Goal: Information Seeking & Learning: Learn about a topic

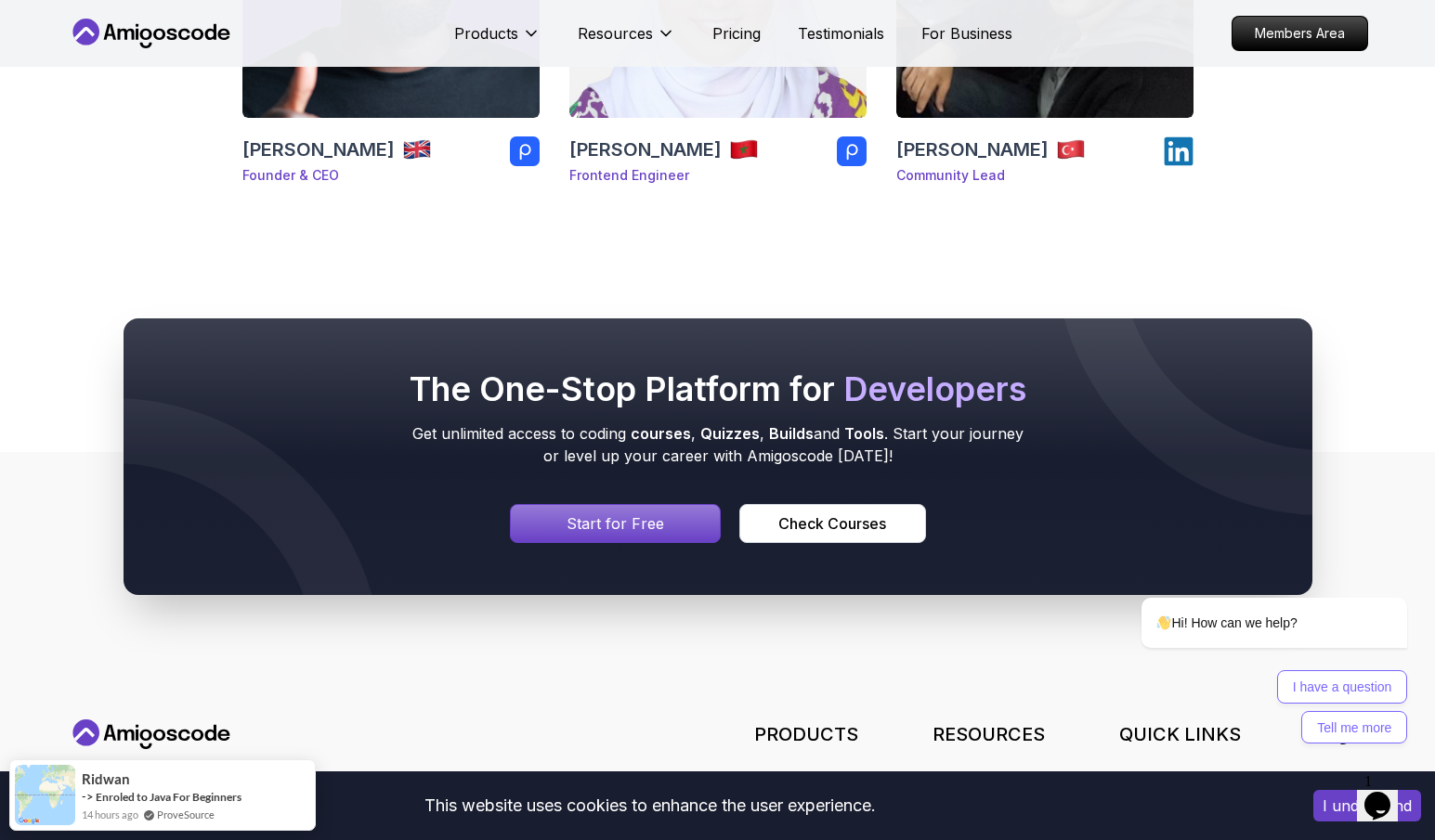
scroll to position [519, 0]
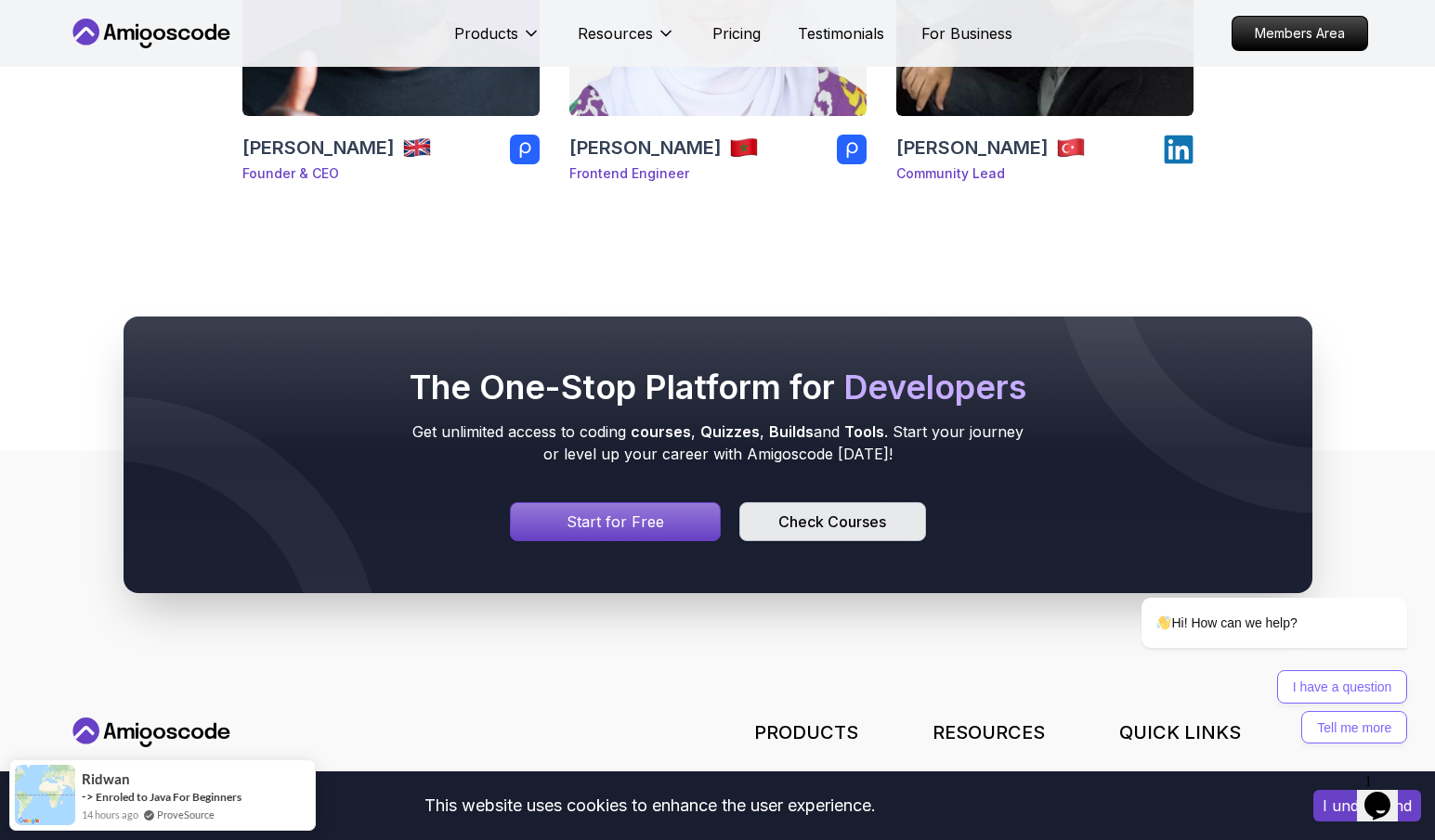
click at [802, 519] on div "Check Courses" at bounding box center [832, 521] width 108 height 22
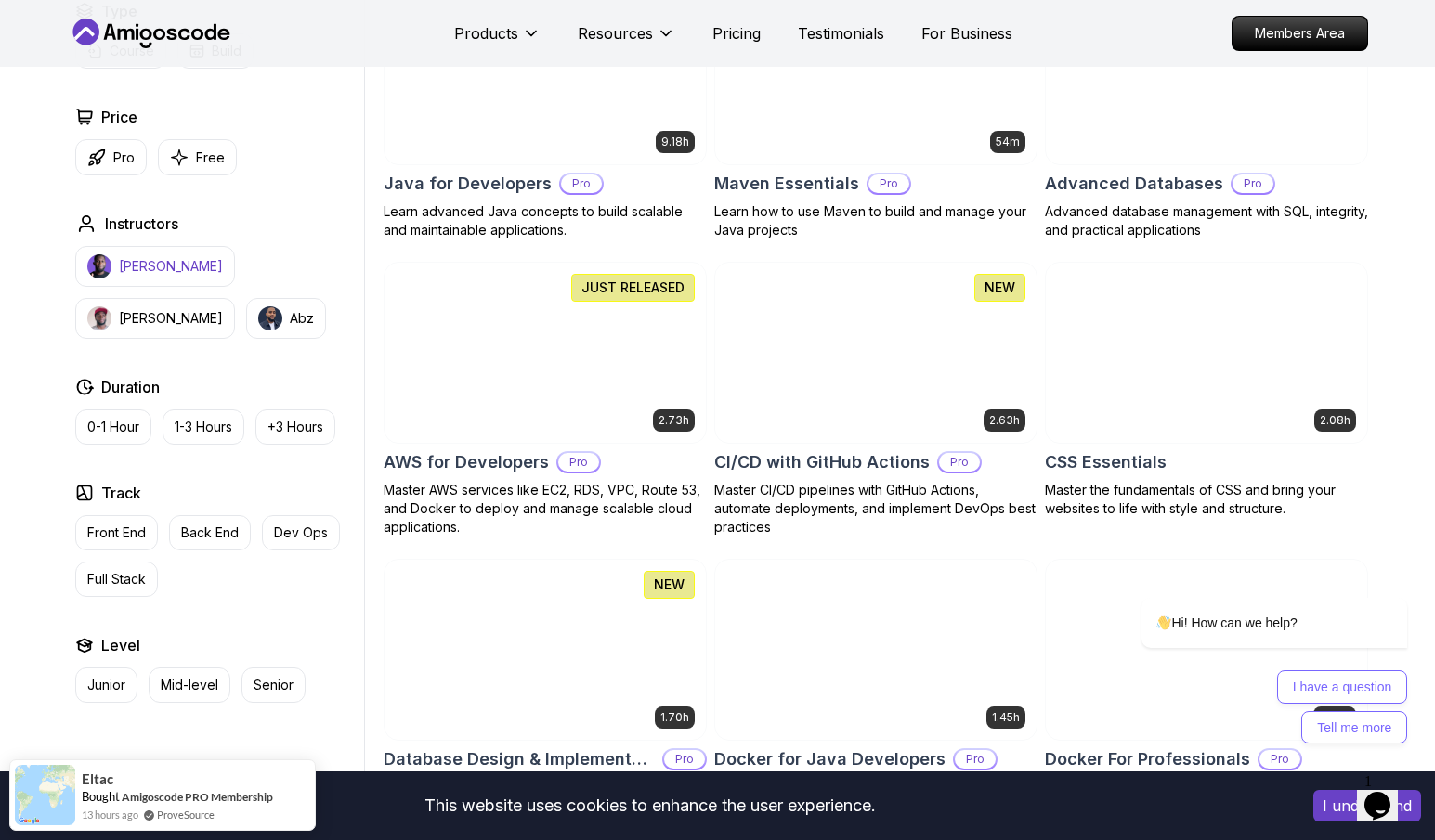
scroll to position [1175, 0]
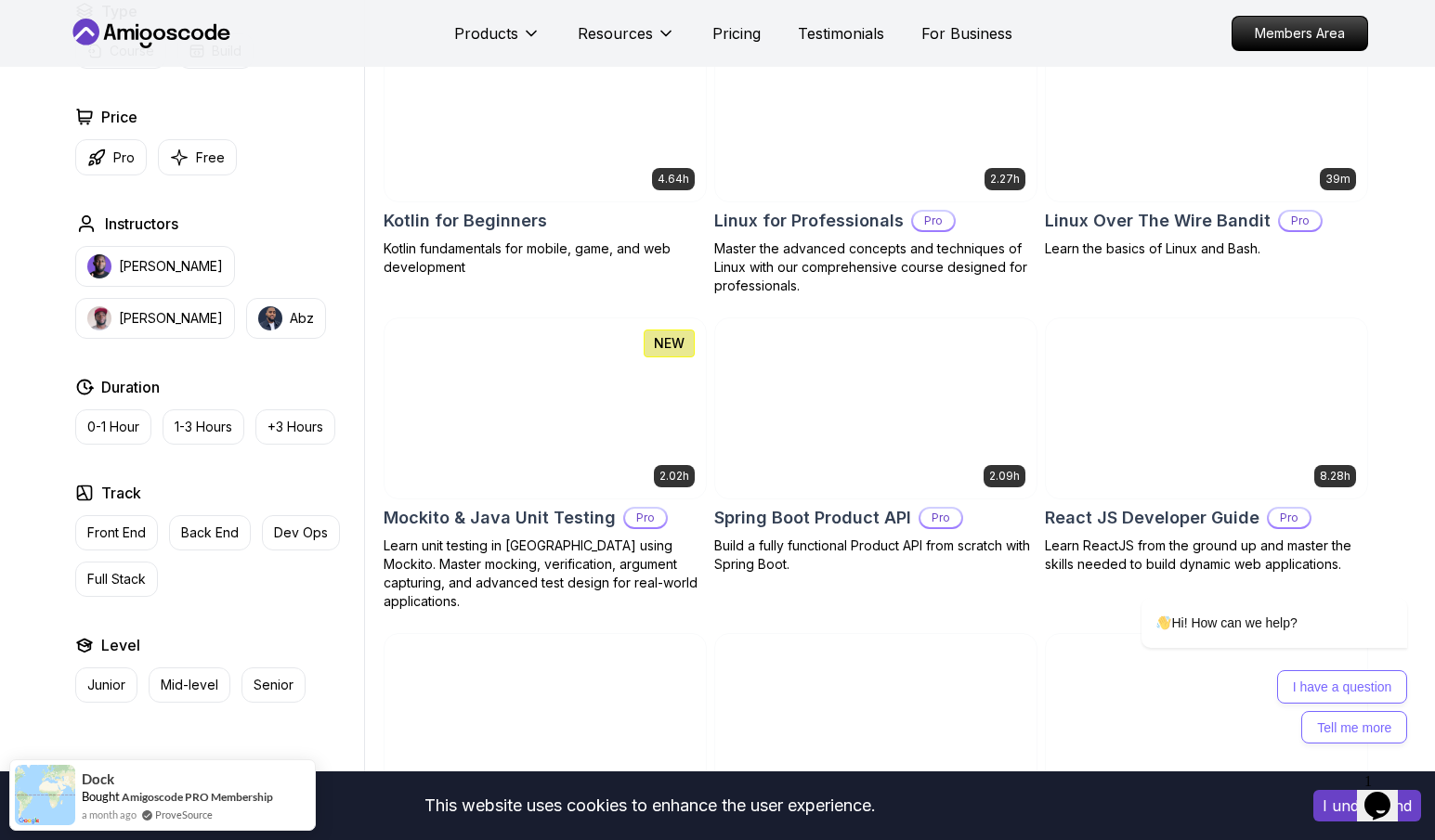
scroll to position [3791, 0]
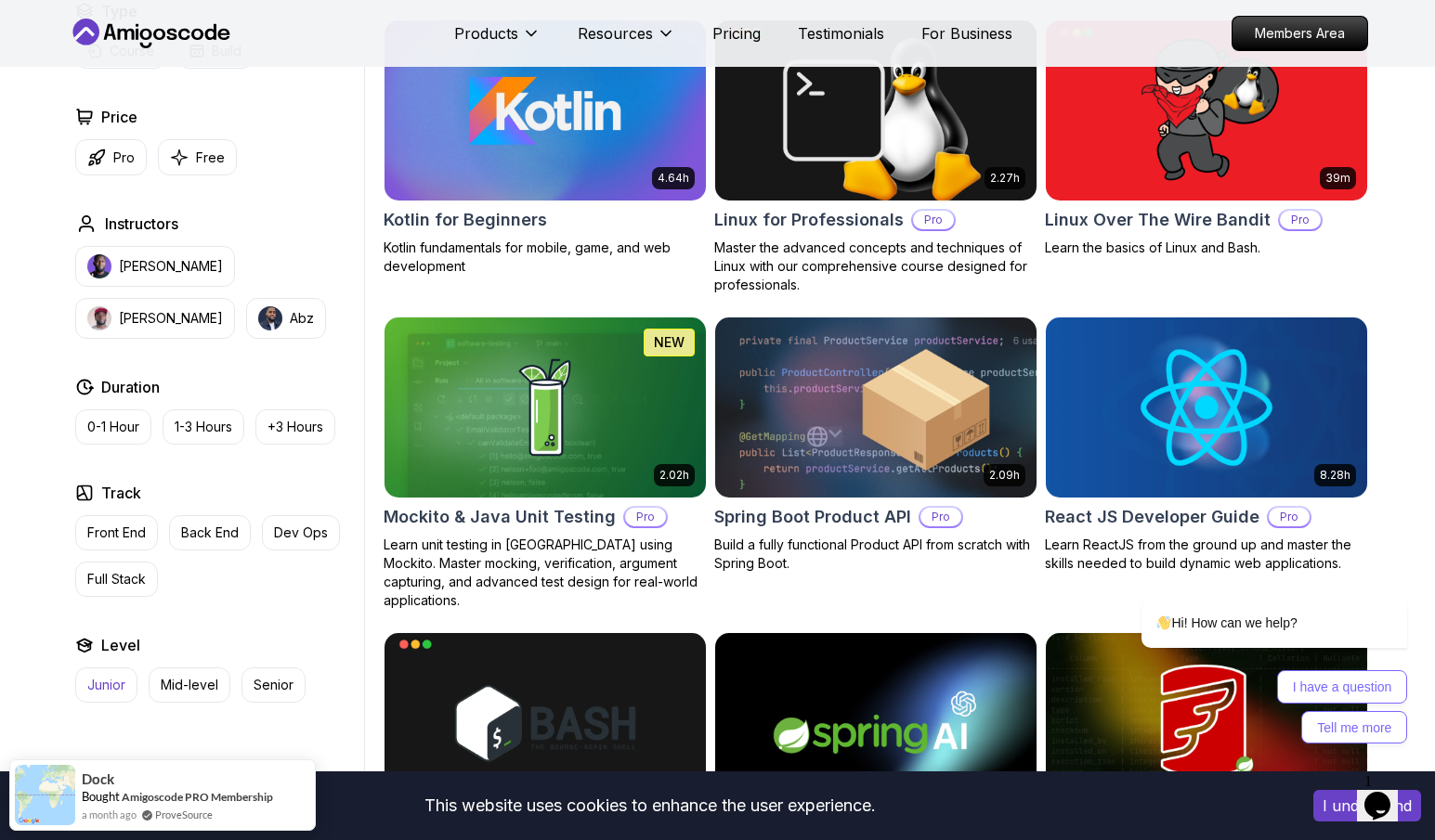
click at [98, 681] on p "Junior" at bounding box center [107, 685] width 38 height 19
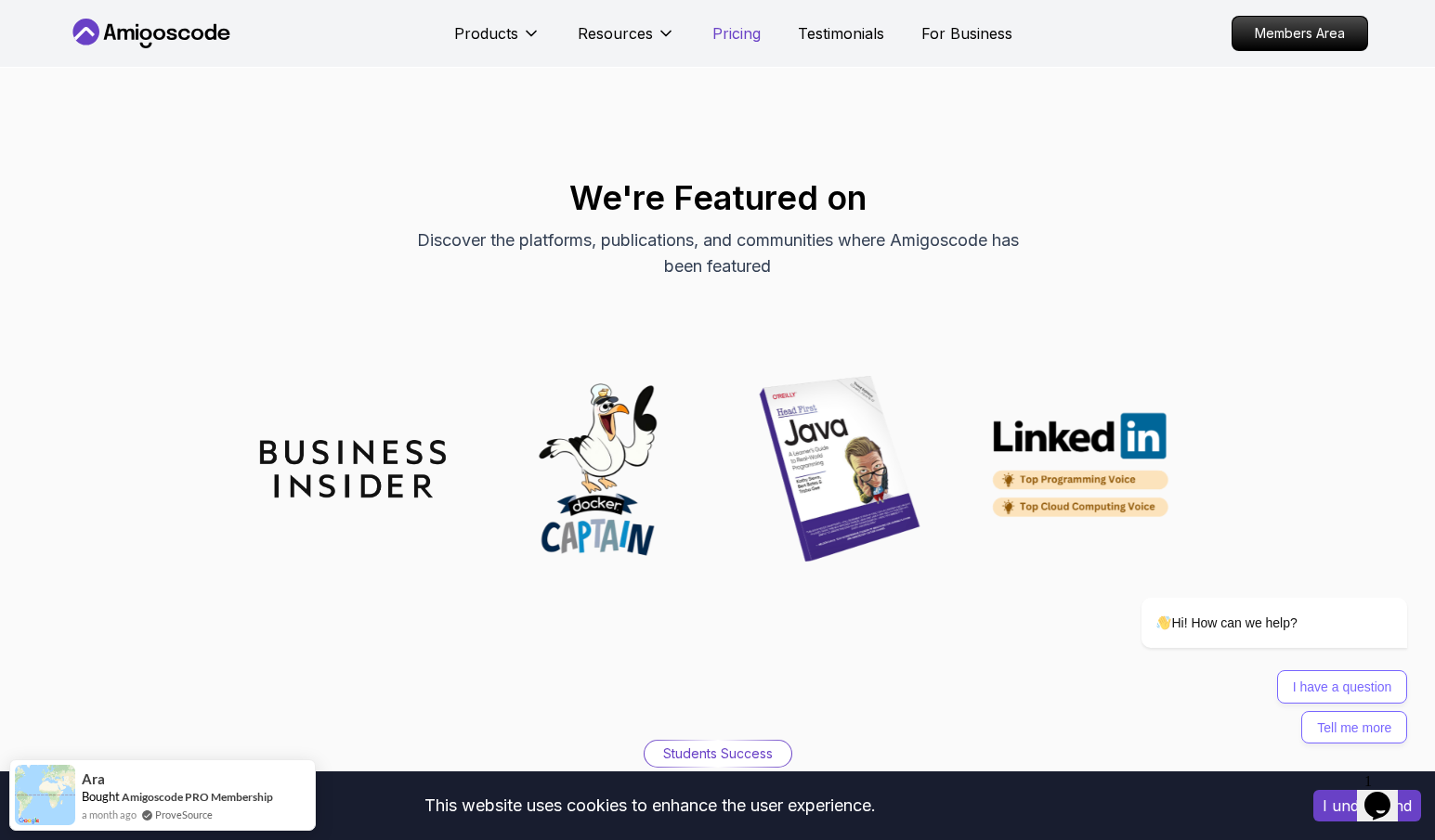
click at [730, 35] on p "Pricing" at bounding box center [736, 32] width 49 height 22
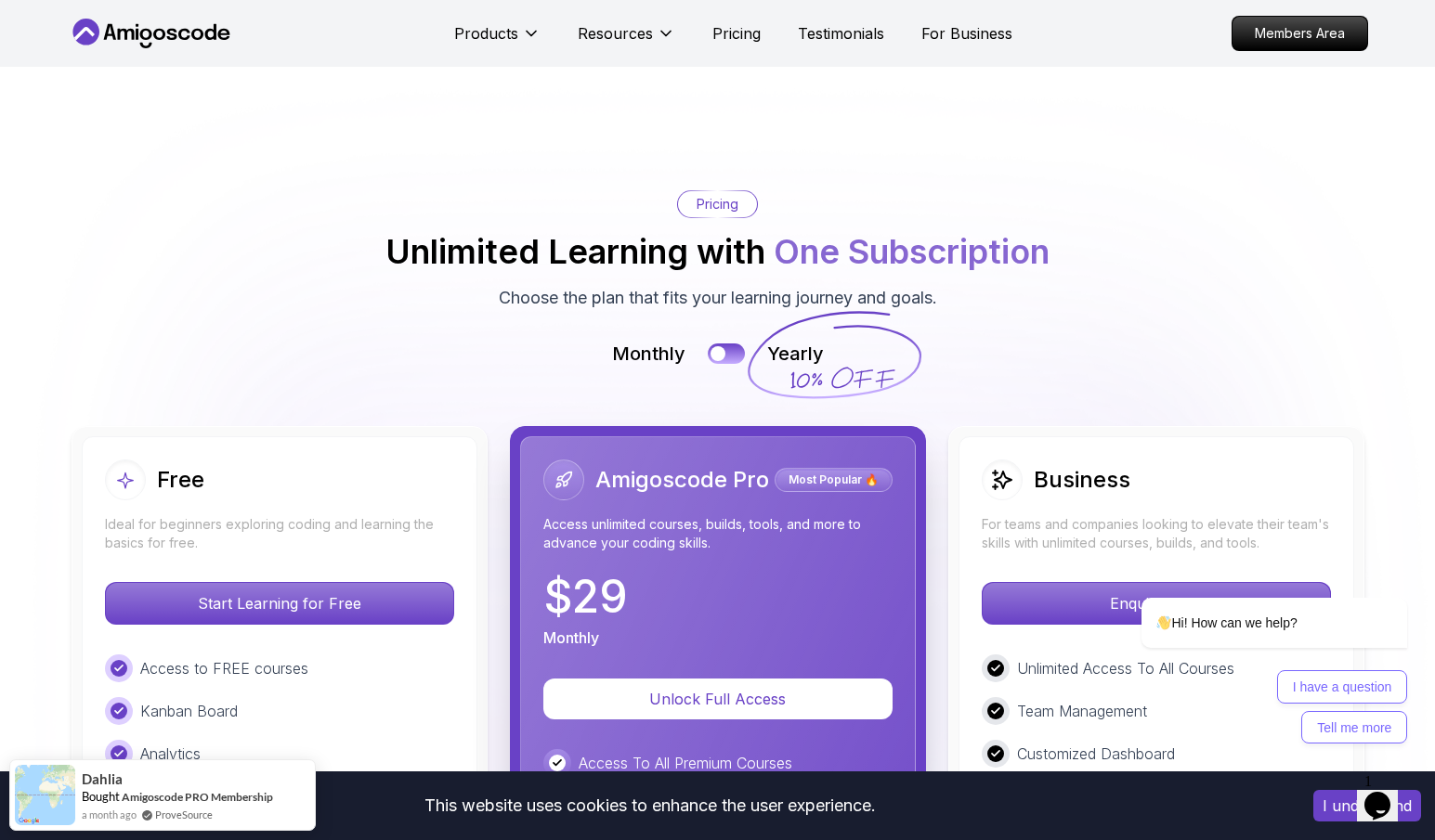
scroll to position [3995, 0]
click at [718, 345] on div at bounding box center [718, 353] width 16 height 16
click at [718, 342] on button at bounding box center [726, 353] width 39 height 21
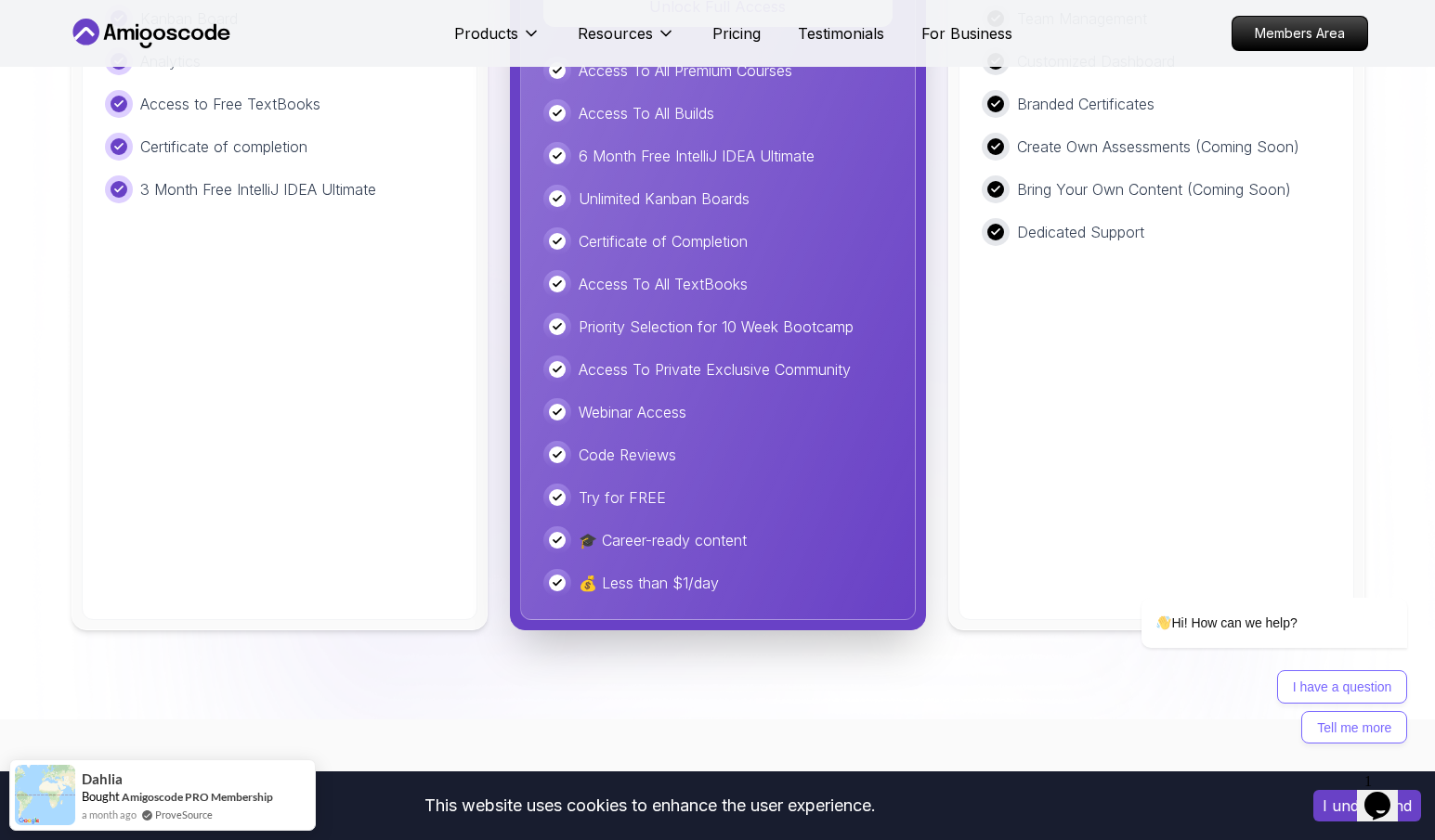
scroll to position [4648, 0]
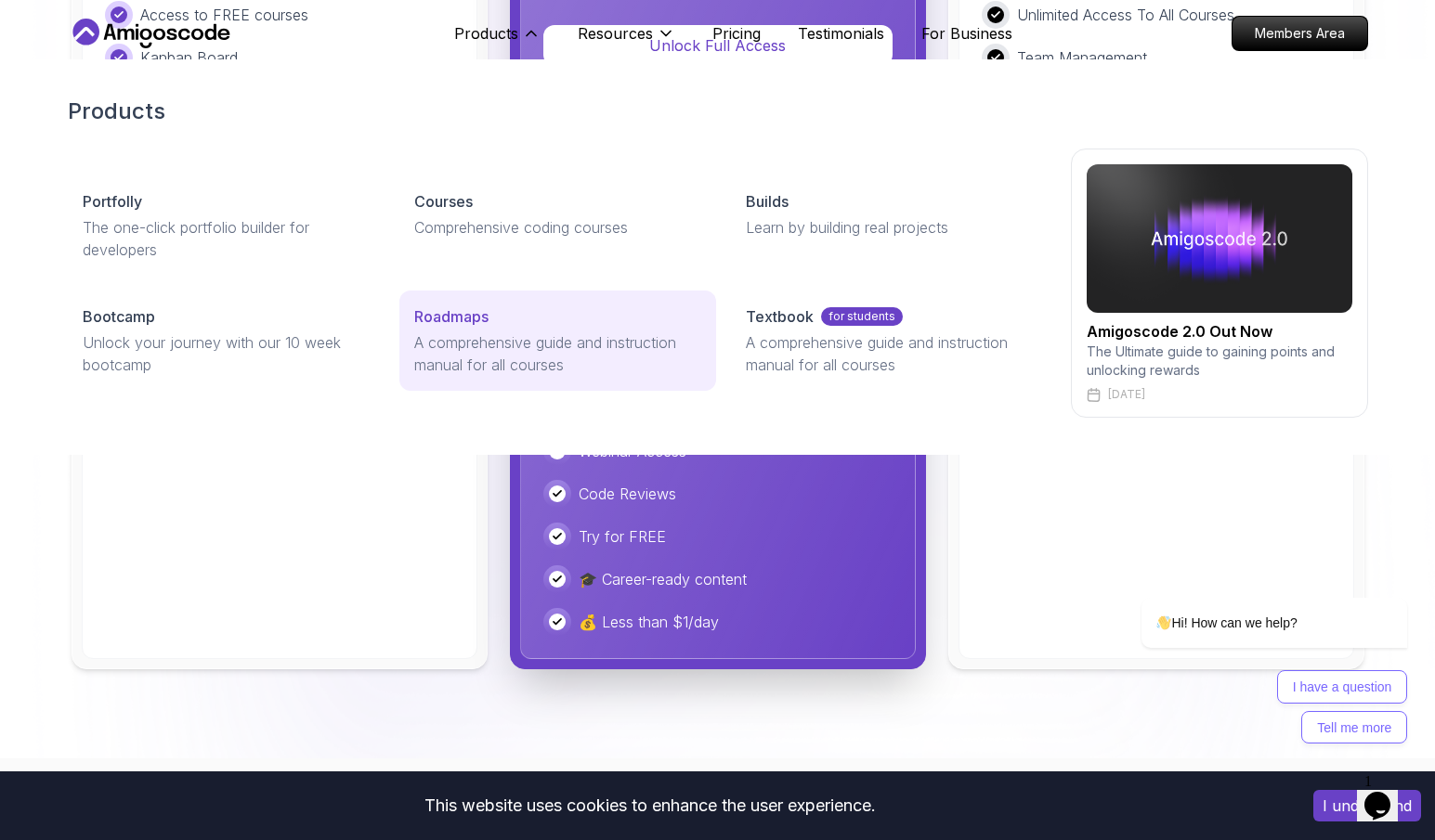
click at [468, 328] on link "Roadmaps A comprehensive guide and instruction manual for all courses" at bounding box center [558, 340] width 317 height 100
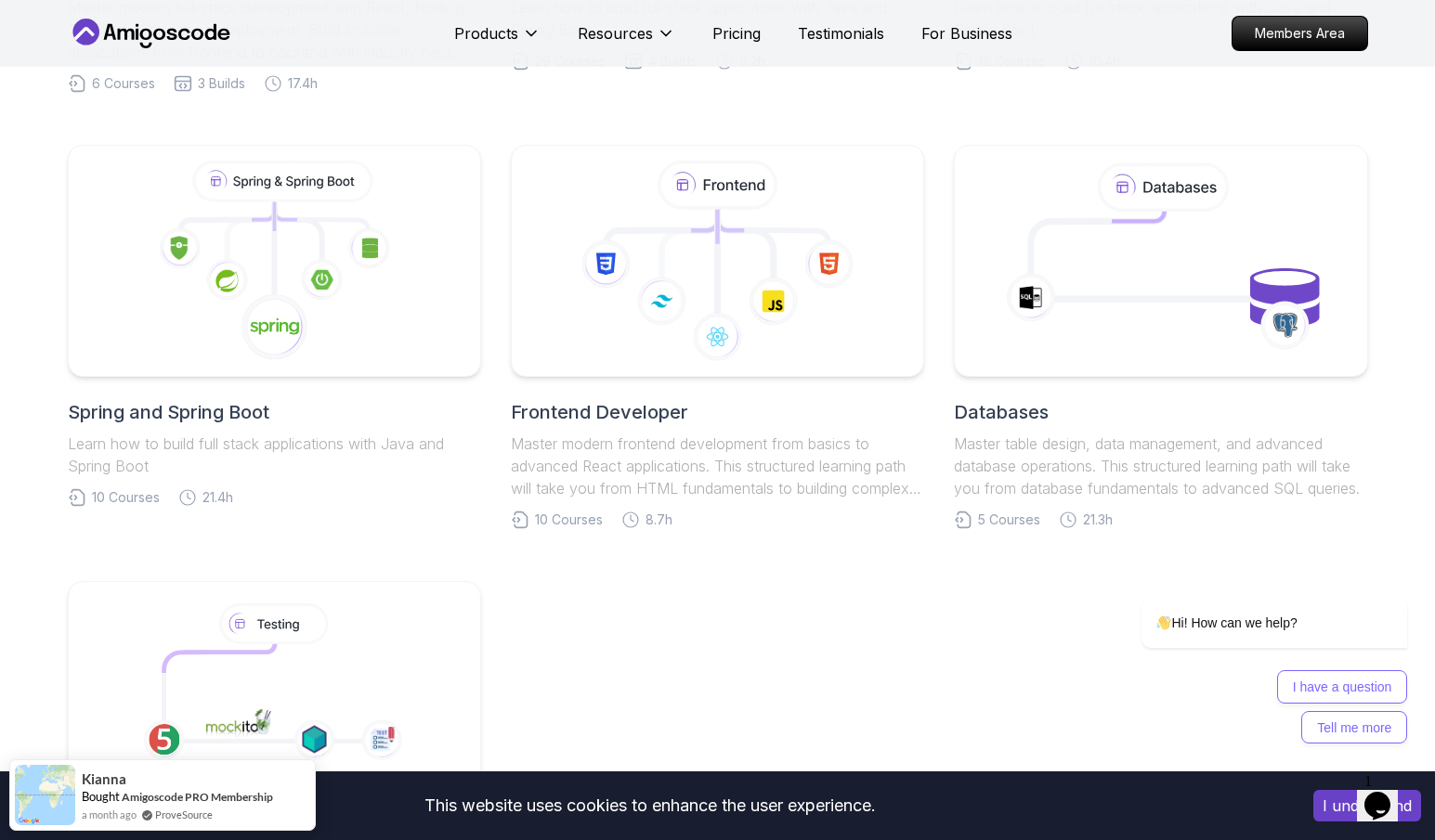
scroll to position [728, 0]
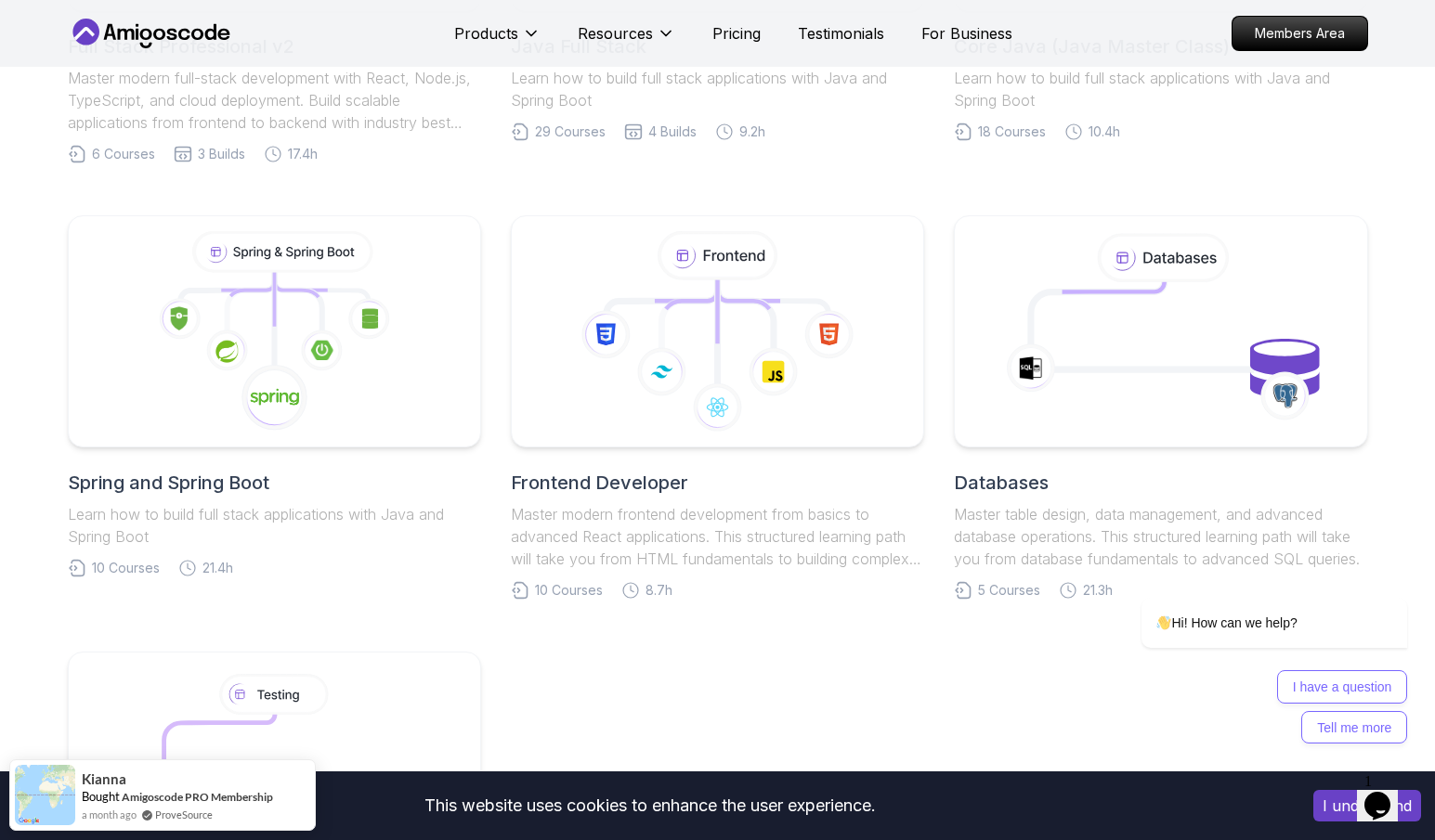
click at [221, 481] on h2 "Spring and Spring Boot" at bounding box center [274, 482] width 413 height 26
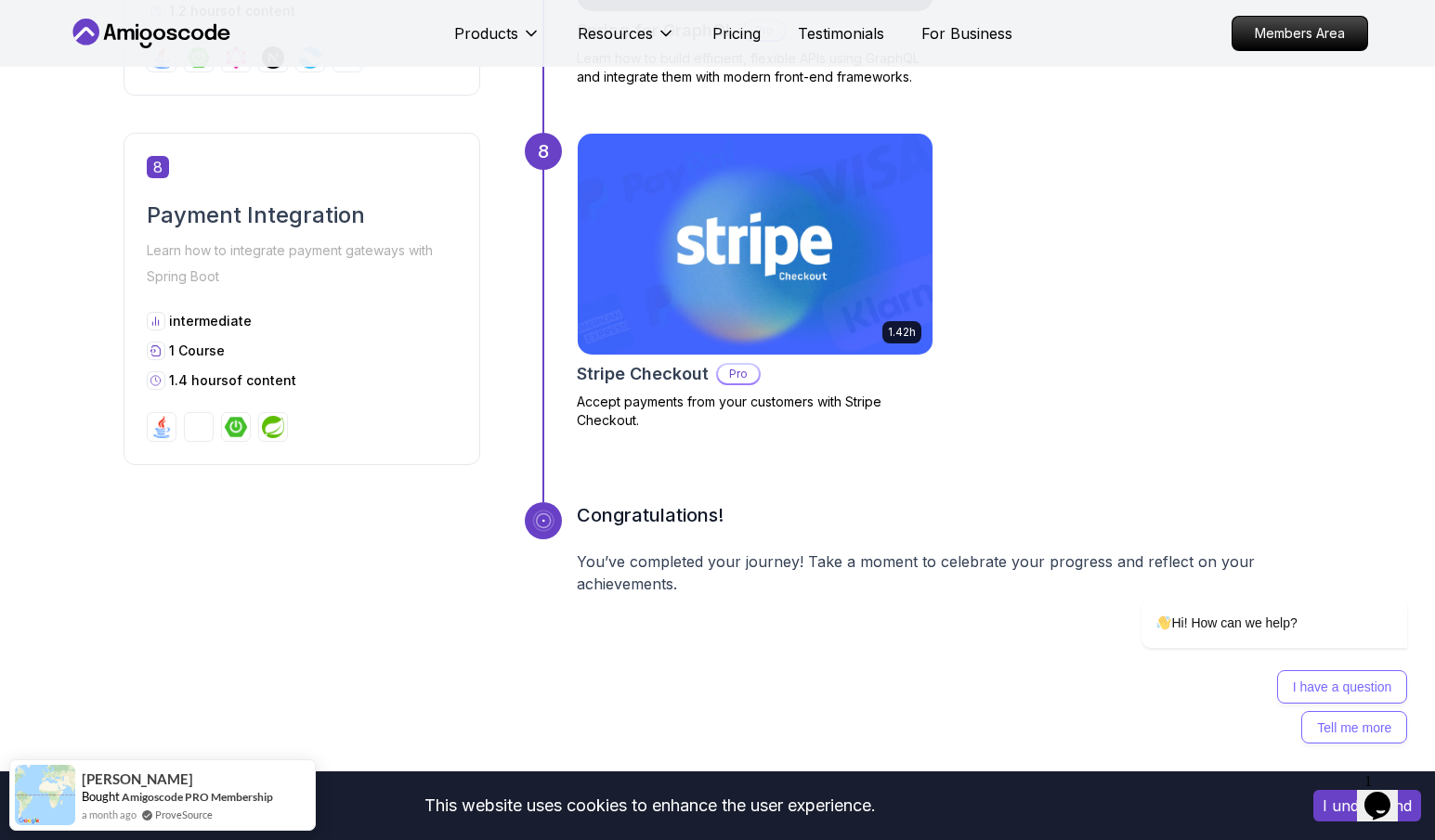
scroll to position [3416, 0]
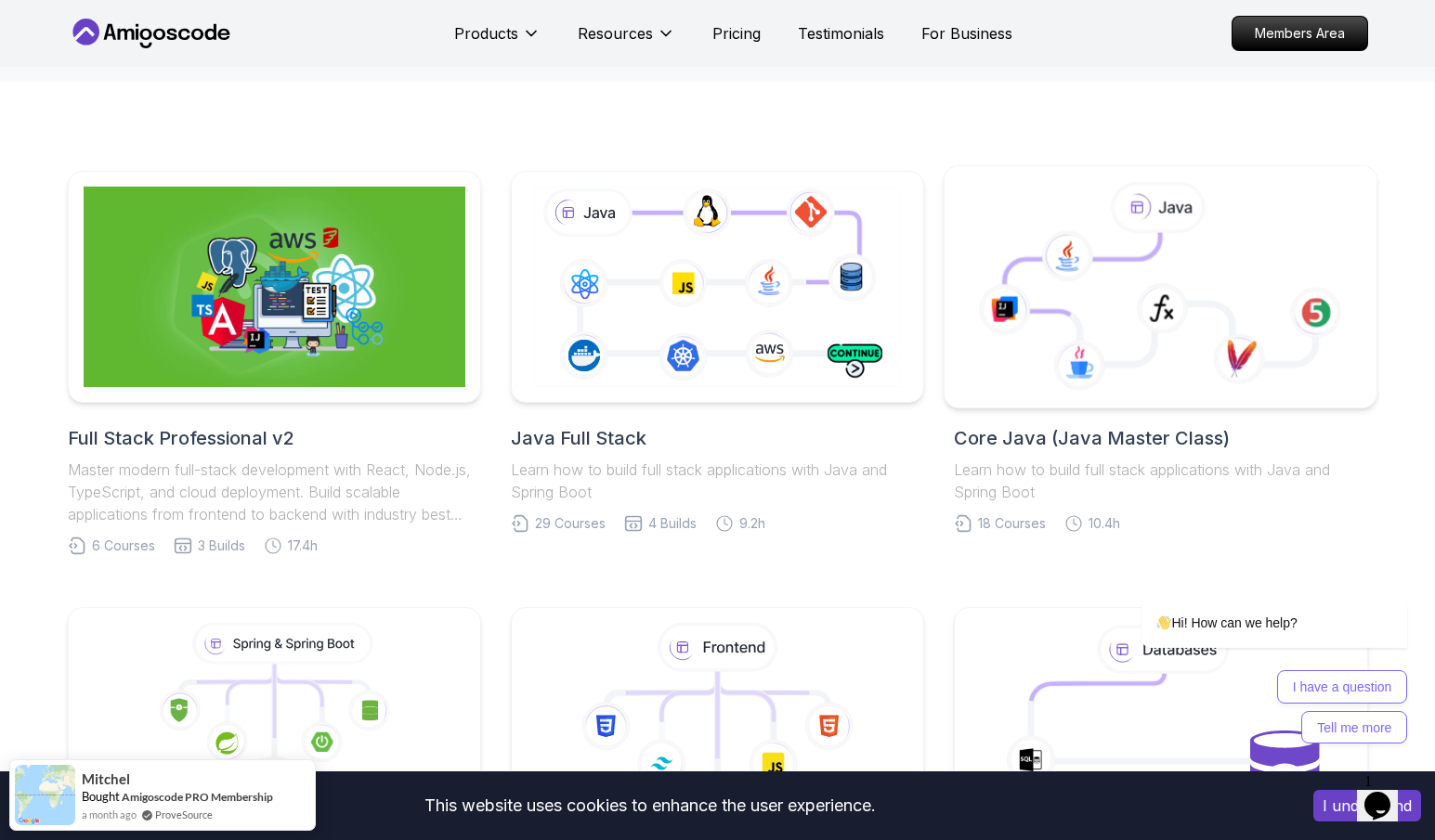
scroll to position [356, 0]
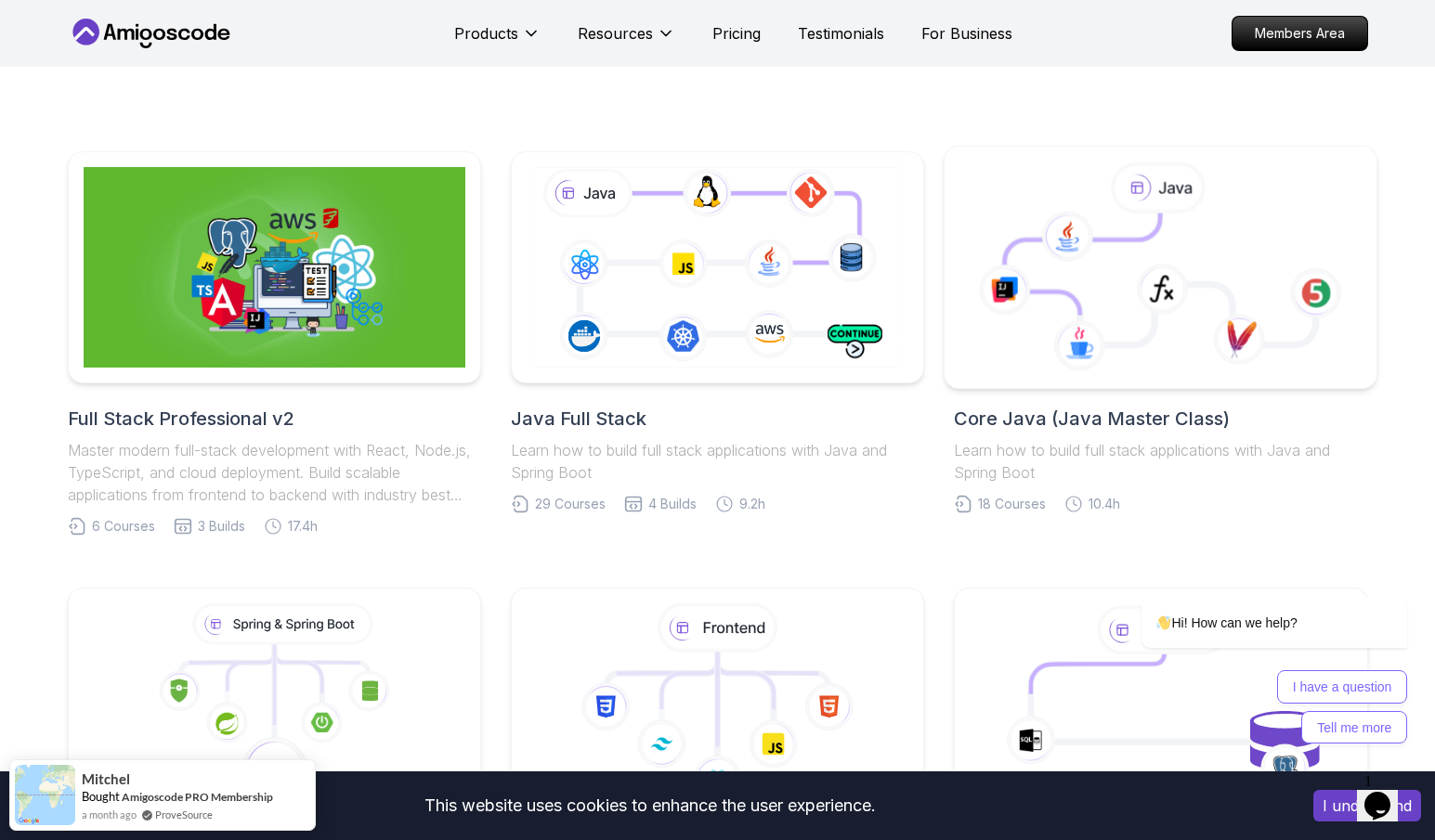
click at [1162, 296] on icon at bounding box center [1162, 289] width 52 height 51
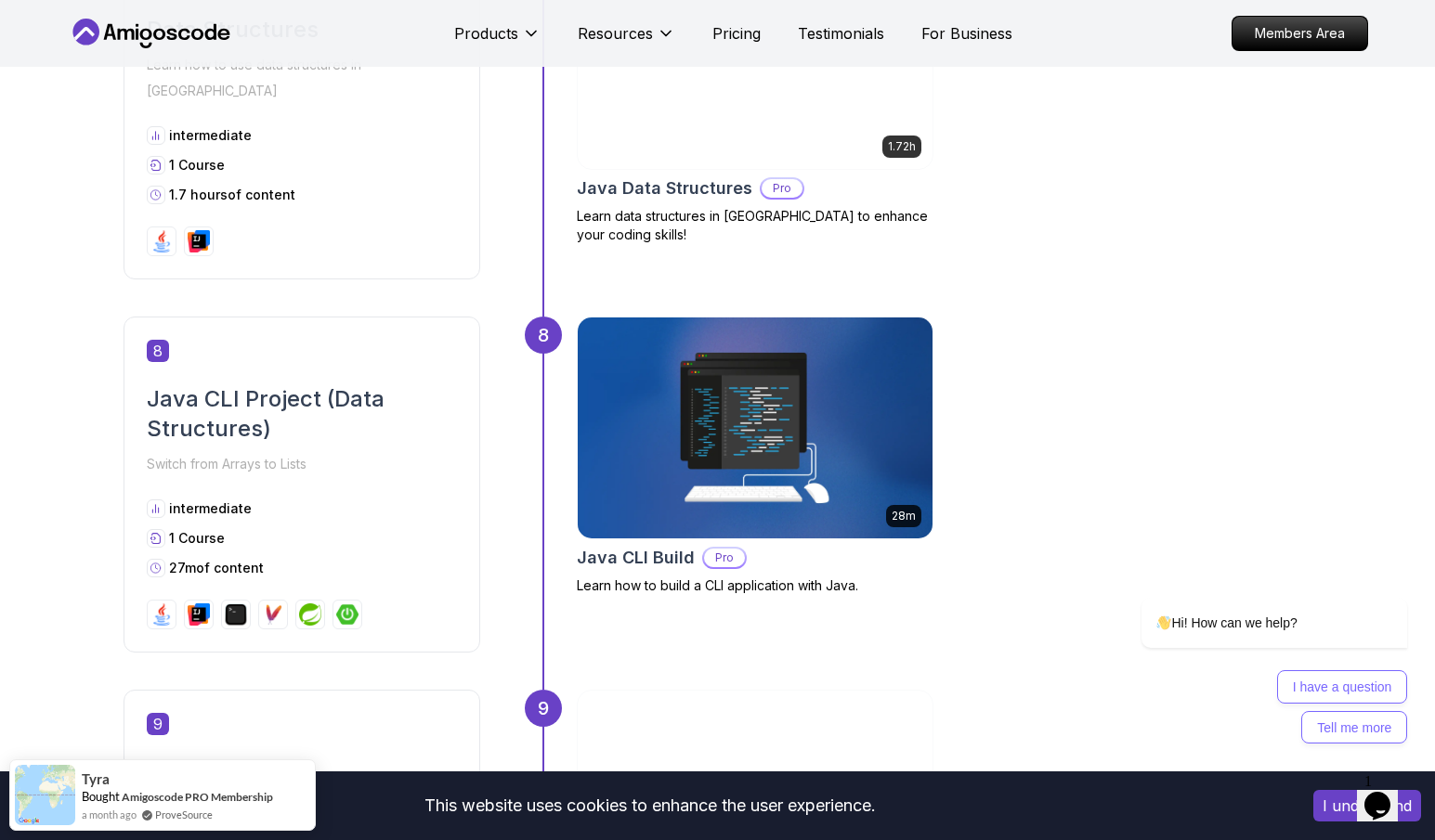
scroll to position [3135, 0]
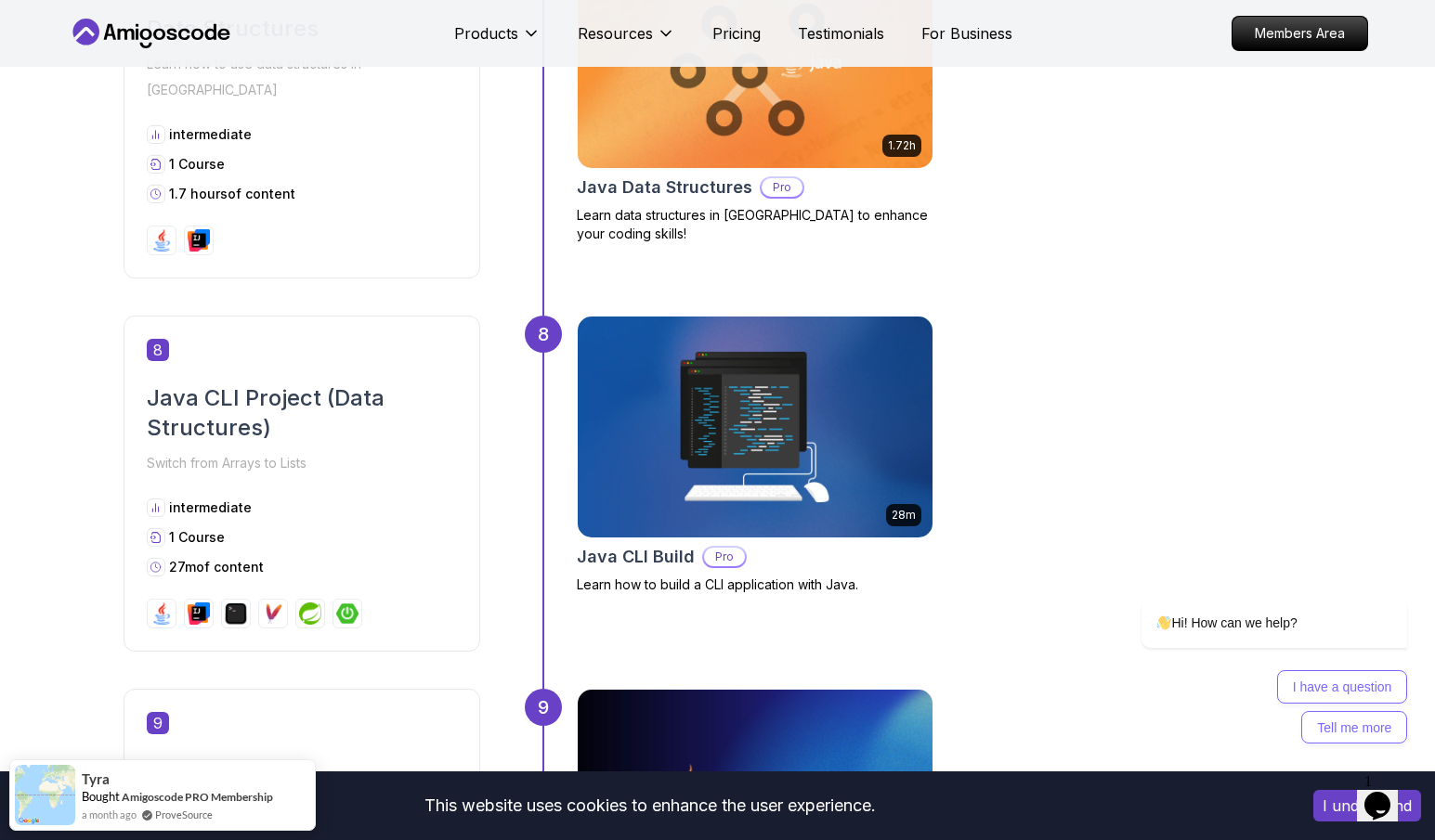
click at [657, 191] on h2 "Java Data Structures" at bounding box center [664, 186] width 175 height 26
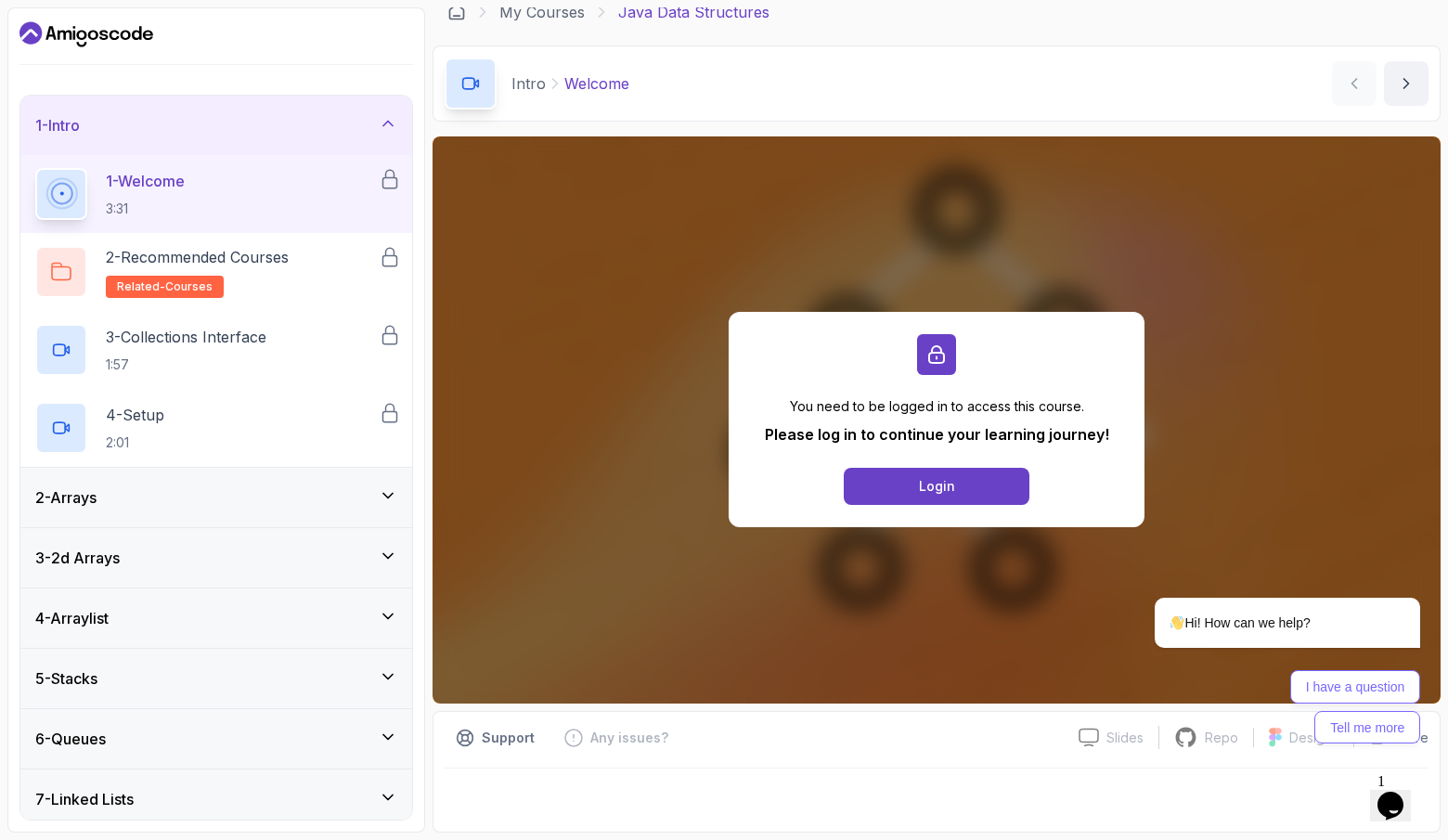
scroll to position [190, 0]
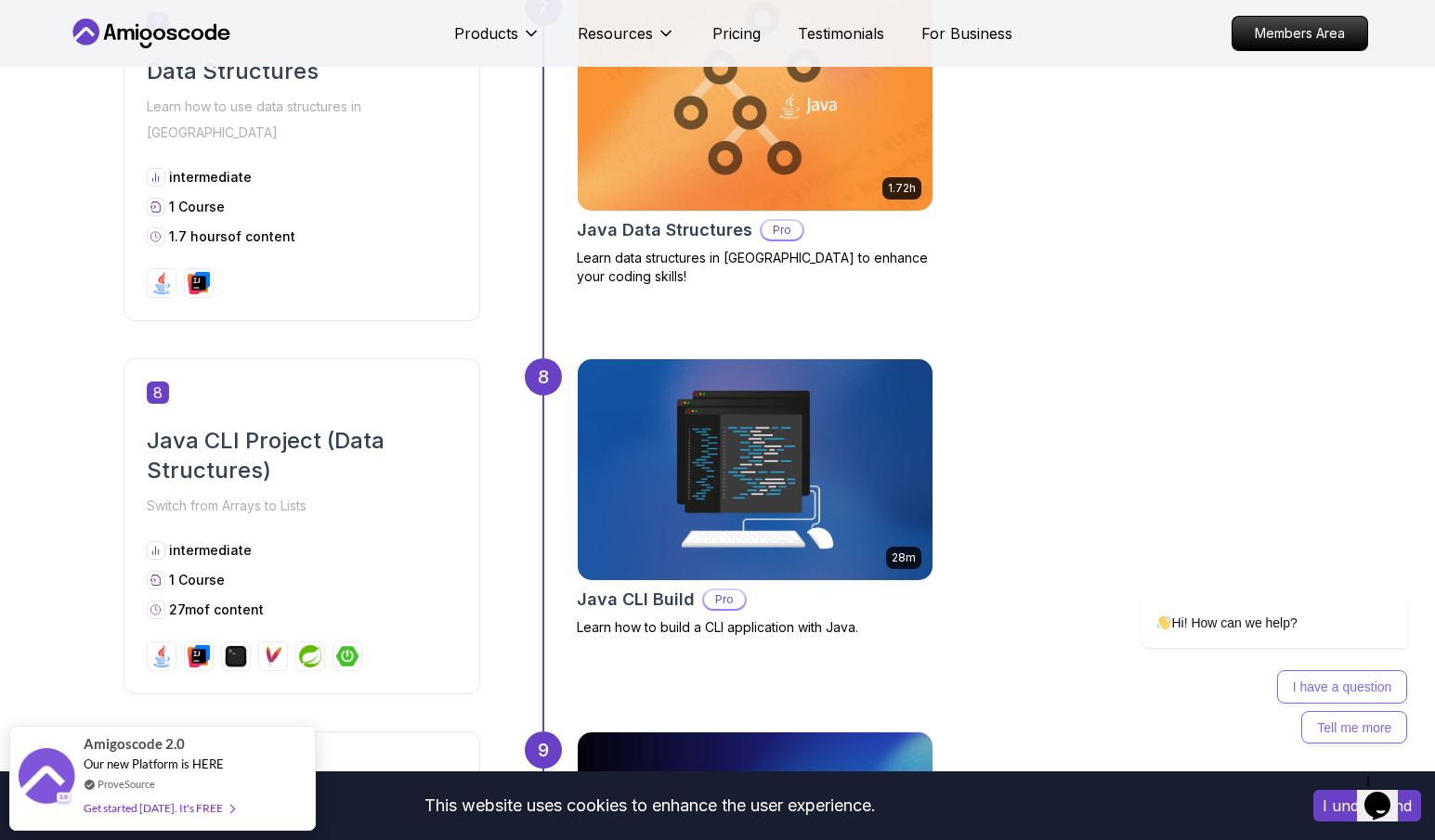
scroll to position [3093, 0]
click at [816, 433] on img at bounding box center [754, 469] width 372 height 232
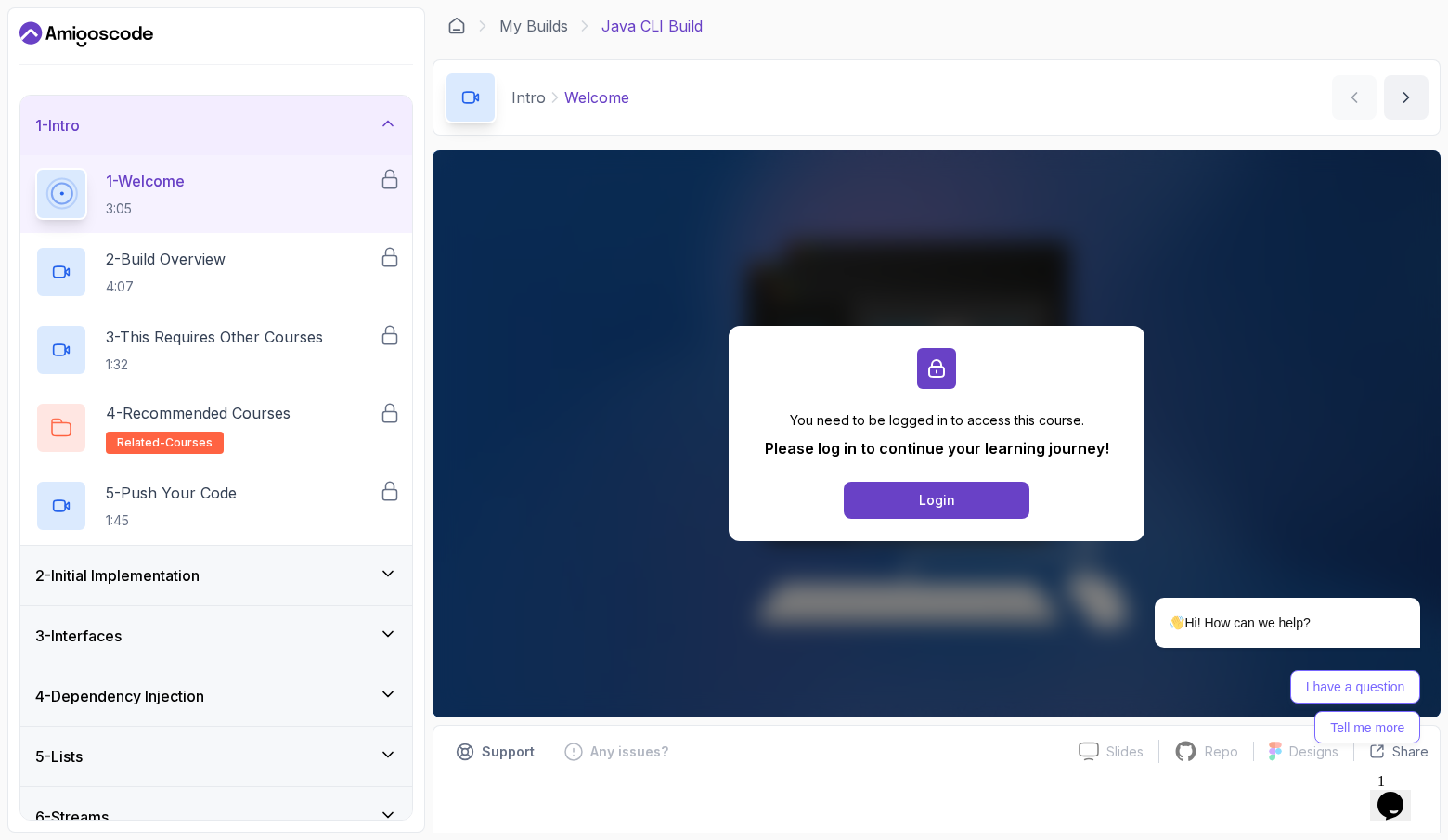
scroll to position [267, 0]
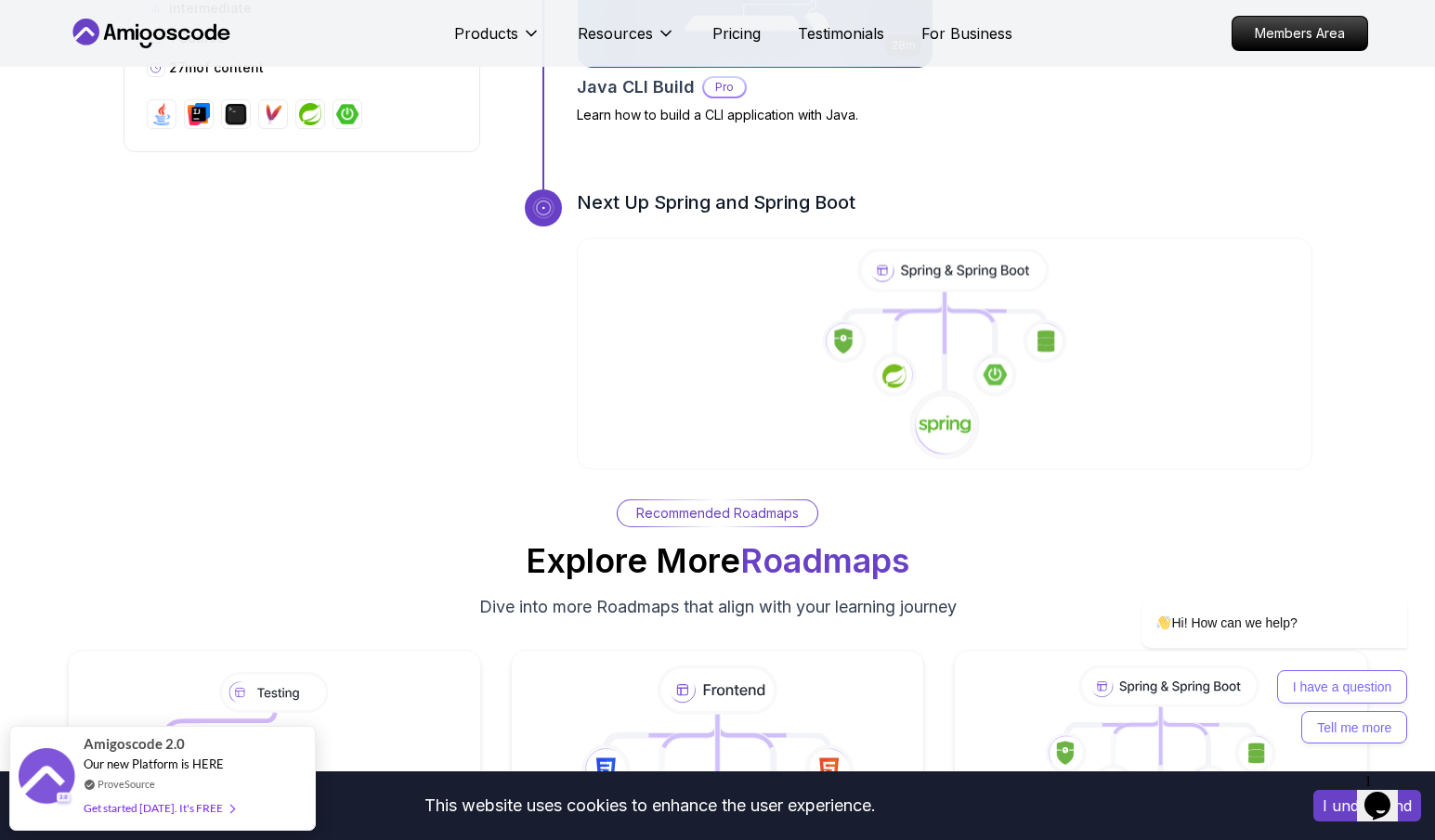
scroll to position [6447, 0]
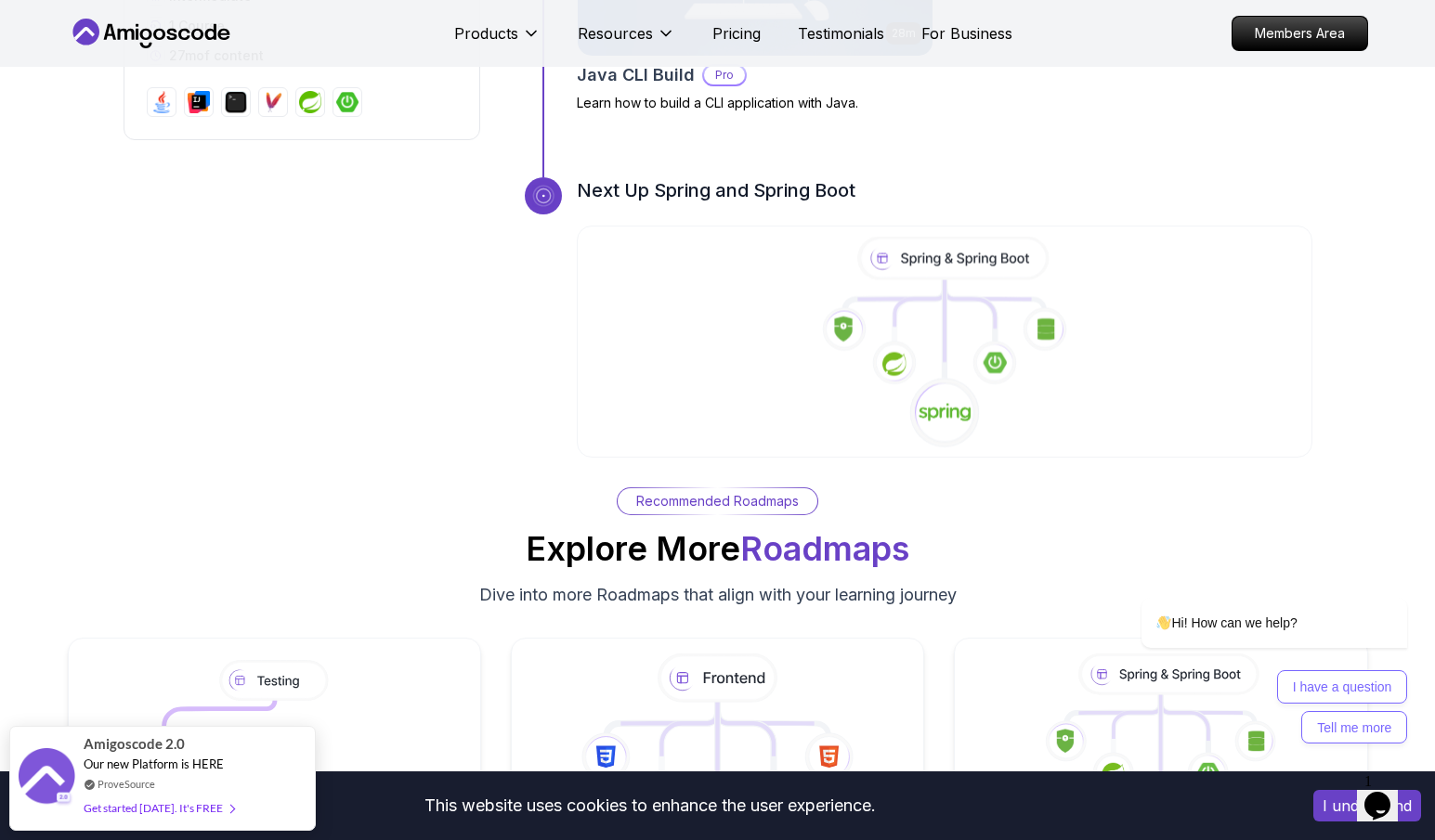
click at [991, 352] on image at bounding box center [993, 362] width 23 height 21
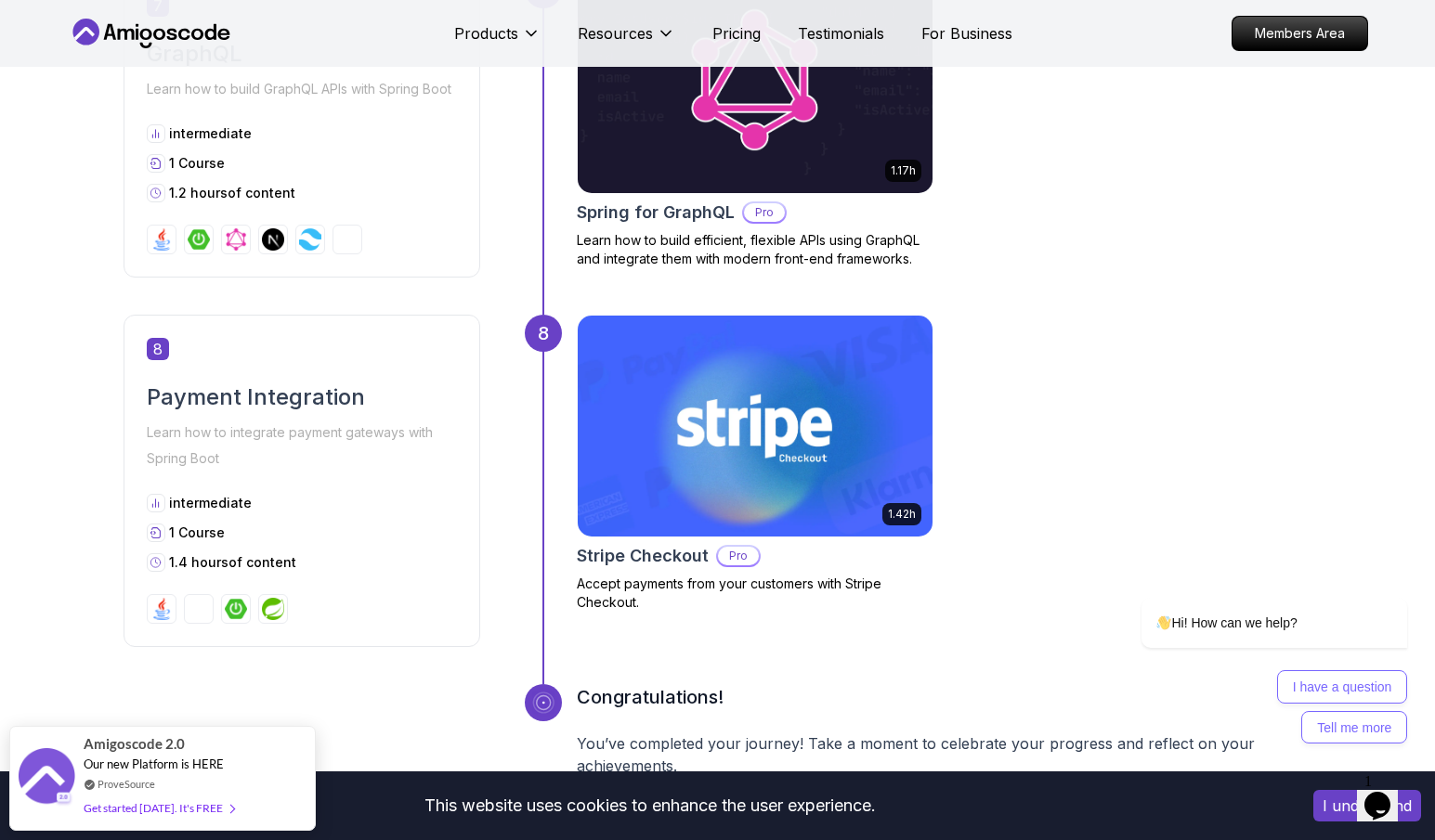
scroll to position [3231, 0]
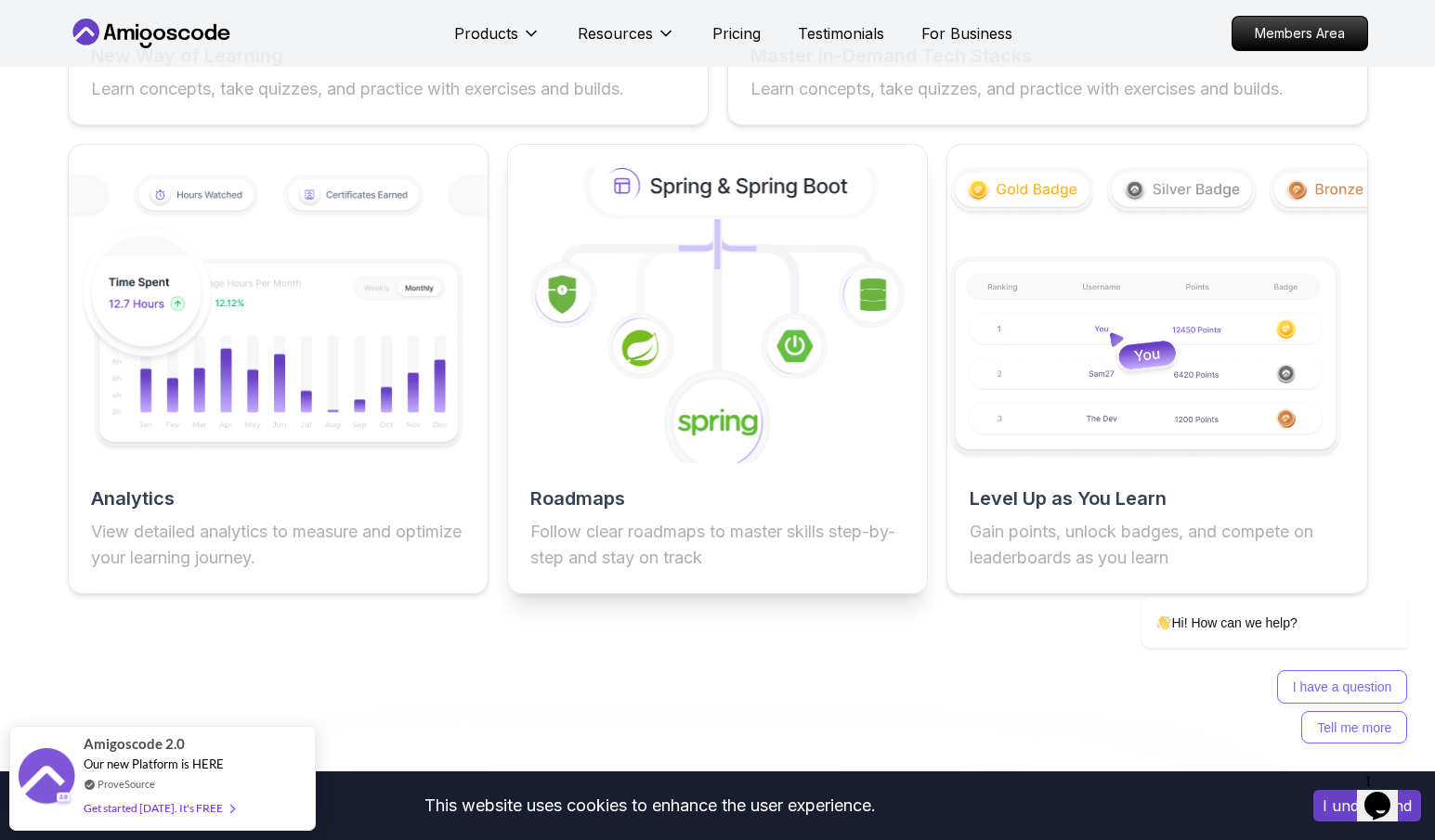
scroll to position [3274, 0]
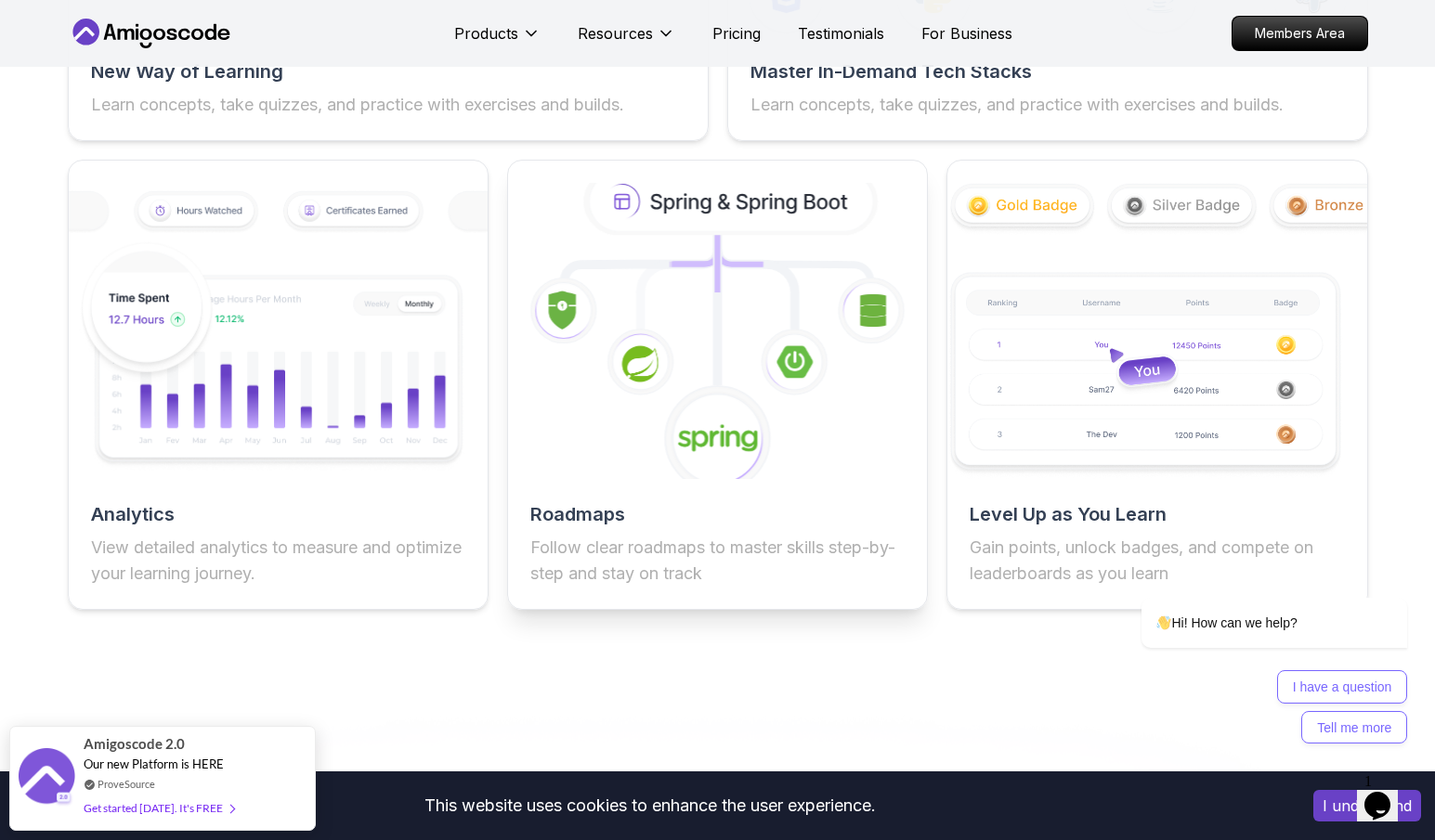
click at [776, 496] on div "Roadmaps Follow clear roadmaps to master skills step-by-step and stay on track" at bounding box center [718, 385] width 421 height 451
click at [573, 527] on h2 "Roadmaps" at bounding box center [717, 514] width 374 height 26
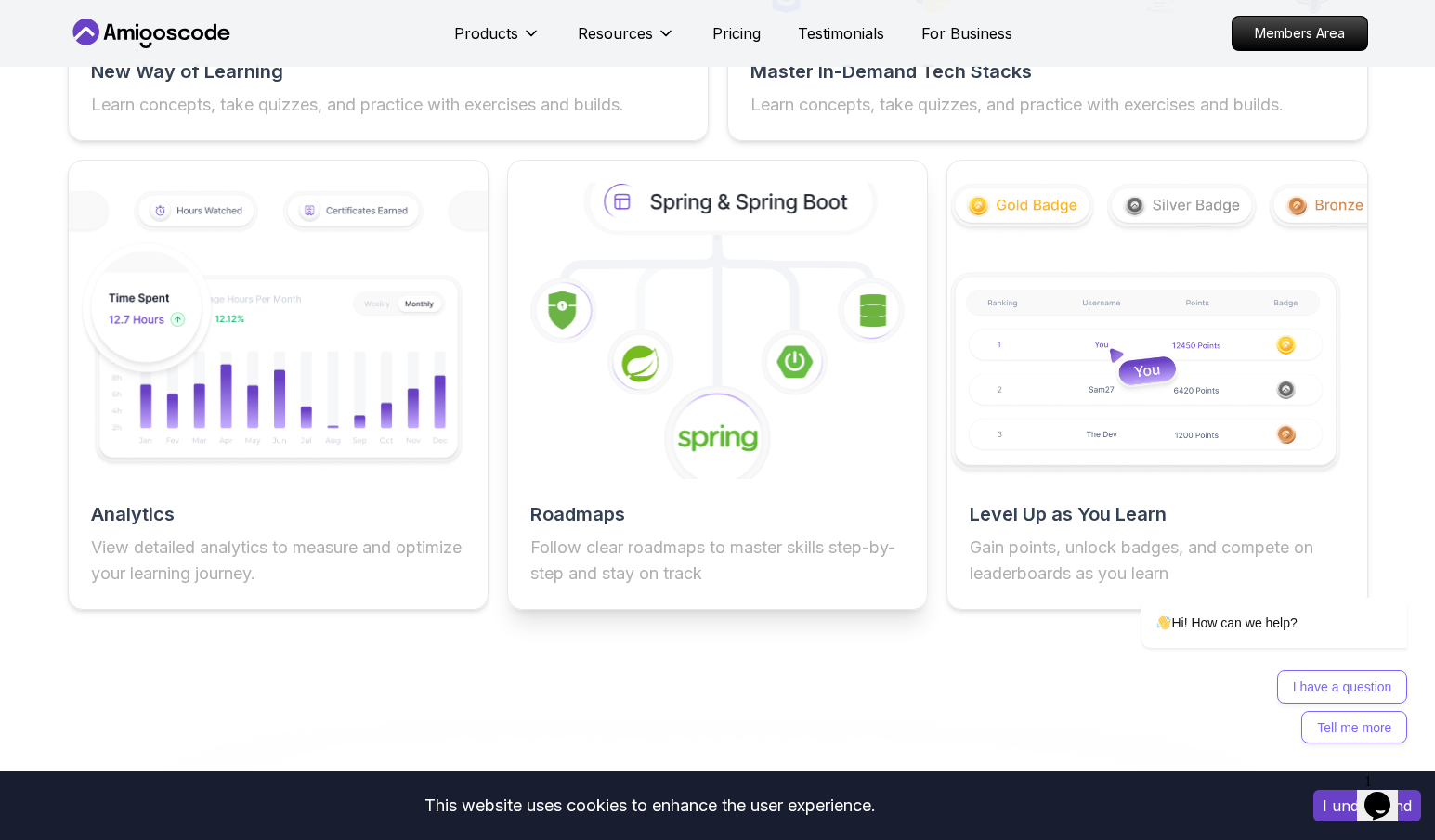
click at [701, 455] on image at bounding box center [718, 439] width 81 height 32
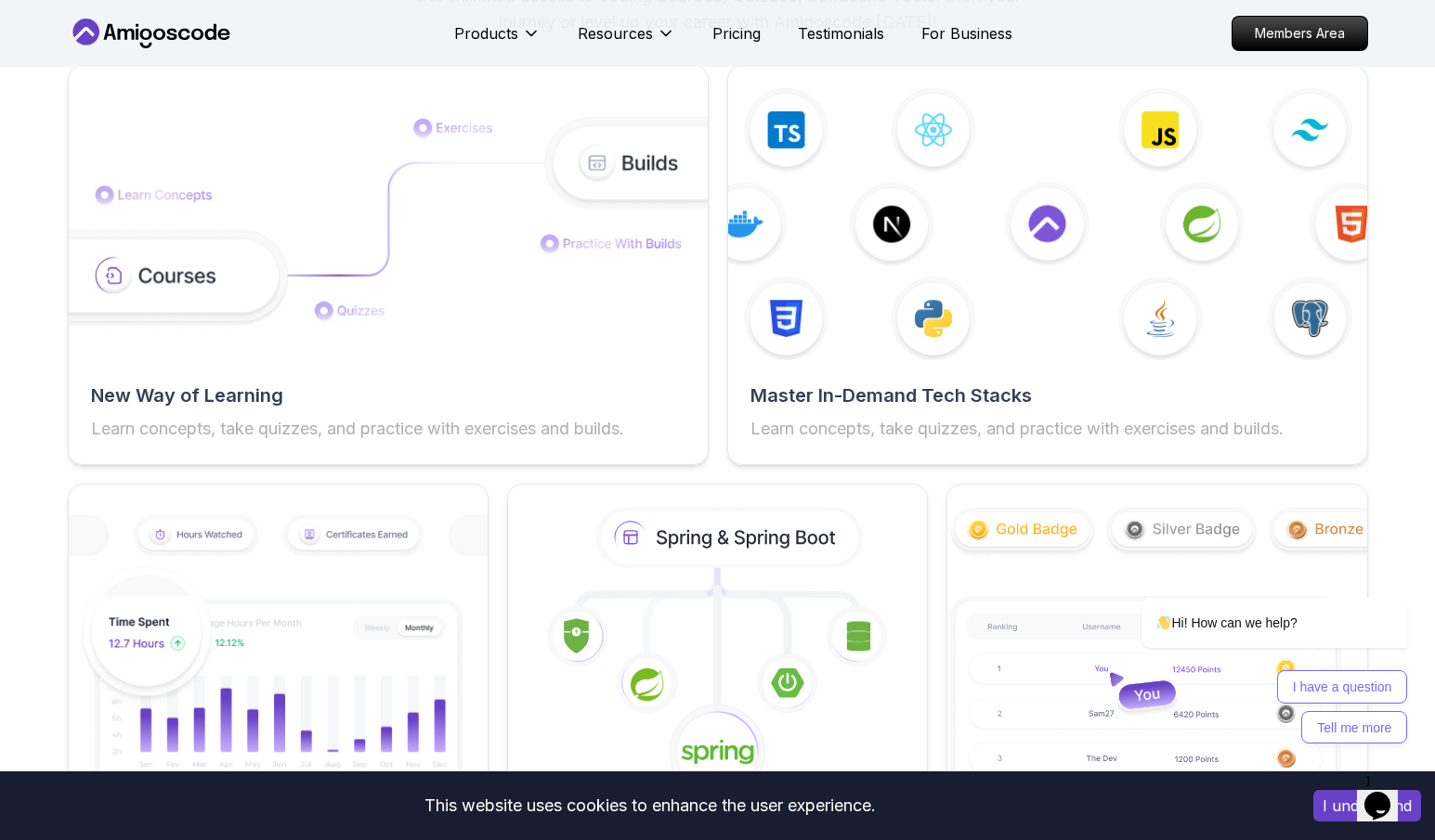
scroll to position [2867, 0]
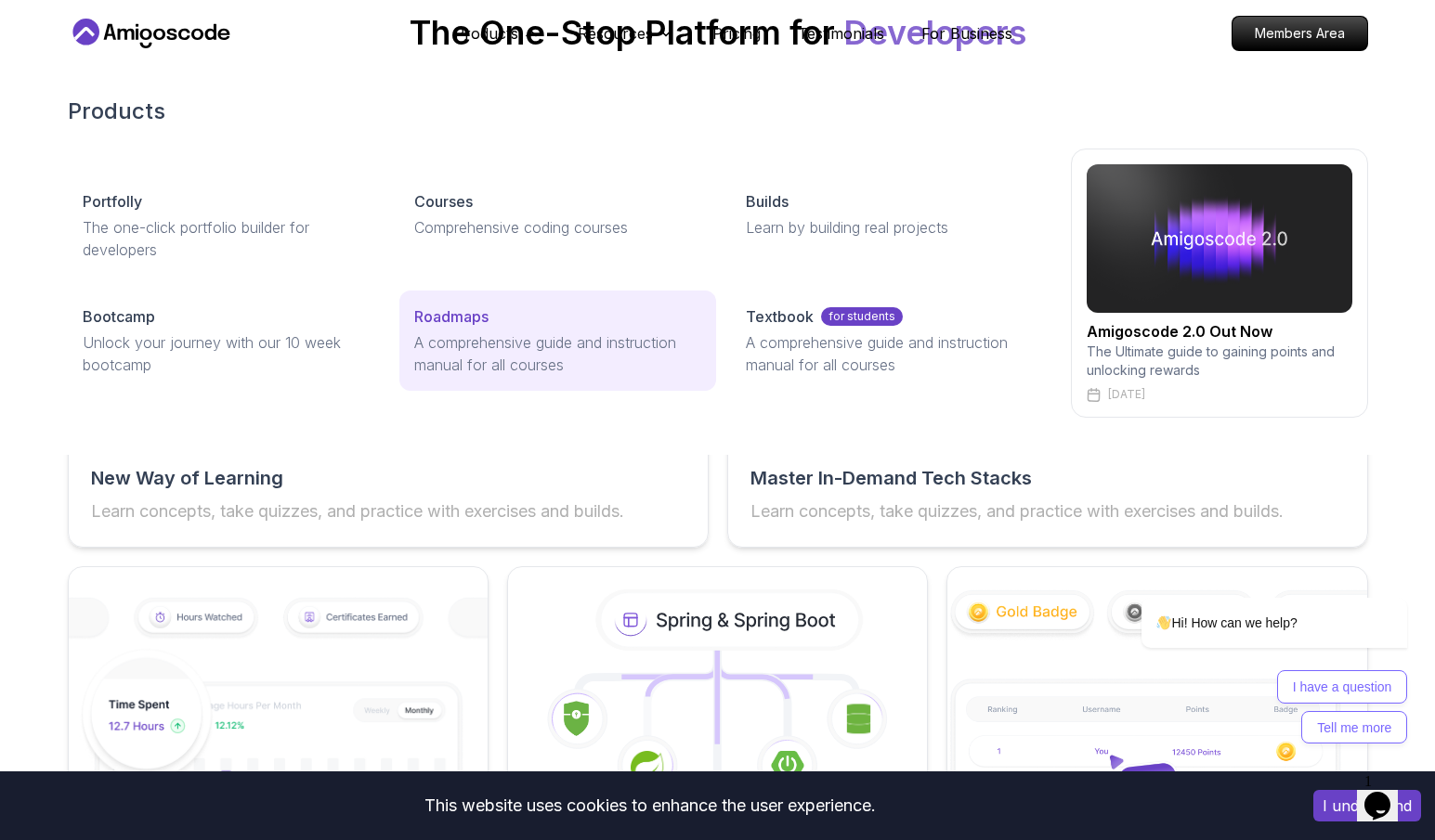
click at [557, 326] on div "Roadmaps" at bounding box center [558, 316] width 287 height 22
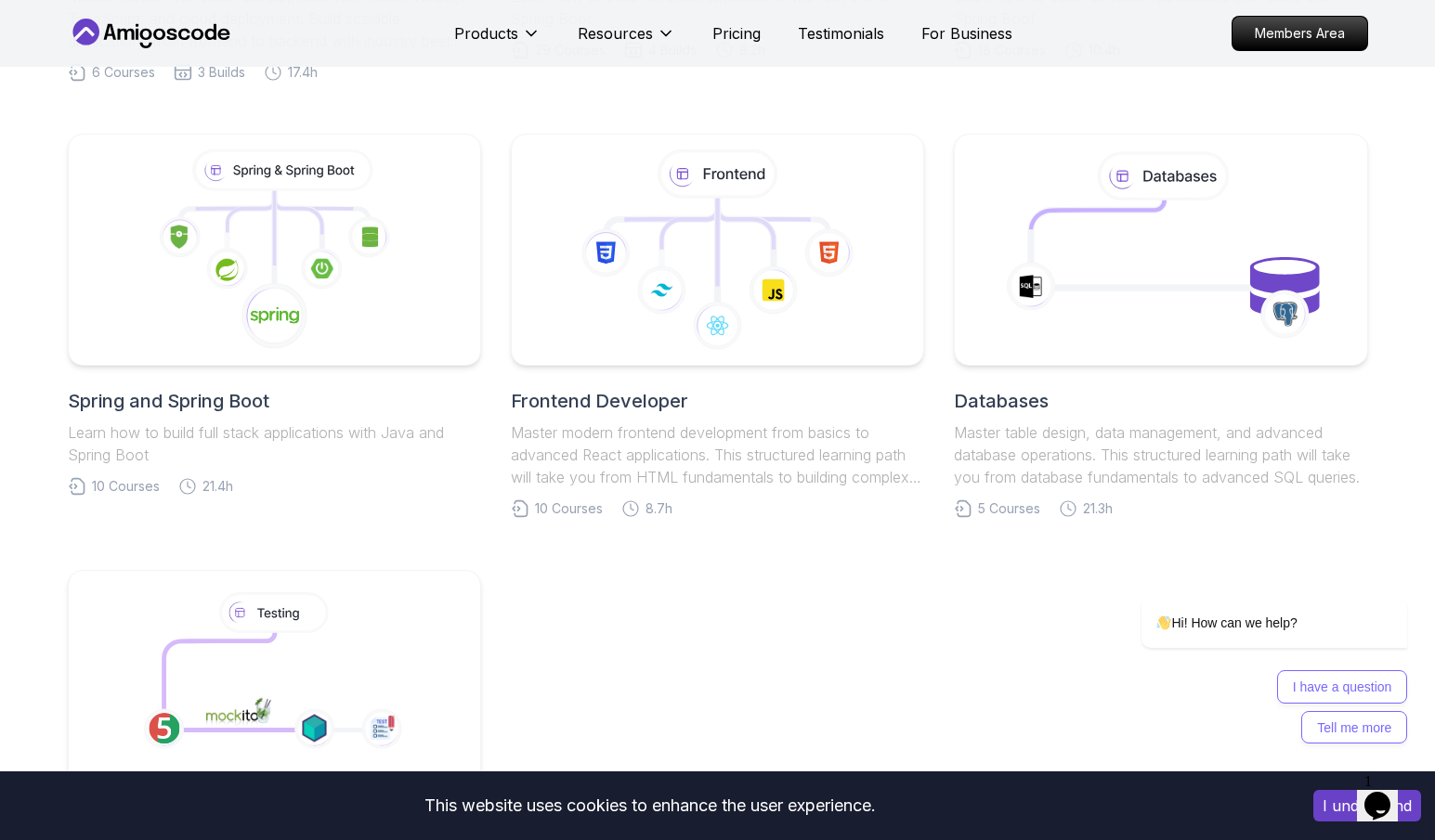
scroll to position [811, 0]
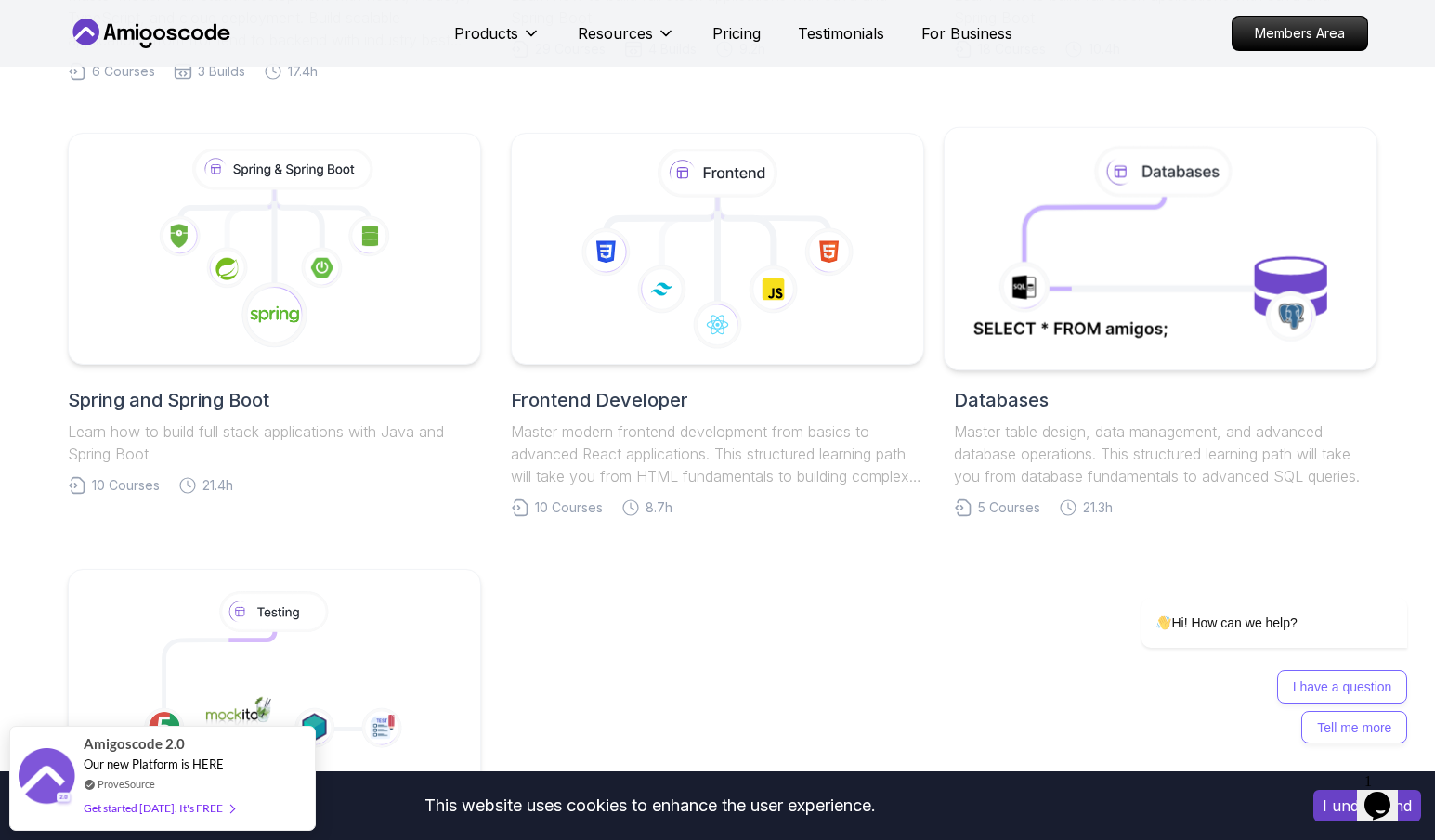
click at [1233, 351] on icon at bounding box center [1161, 248] width 392 height 211
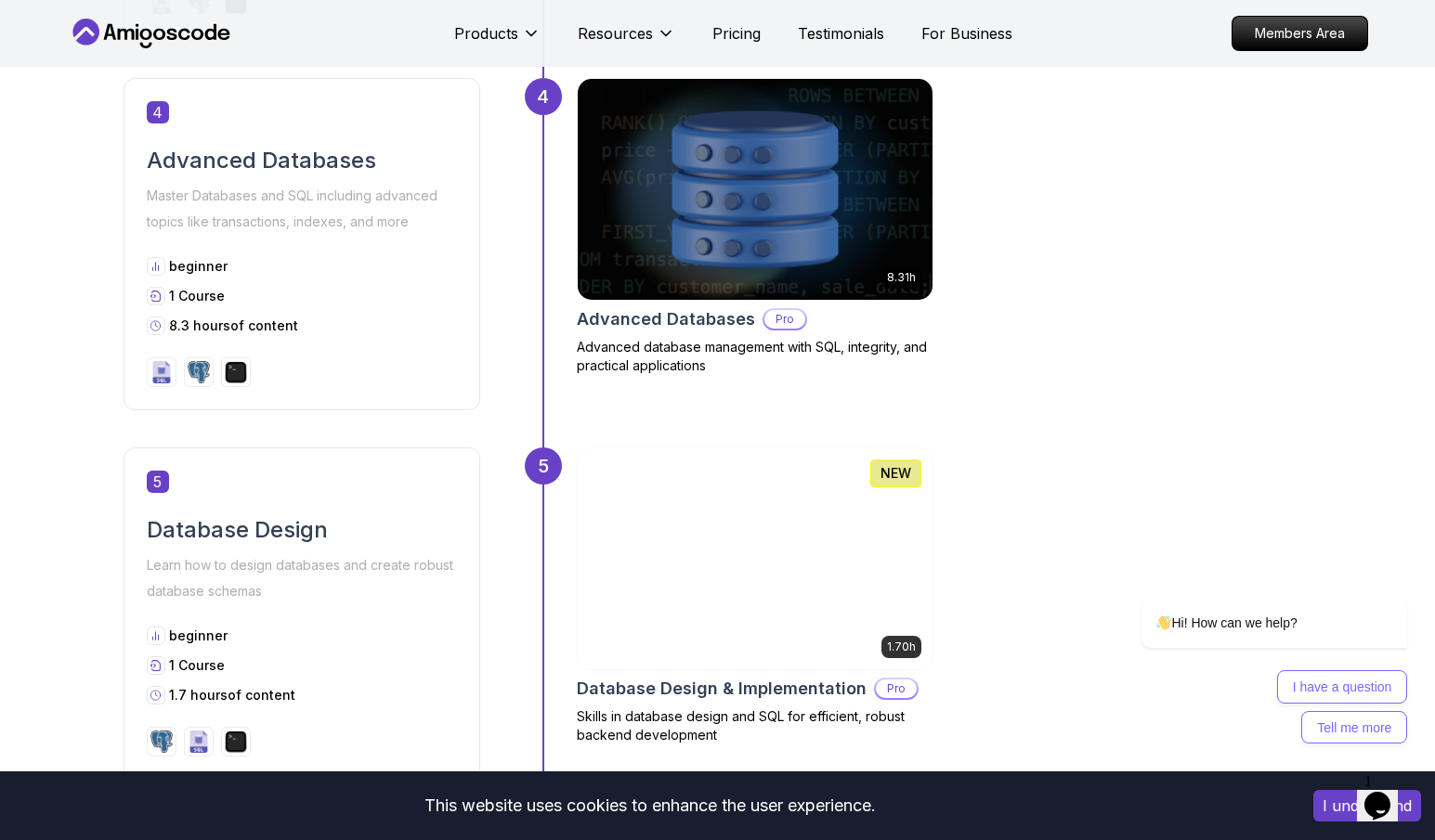
scroll to position [2105, 0]
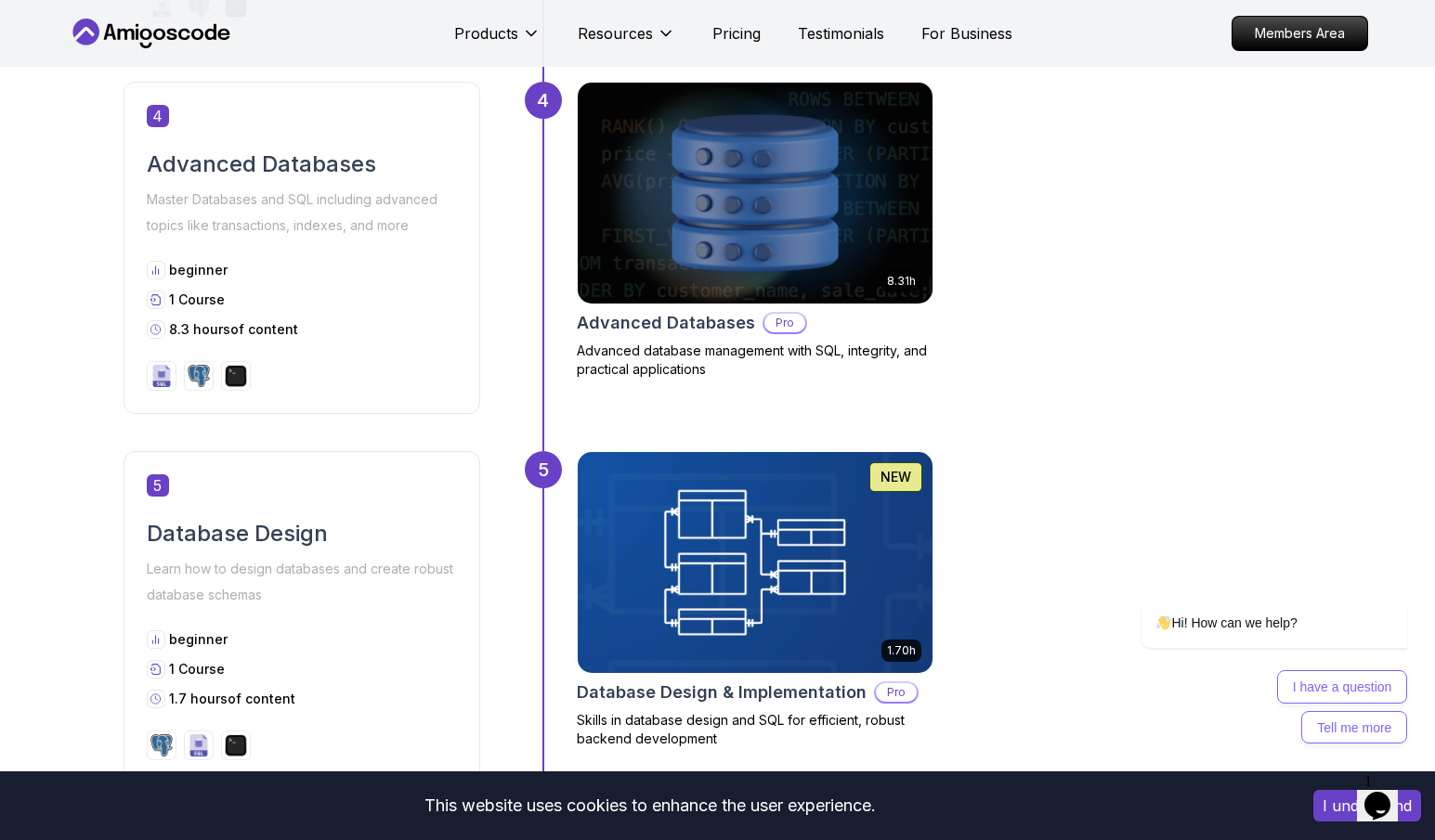
click at [713, 323] on h2 "Advanced Databases" at bounding box center [665, 322] width 178 height 26
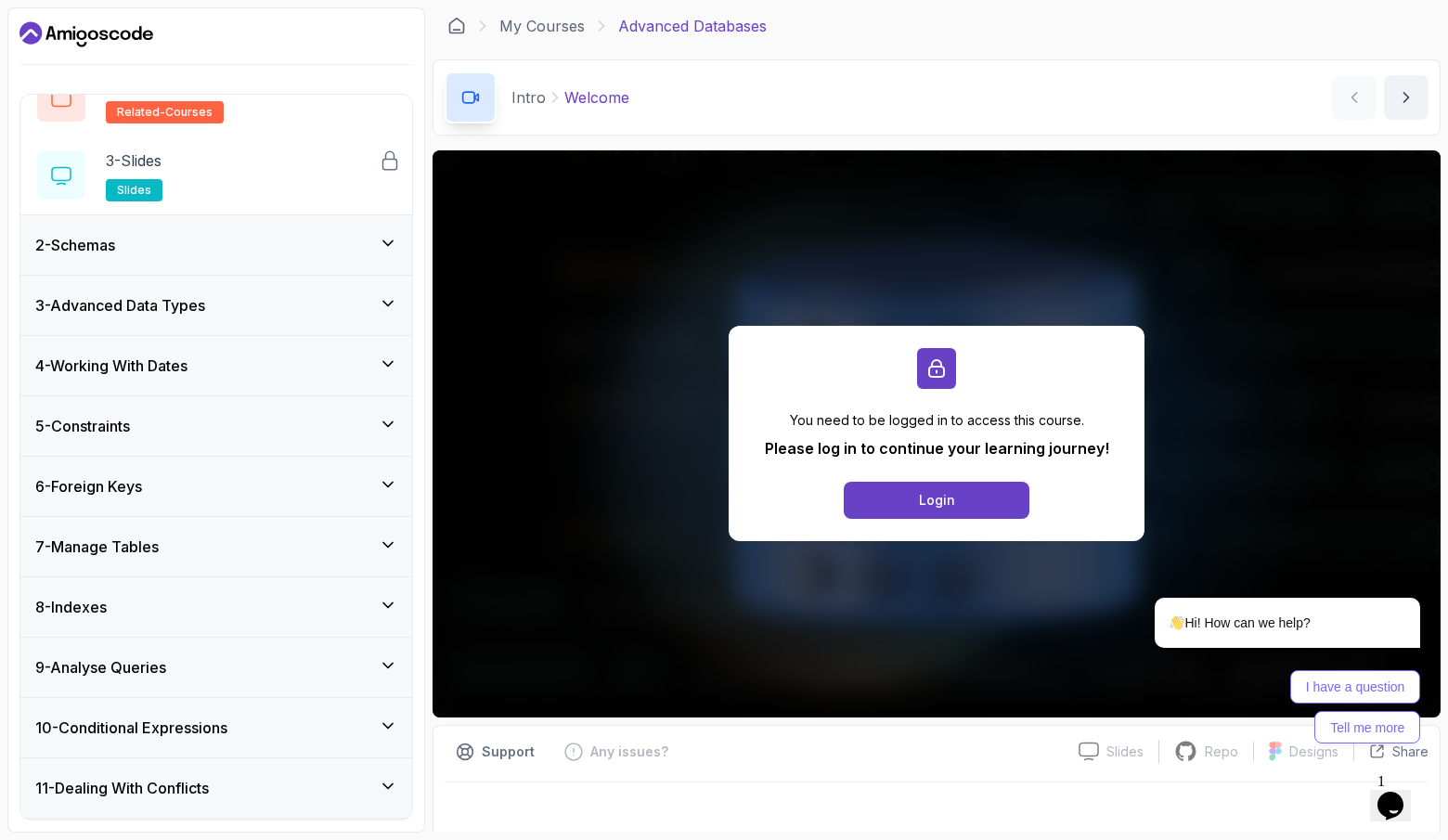
scroll to position [174, 0]
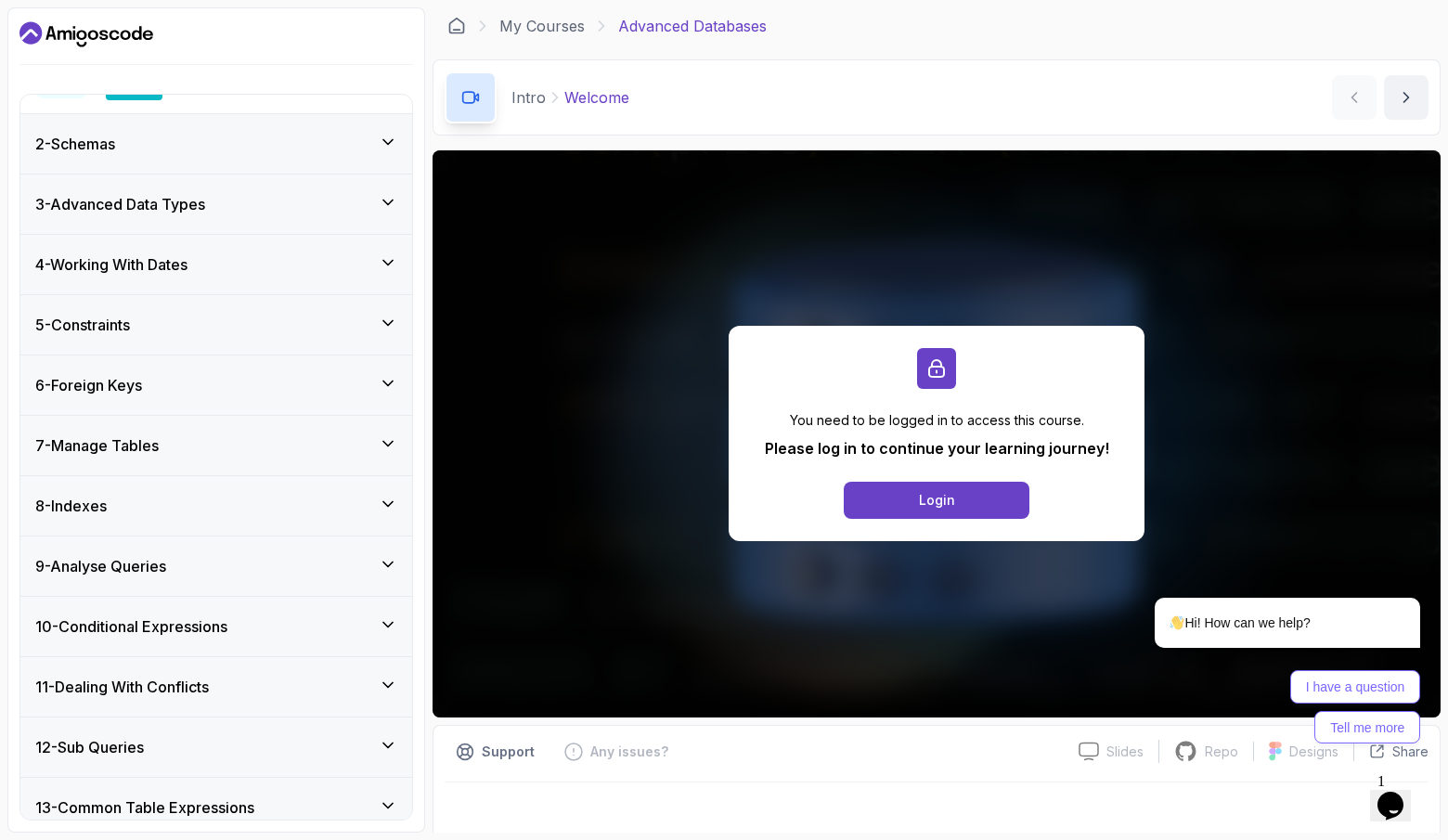
click at [280, 498] on div "8 - Indexes" at bounding box center [216, 505] width 362 height 22
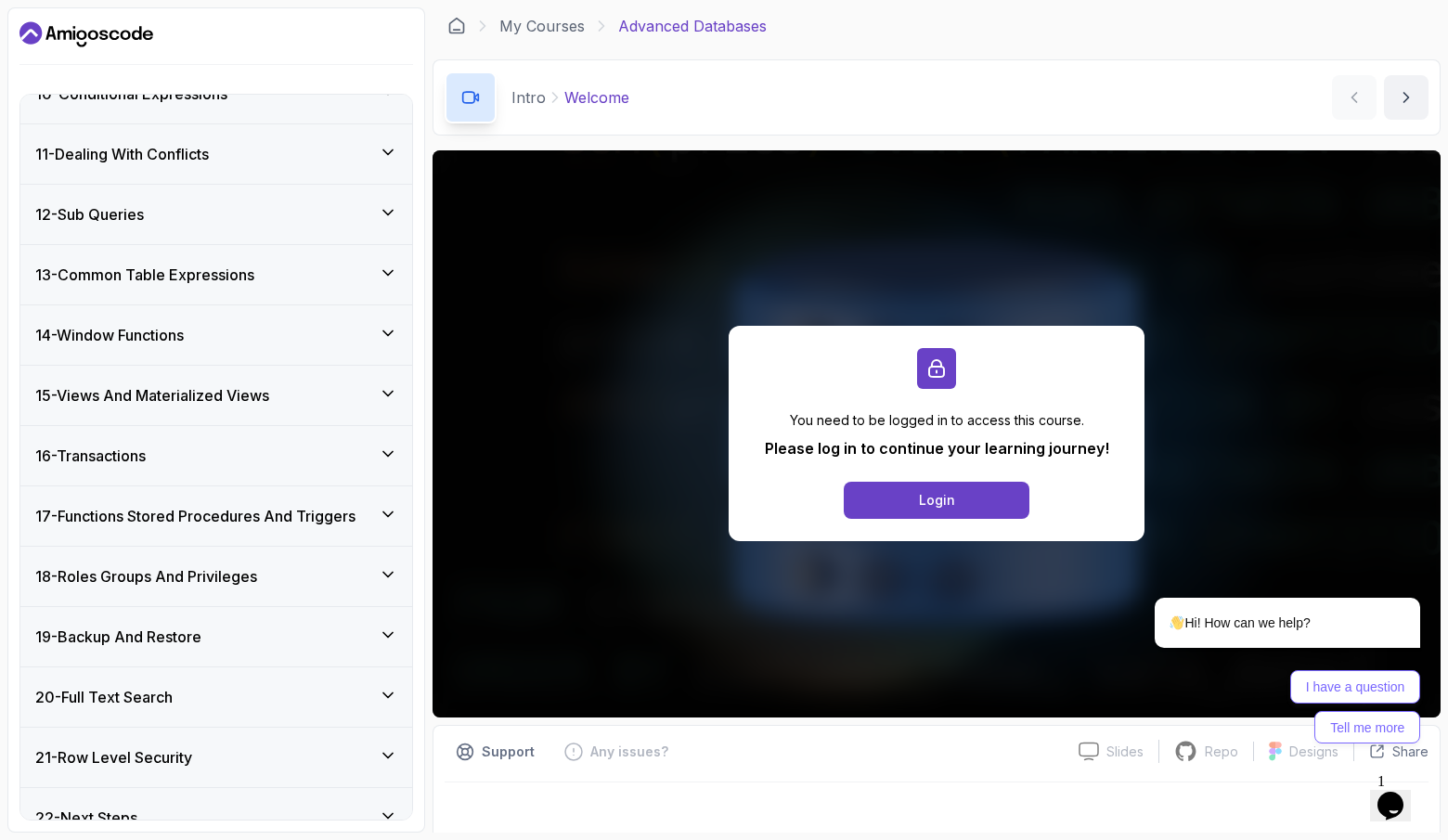
scroll to position [1537, 0]
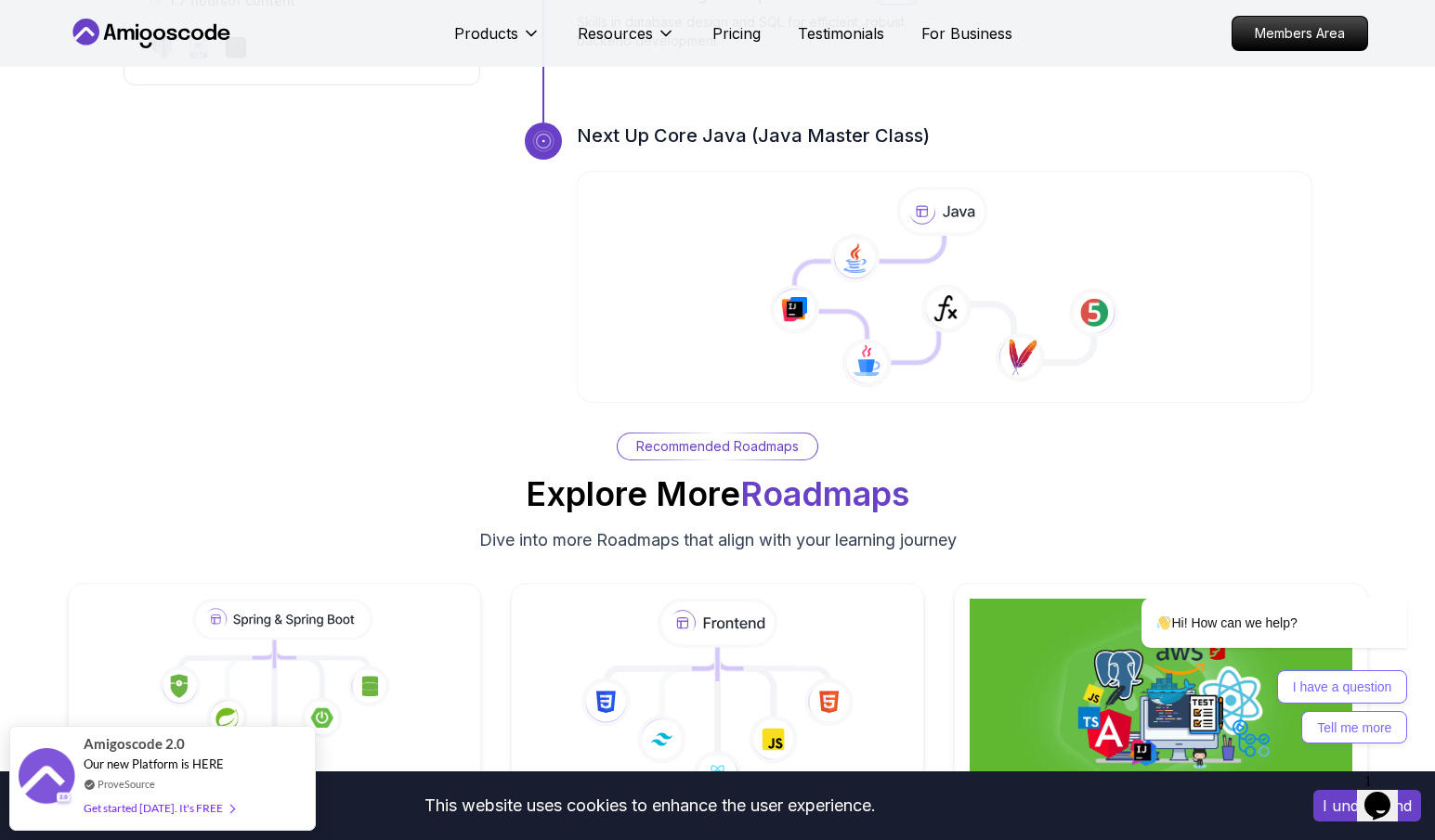
scroll to position [2804, 0]
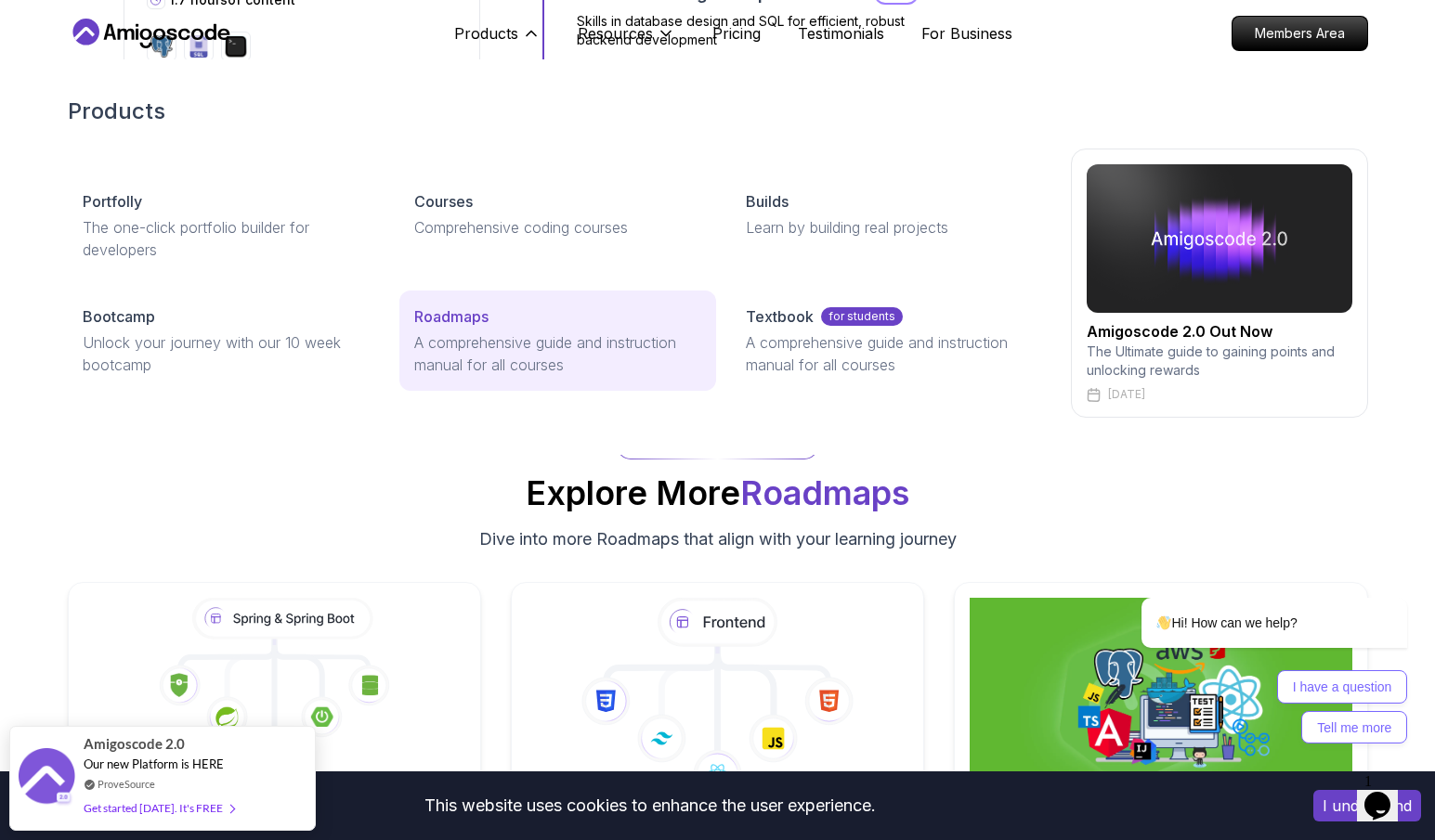
click at [490, 339] on p "A comprehensive guide and instruction manual for all courses" at bounding box center [558, 353] width 287 height 45
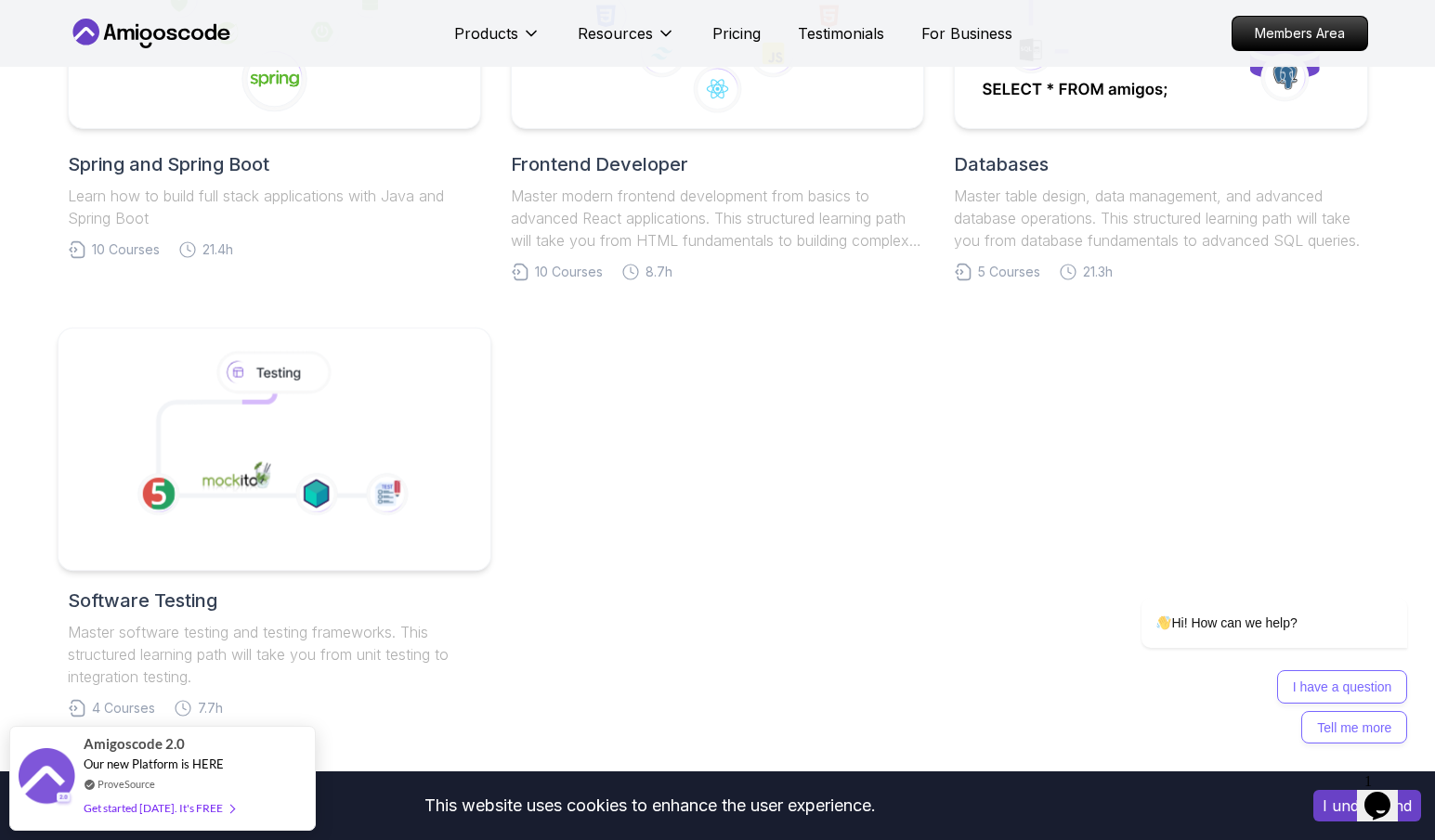
scroll to position [1049, 0]
click at [344, 438] on icon at bounding box center [272, 437] width 318 height 191
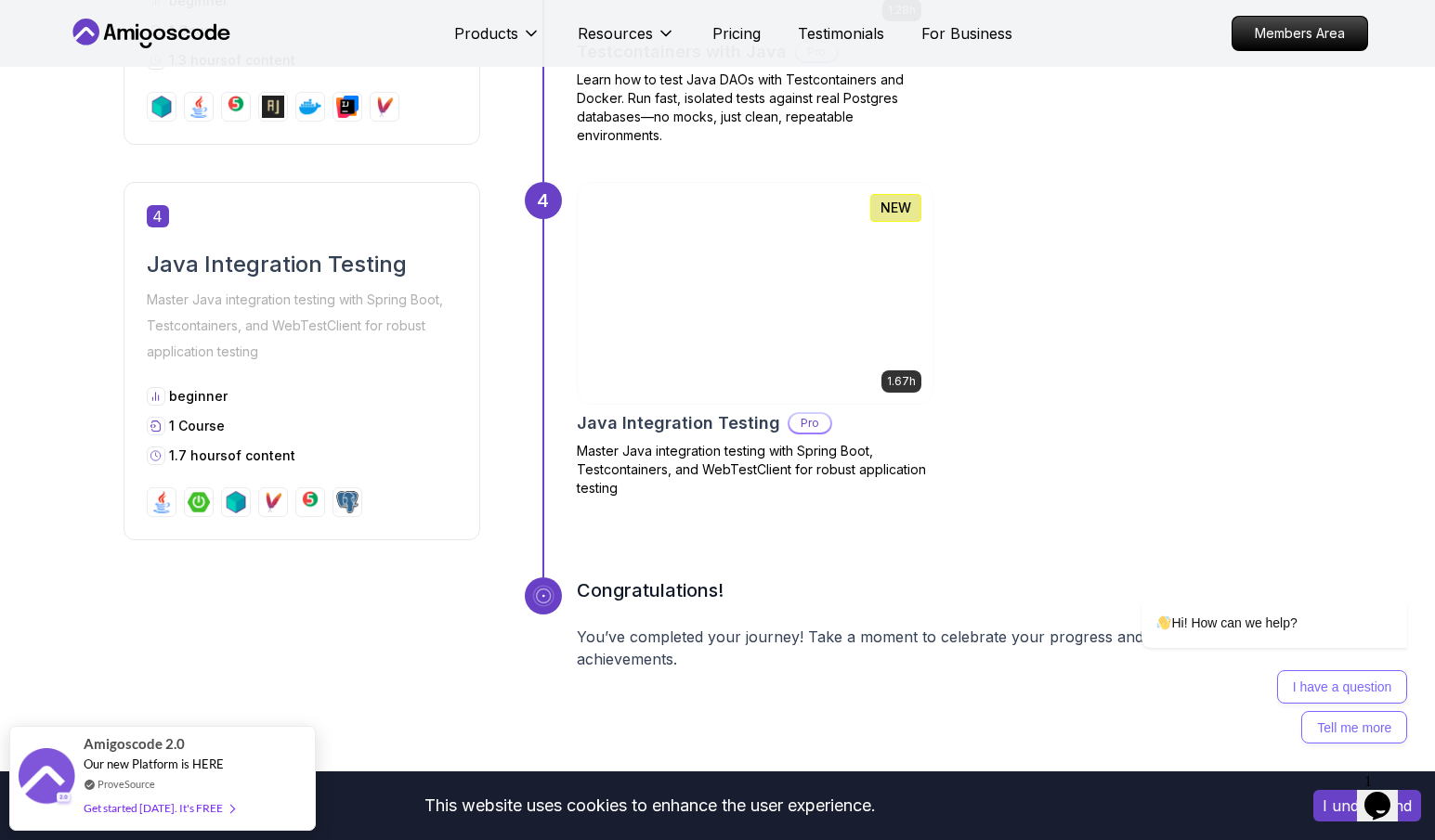
scroll to position [1944, 0]
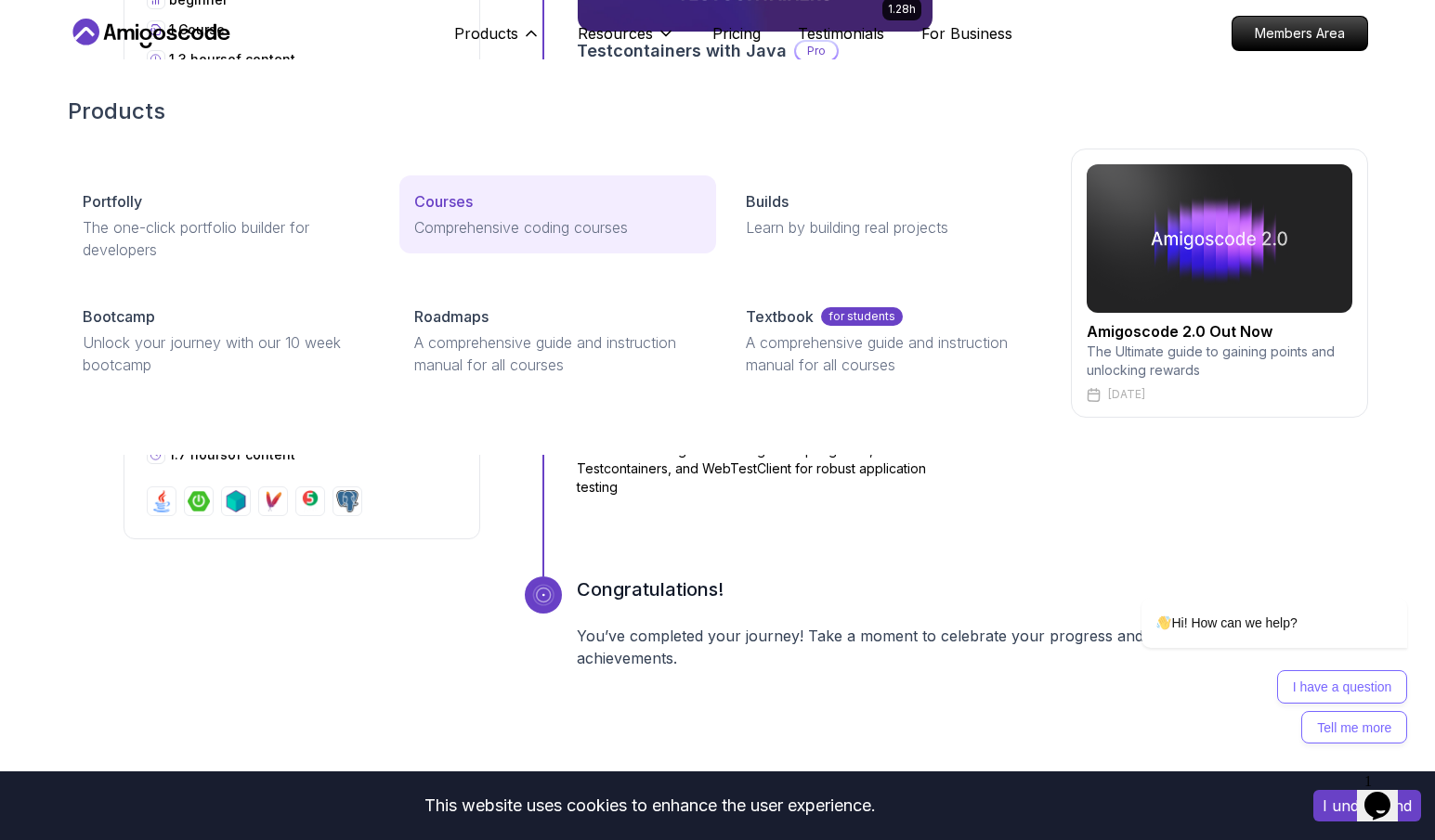
click at [554, 218] on p "Comprehensive coding courses" at bounding box center [558, 226] width 287 height 22
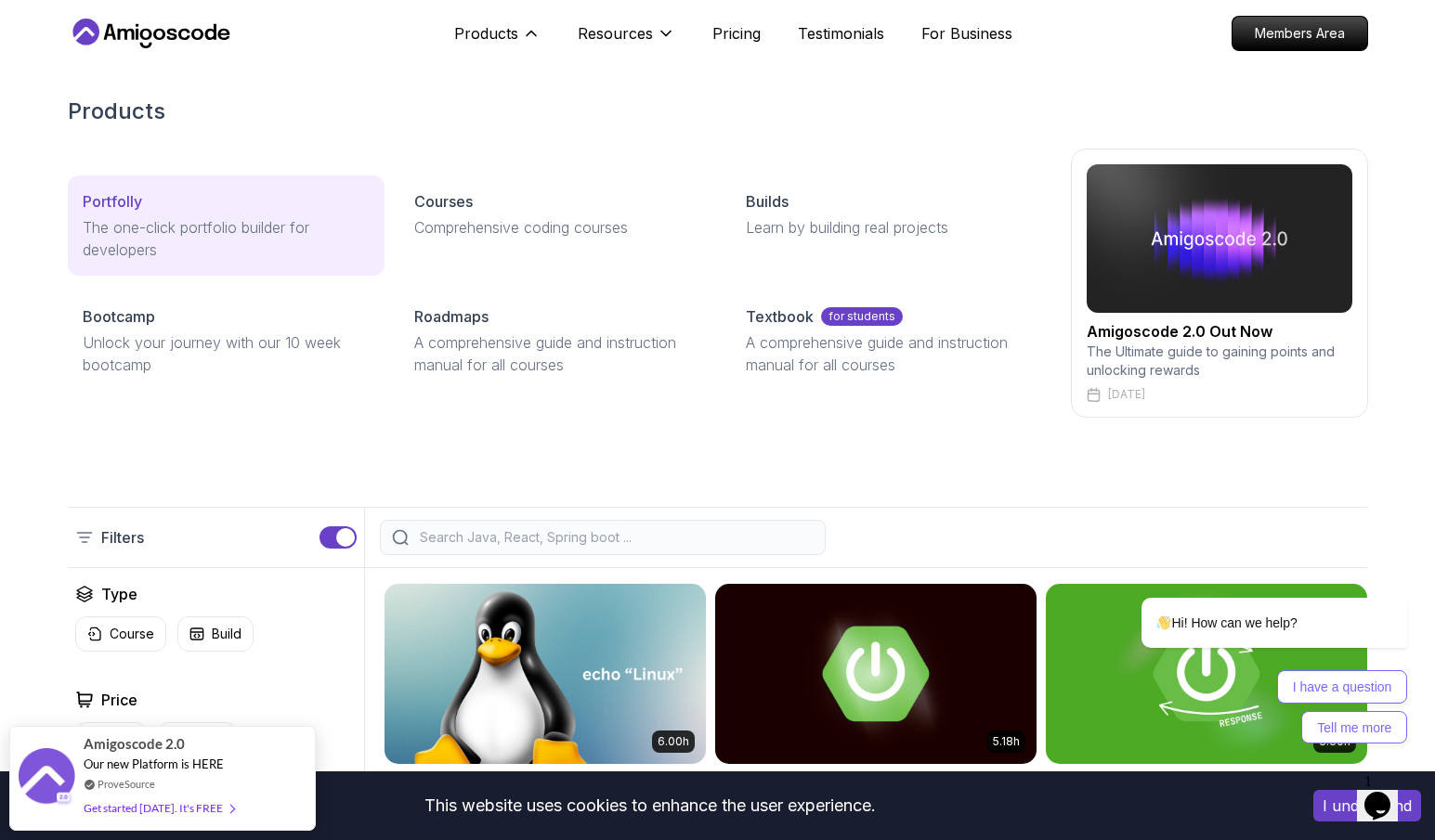
click at [176, 186] on link "Portfolly The one-click portfolio builder for developers" at bounding box center [226, 225] width 317 height 100
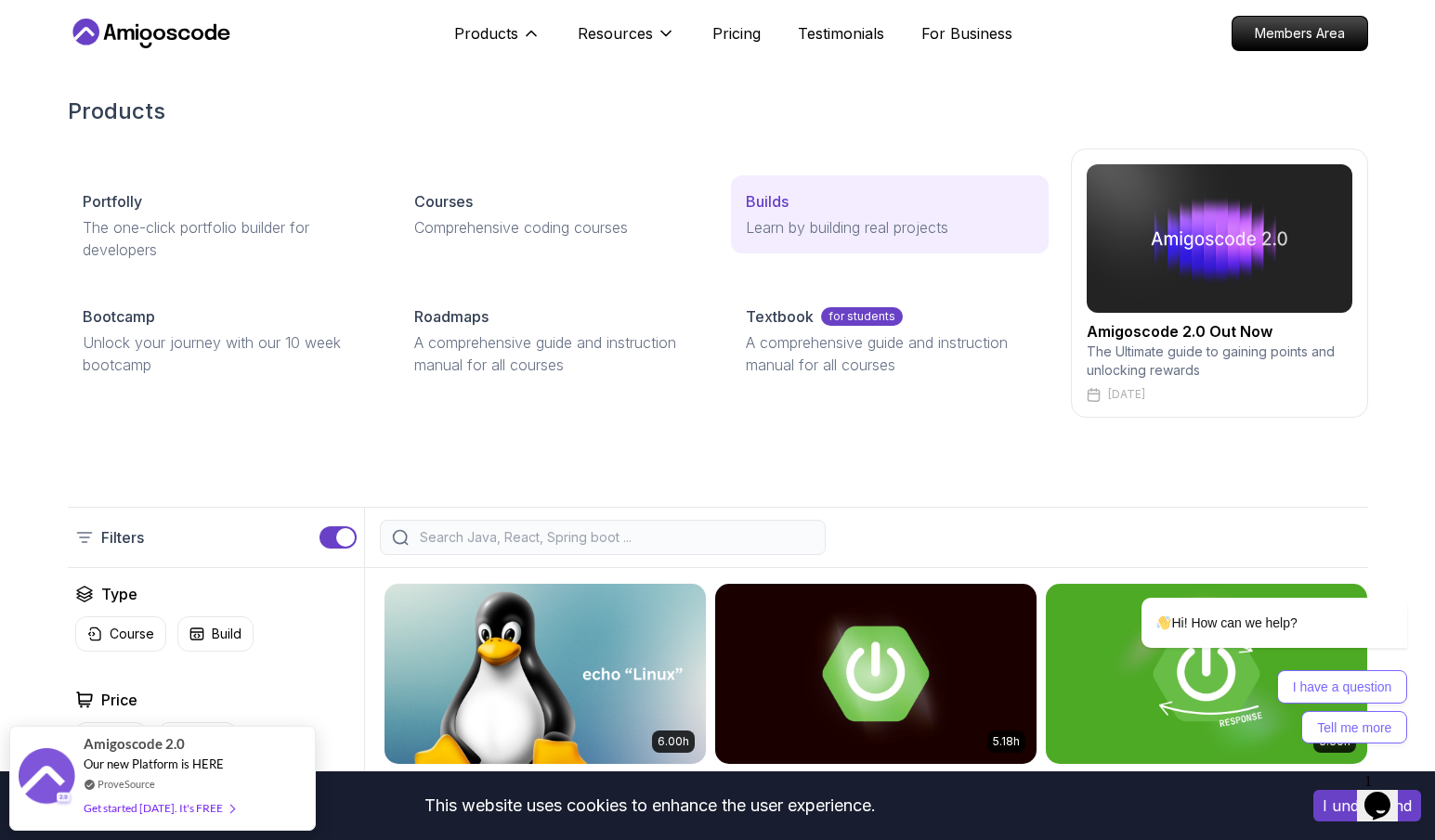
click at [852, 223] on p "Learn by building real projects" at bounding box center [890, 226] width 287 height 22
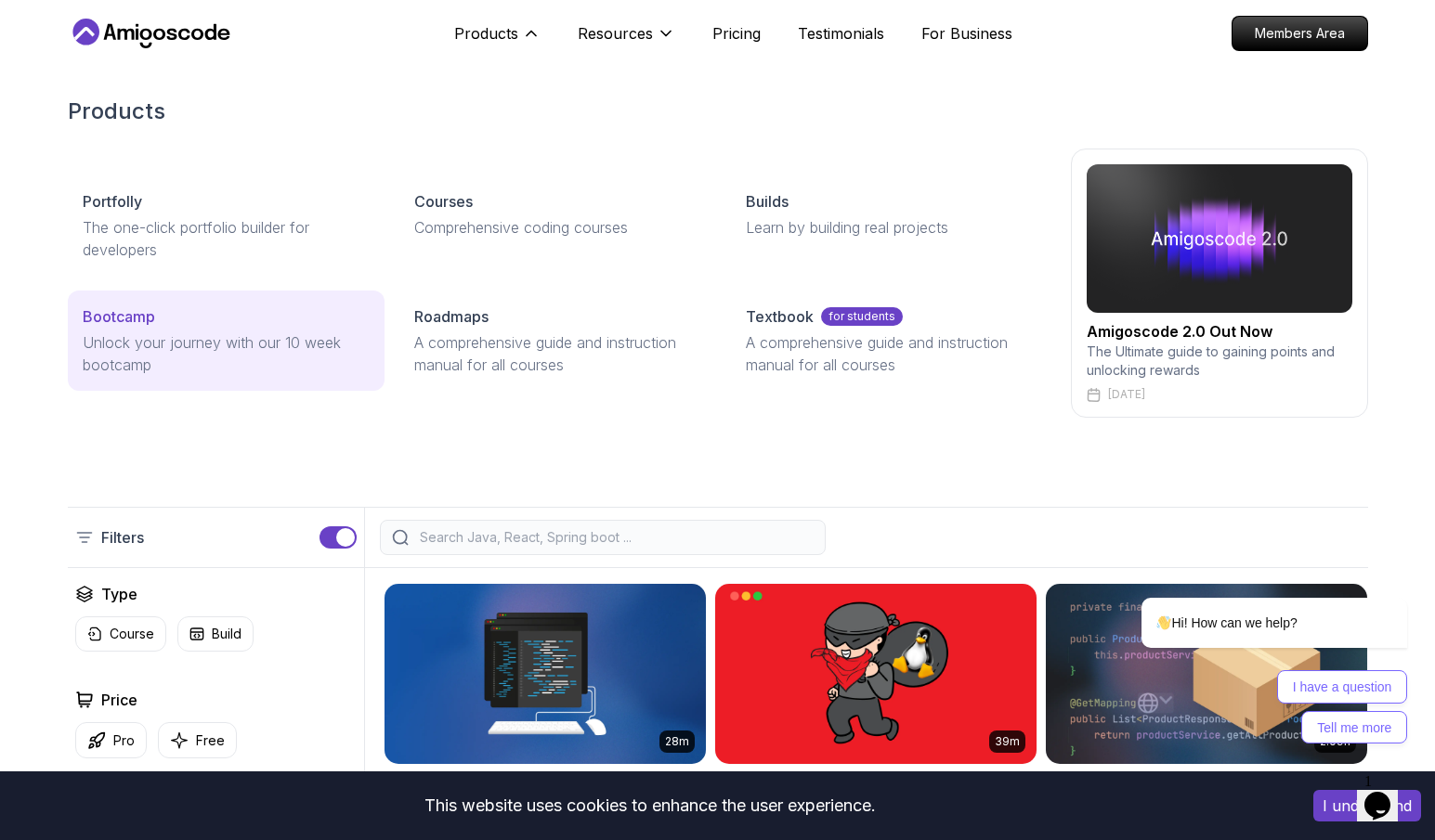
click at [237, 350] on p "Unlock your journey with our 10 week bootcamp" at bounding box center [226, 353] width 287 height 45
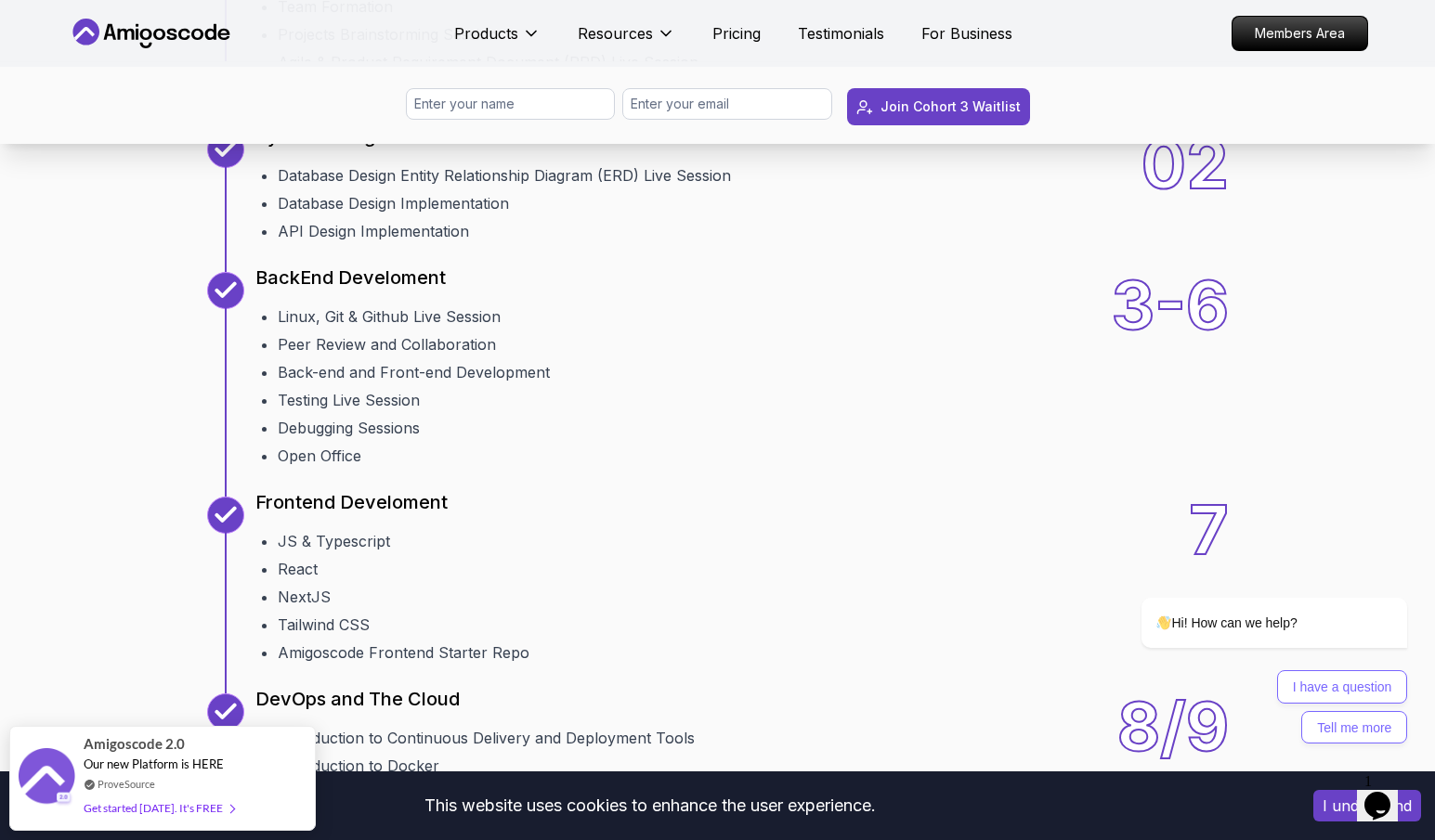
scroll to position [2285, 0]
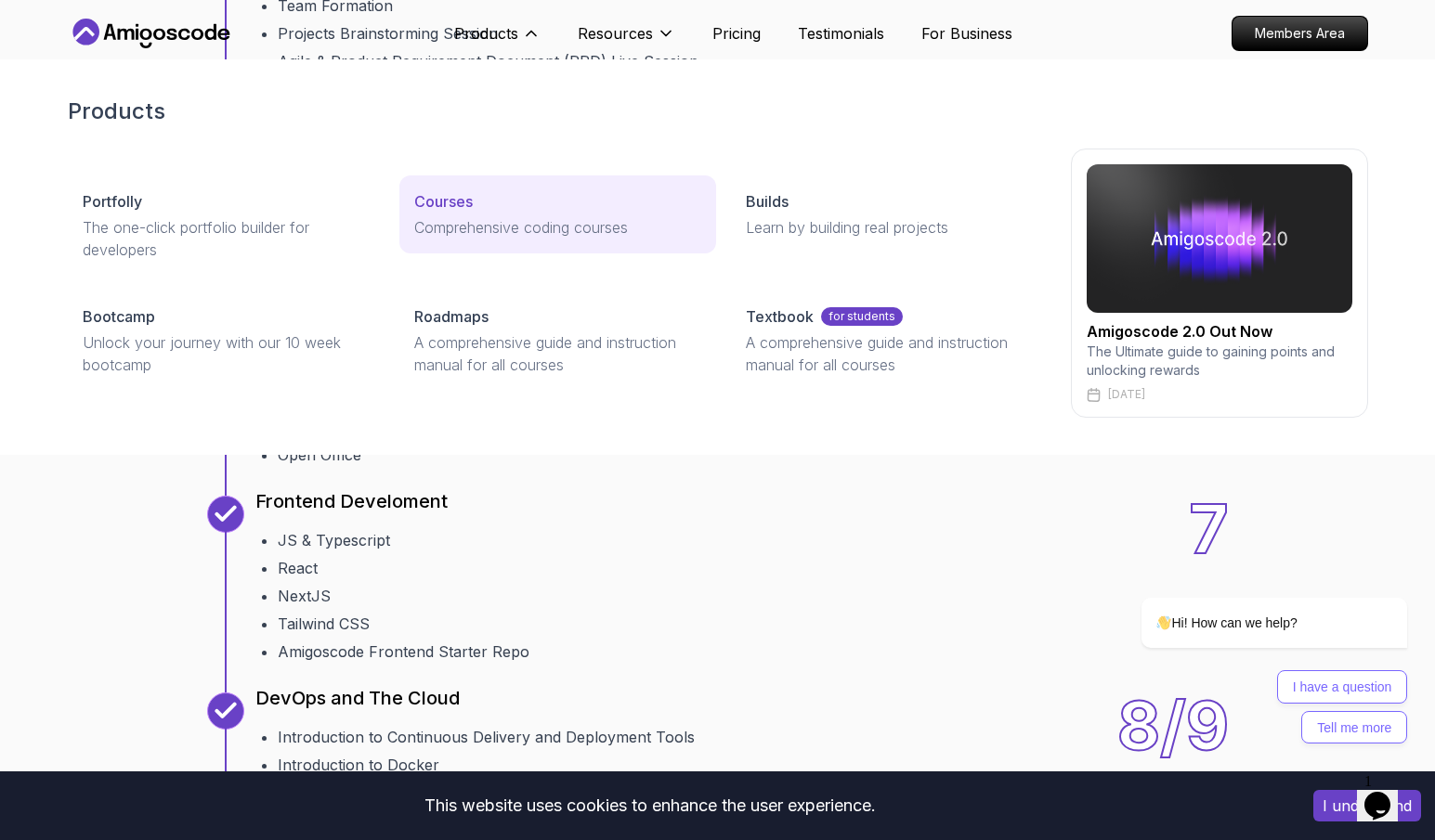
click at [475, 193] on div "Courses" at bounding box center [558, 201] width 287 height 22
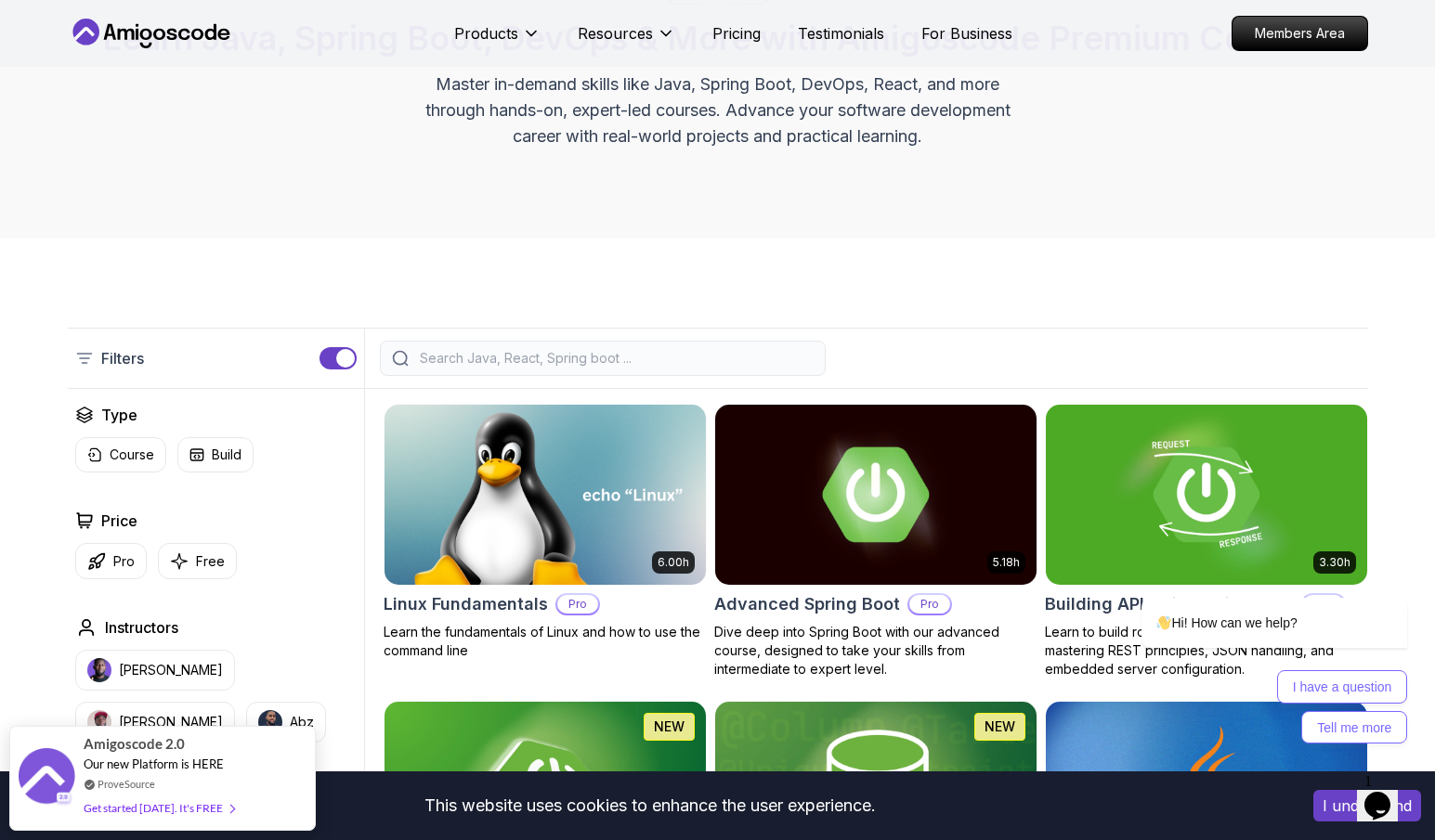
scroll to position [184, 0]
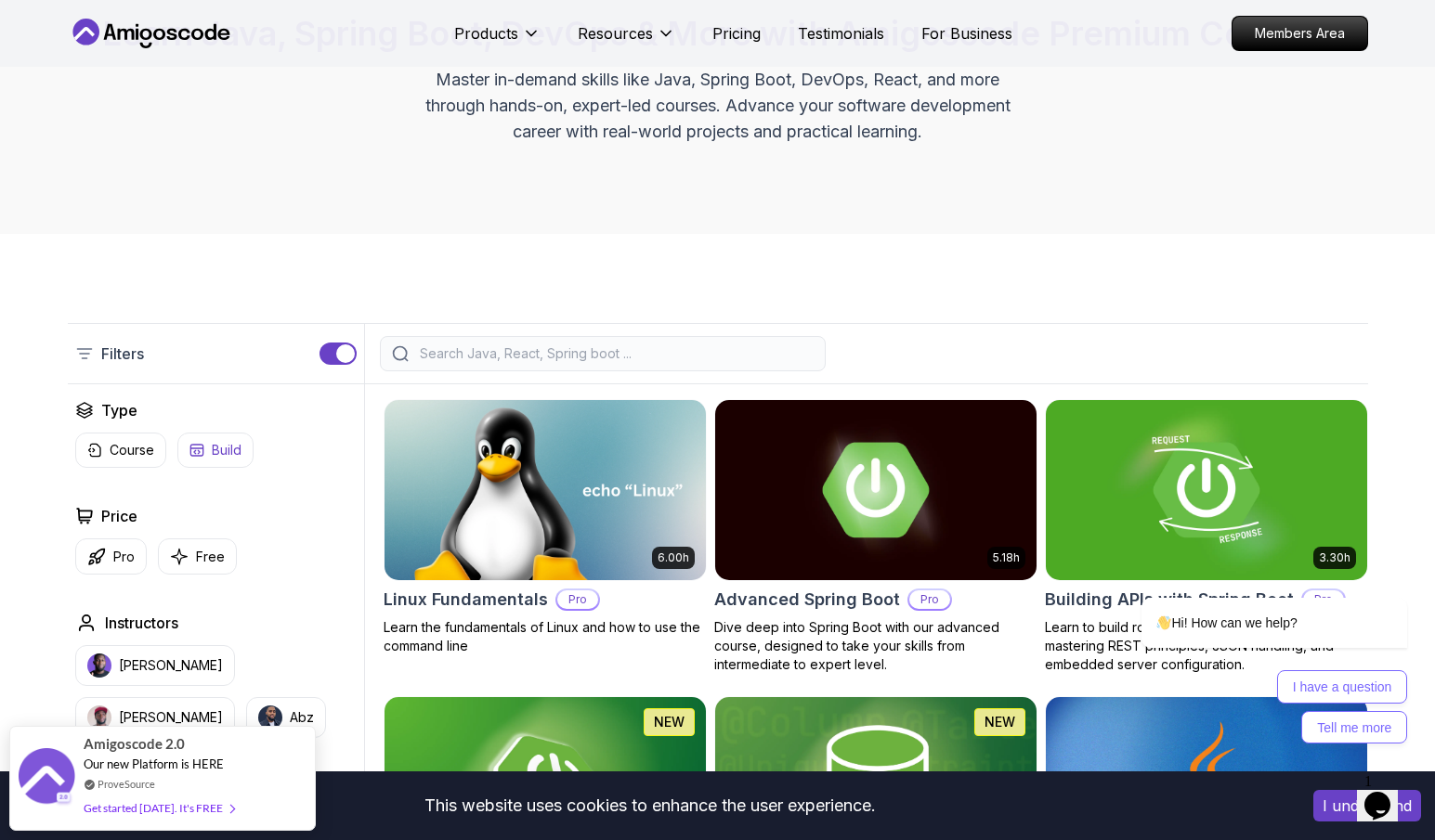
click at [203, 464] on button "Build" at bounding box center [215, 450] width 76 height 35
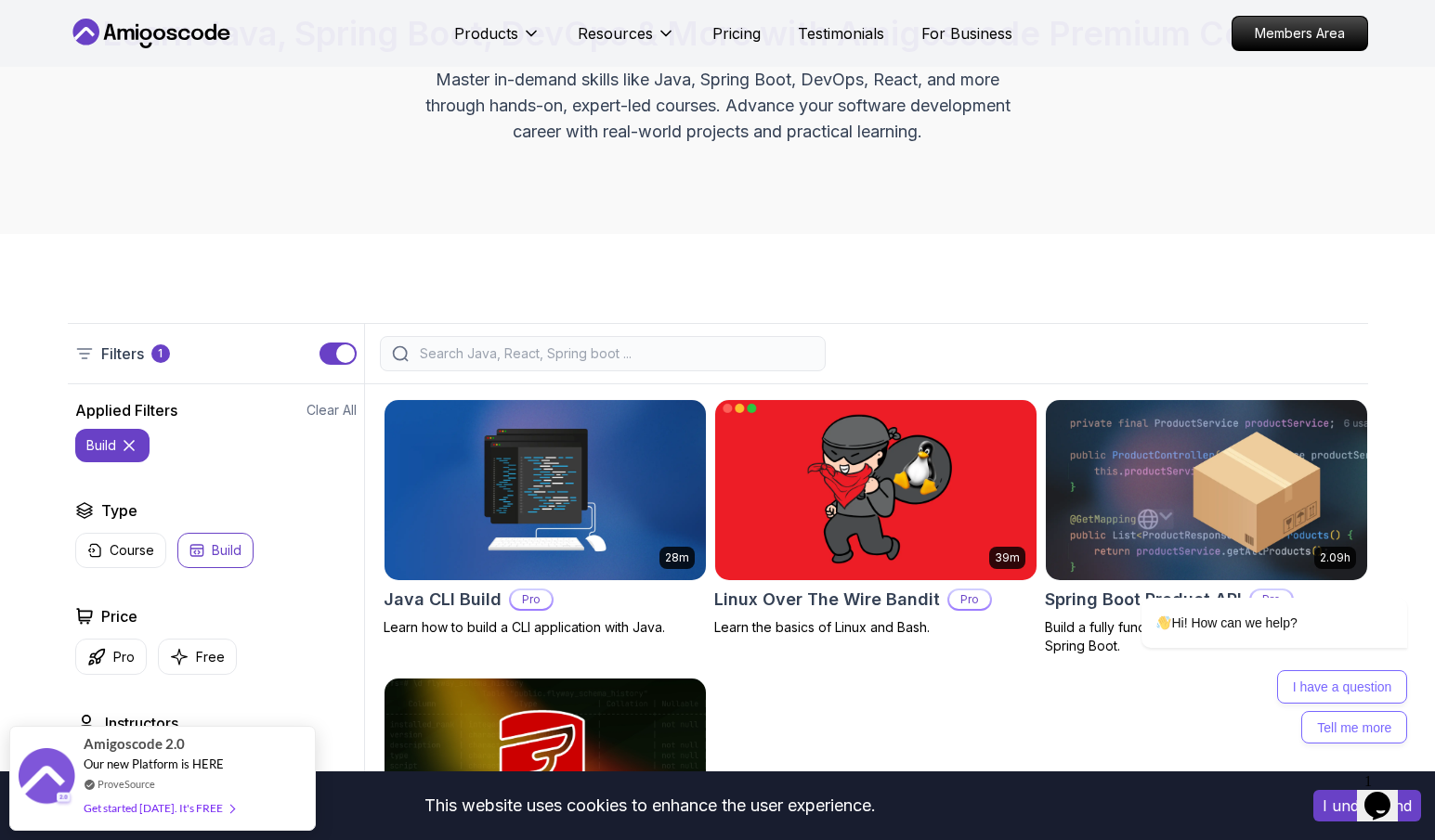
click at [914, 505] on img at bounding box center [875, 490] width 337 height 188
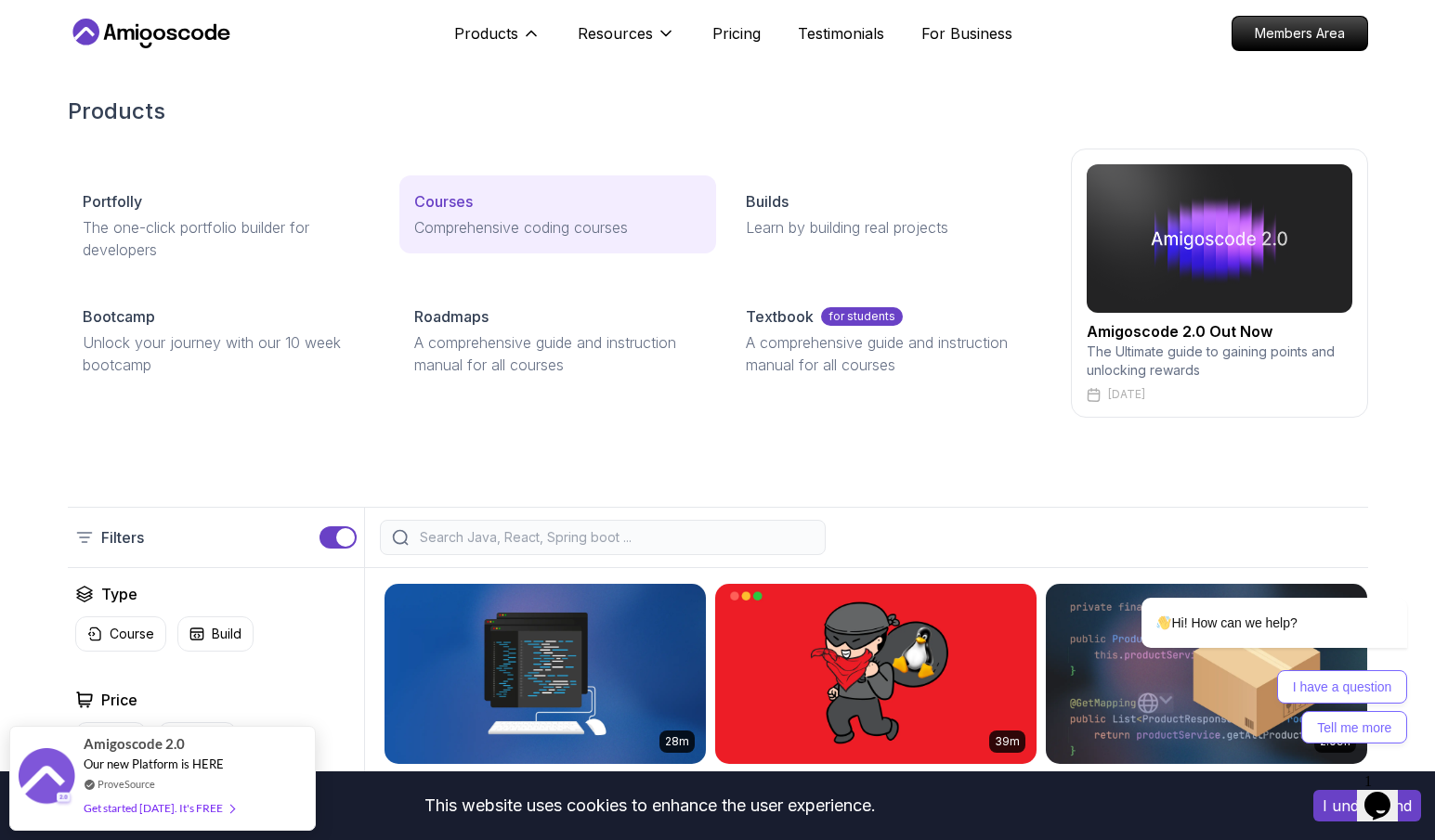
click at [501, 178] on link "Courses Comprehensive coding courses" at bounding box center [558, 214] width 317 height 78
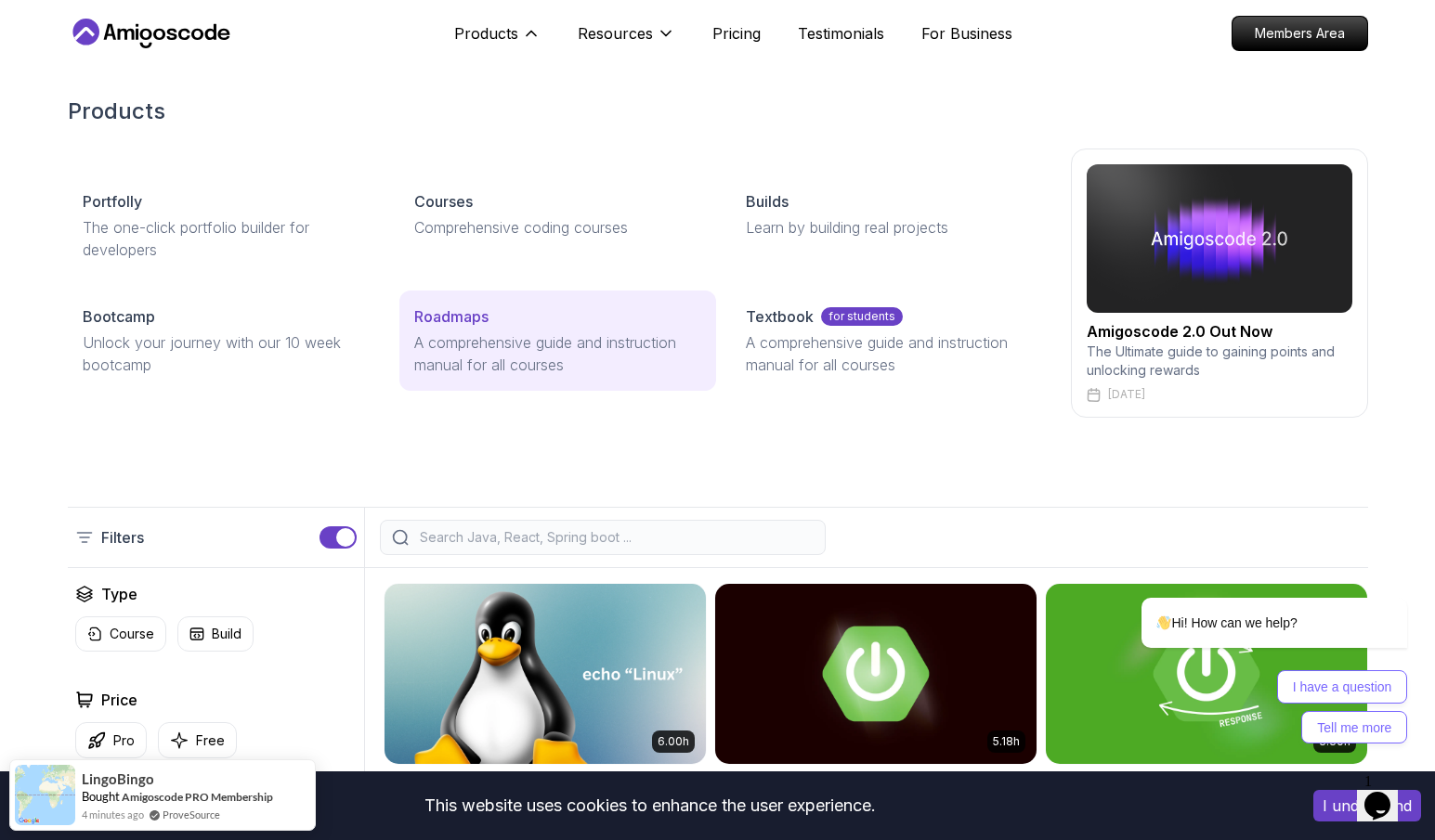
click at [478, 309] on p "Roadmaps" at bounding box center [451, 316] width 74 height 22
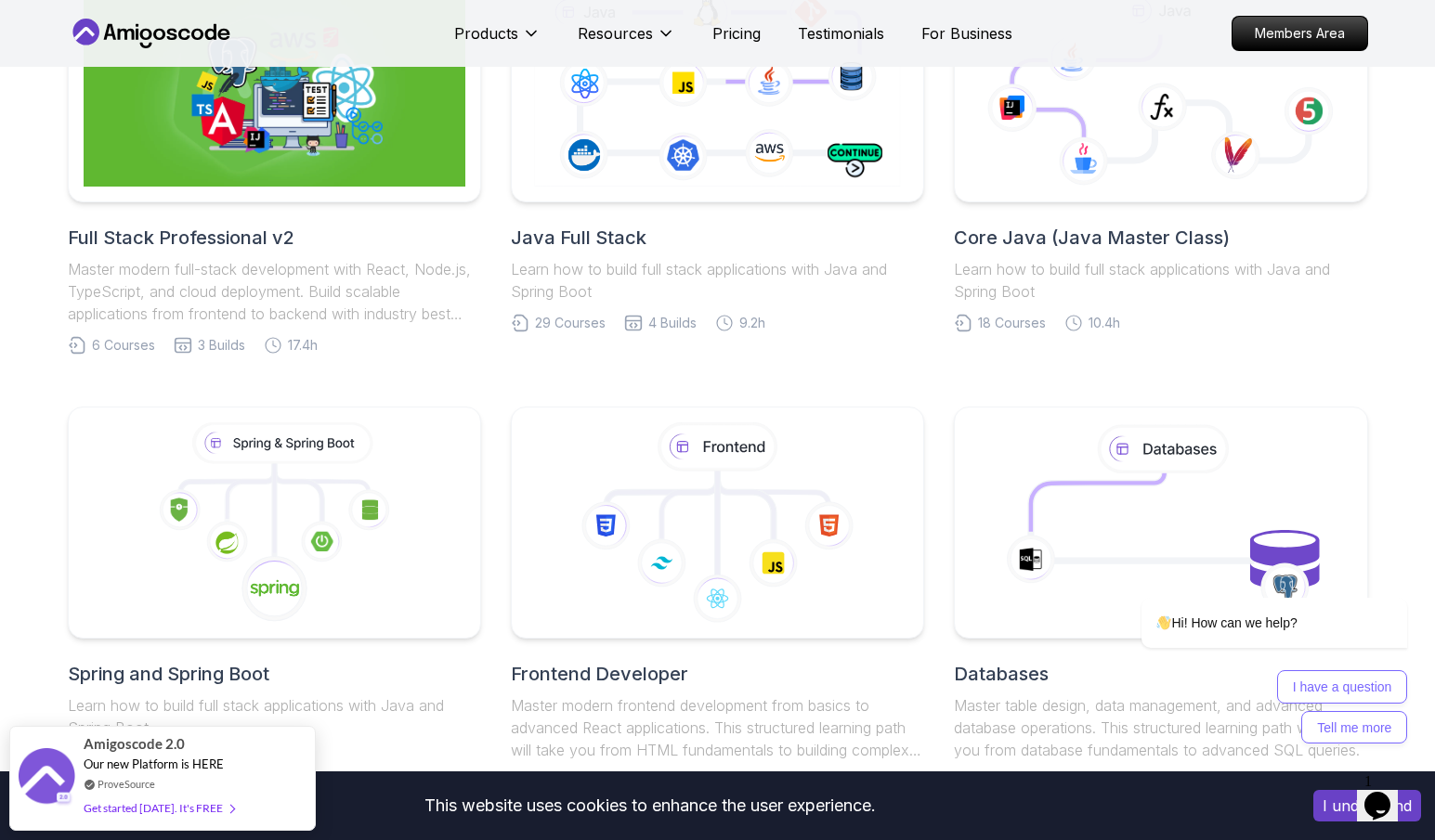
scroll to position [537, 0]
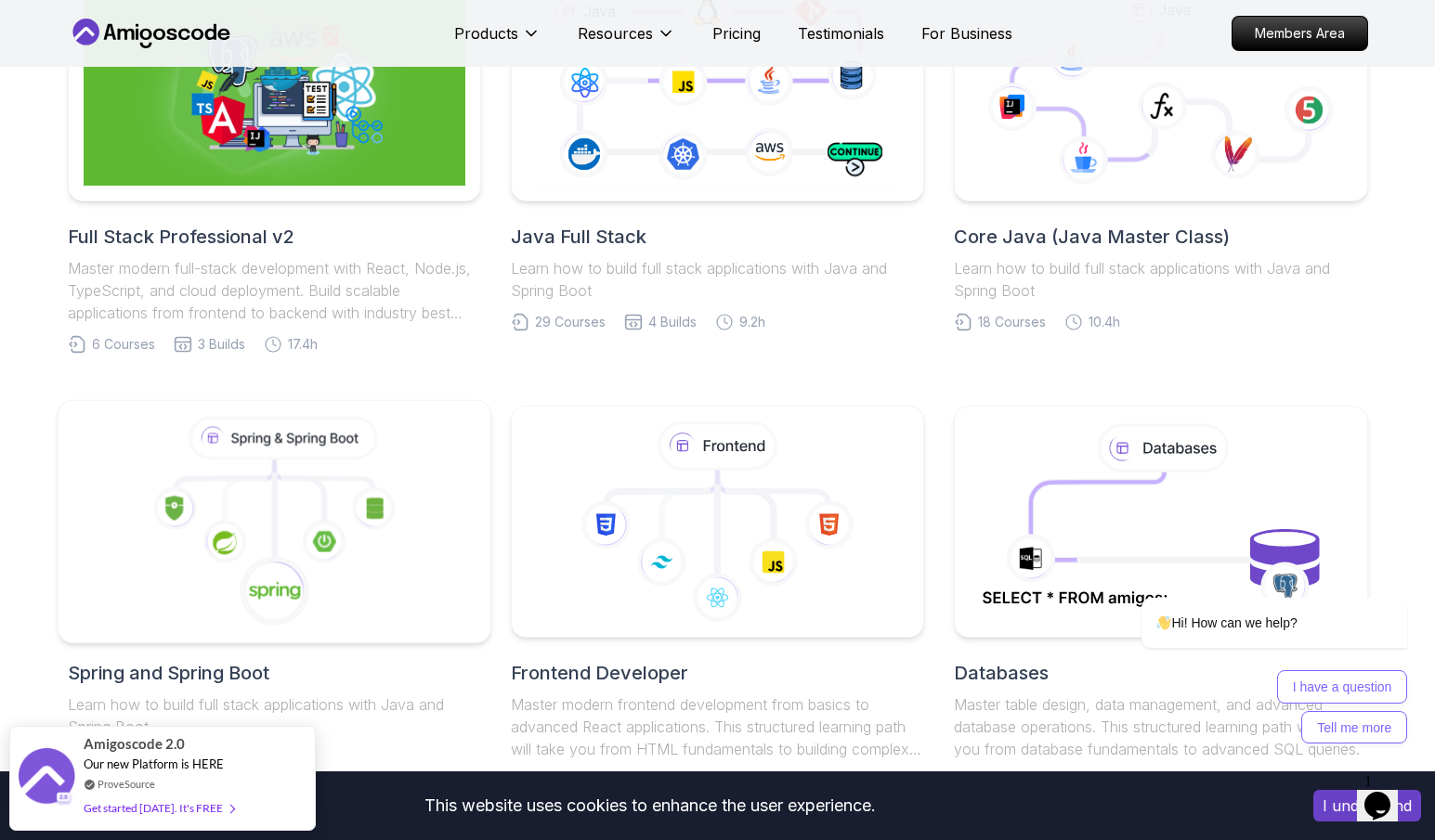
click at [362, 564] on icon at bounding box center [274, 522] width 402 height 211
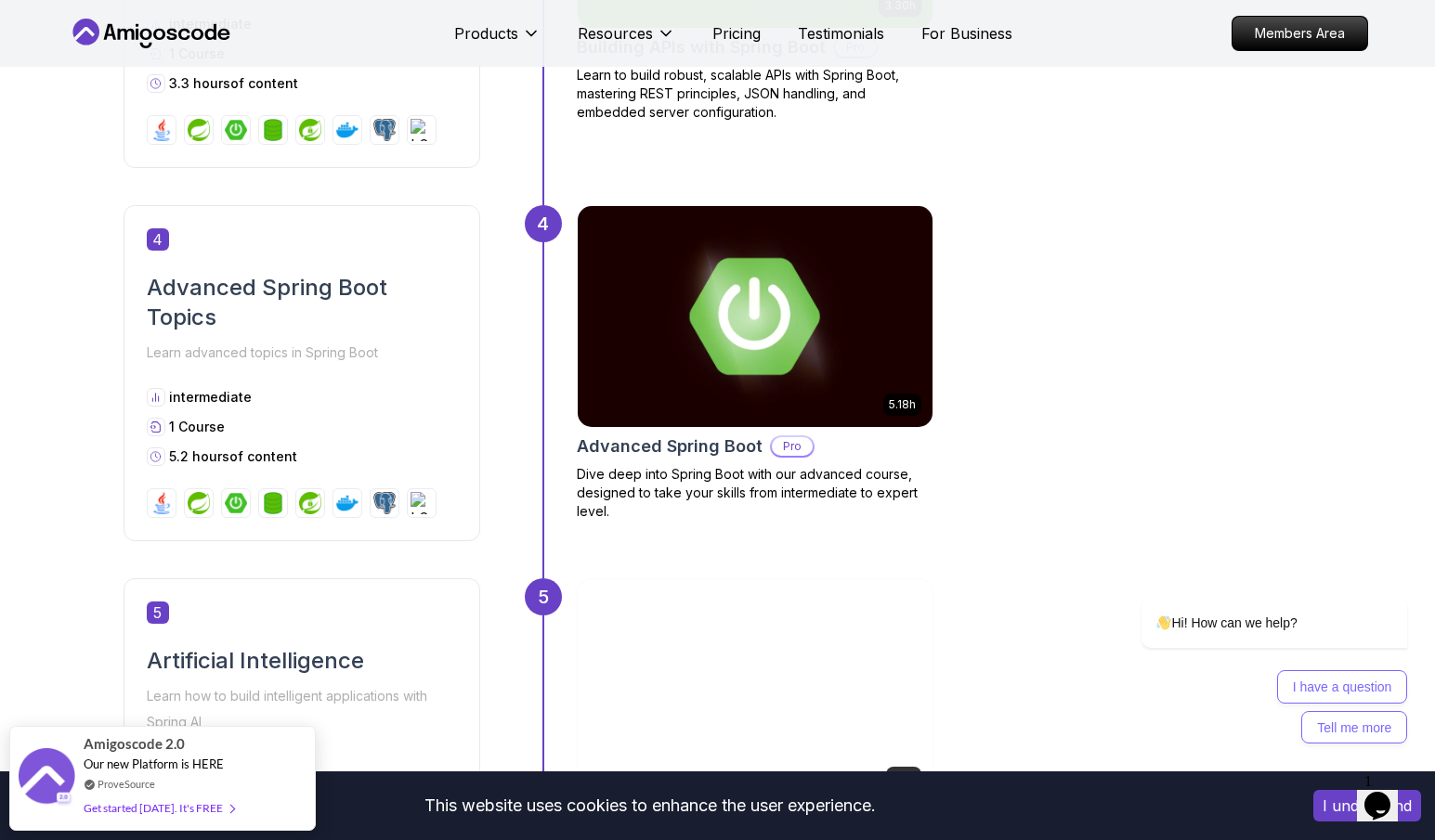
scroll to position [1910, 0]
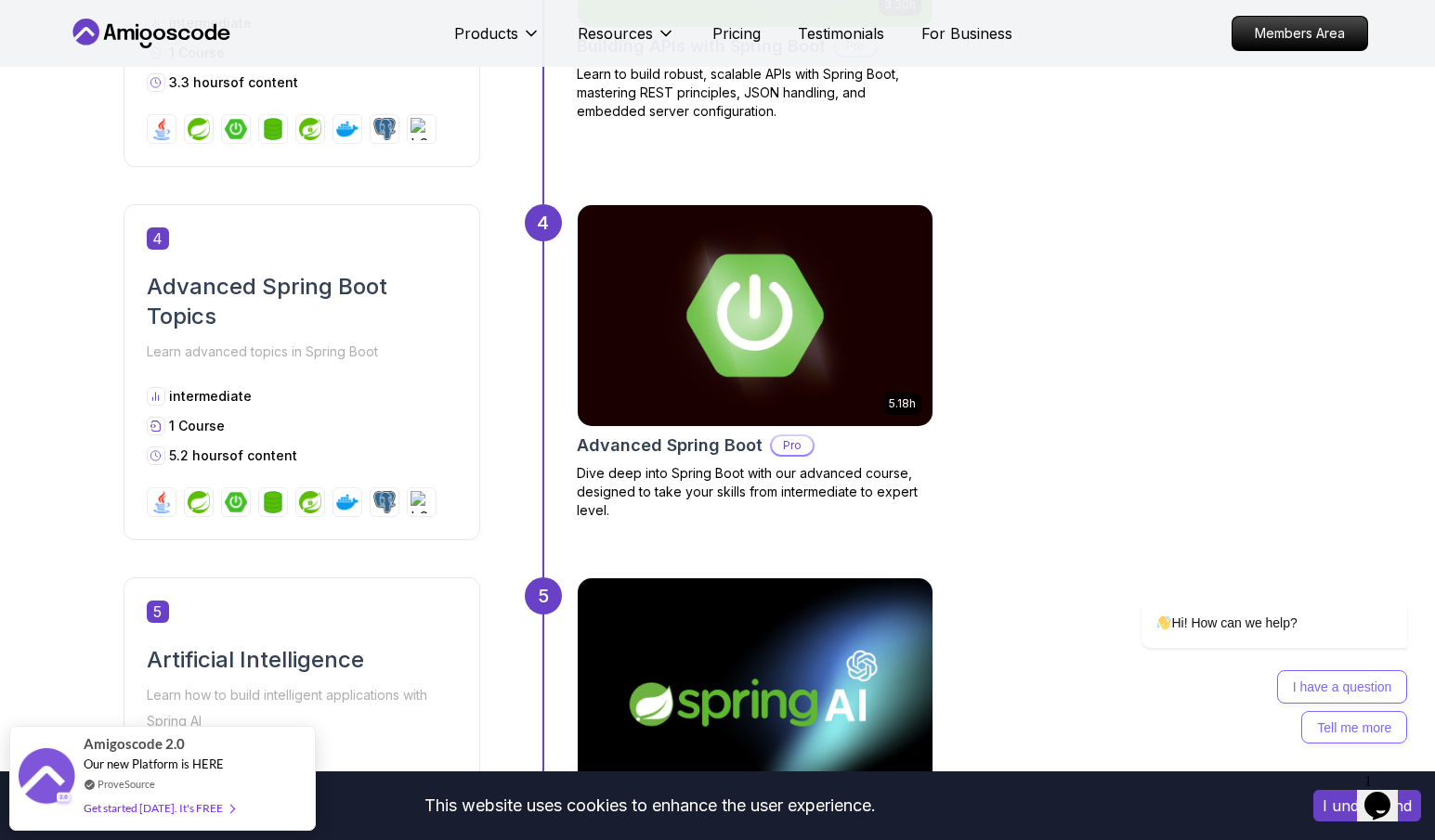
click at [866, 277] on img at bounding box center [754, 316] width 372 height 232
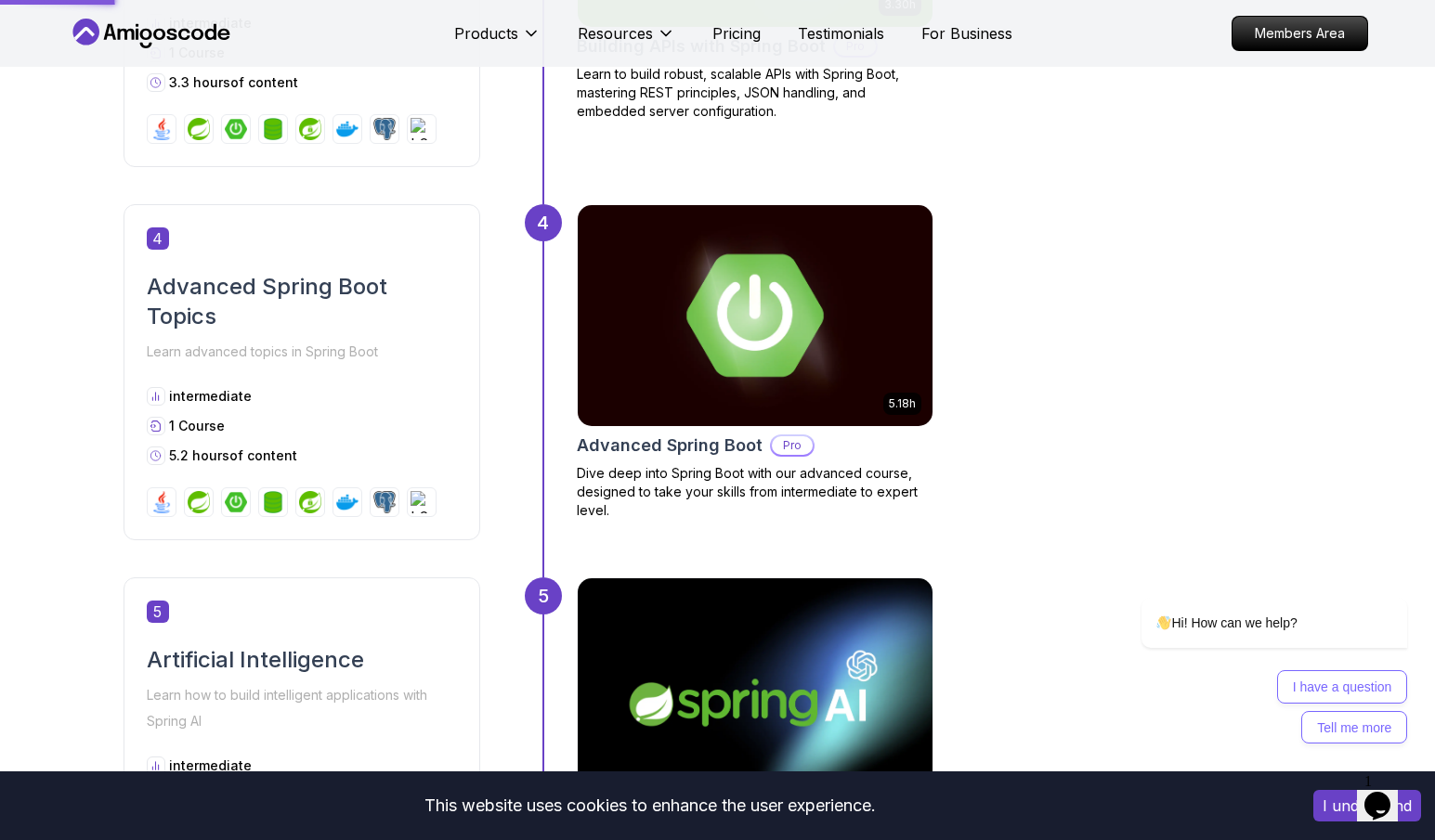
click at [866, 277] on img at bounding box center [754, 316] width 372 height 232
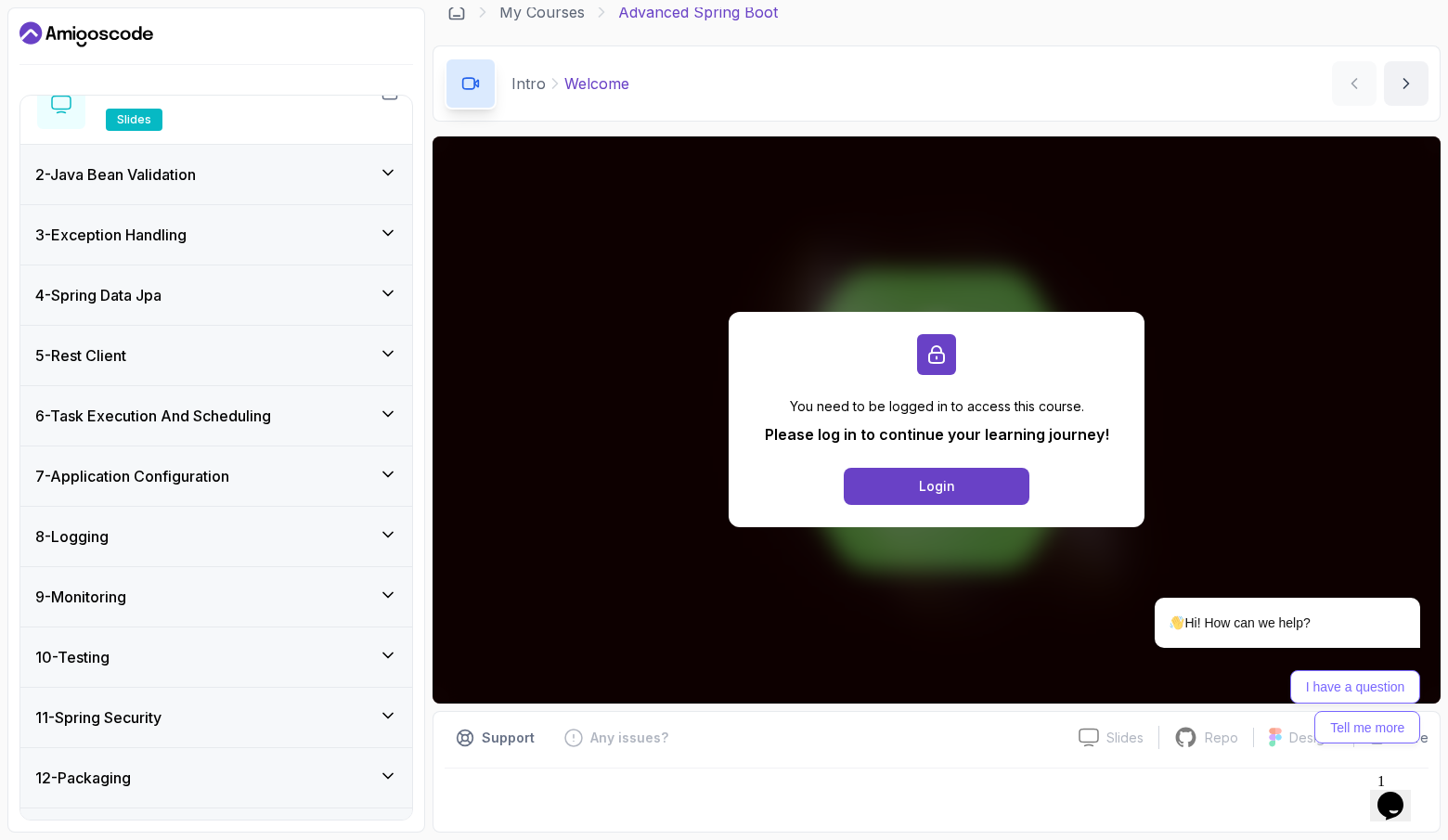
scroll to position [292, 0]
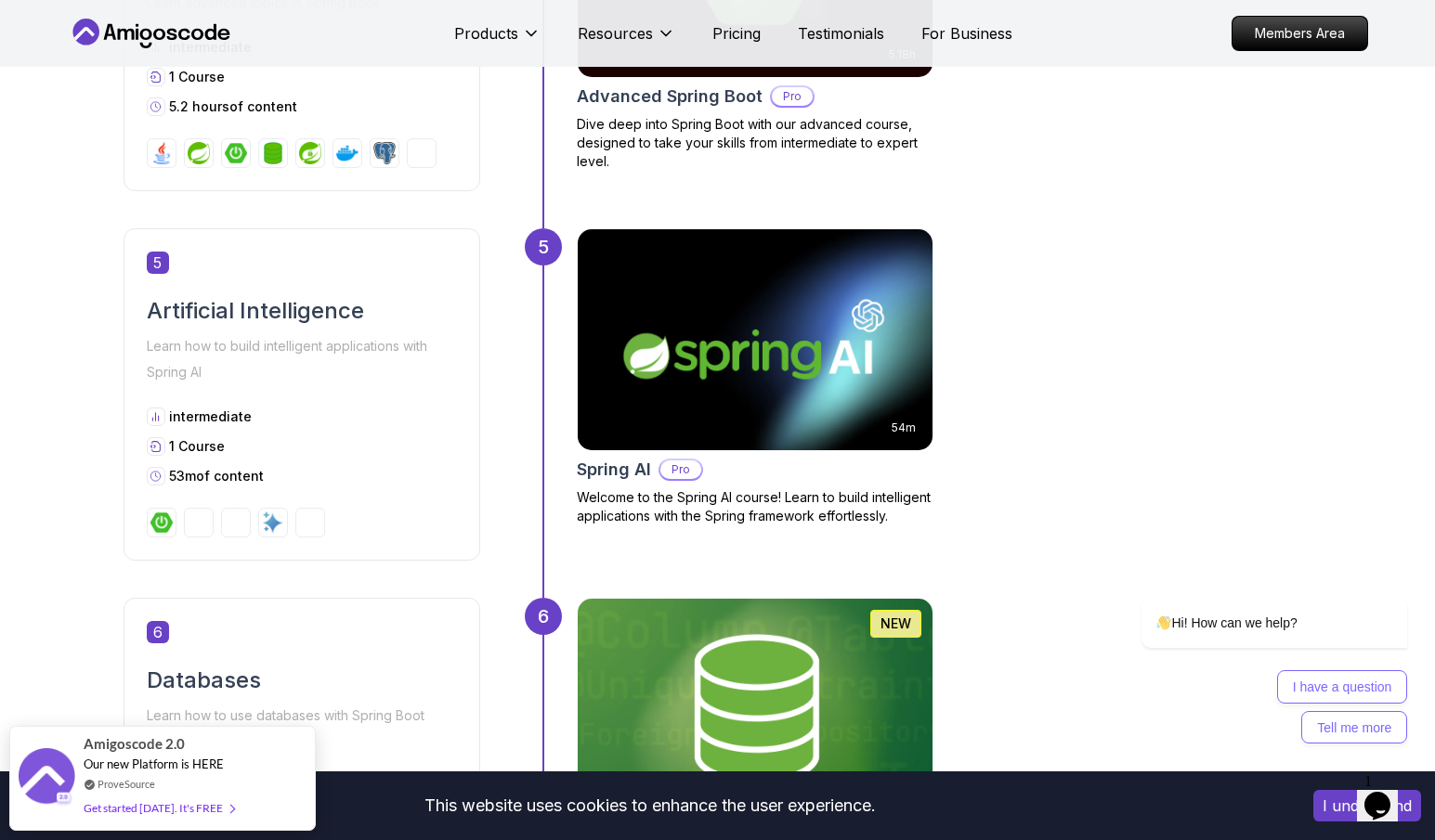
scroll to position [2297, 0]
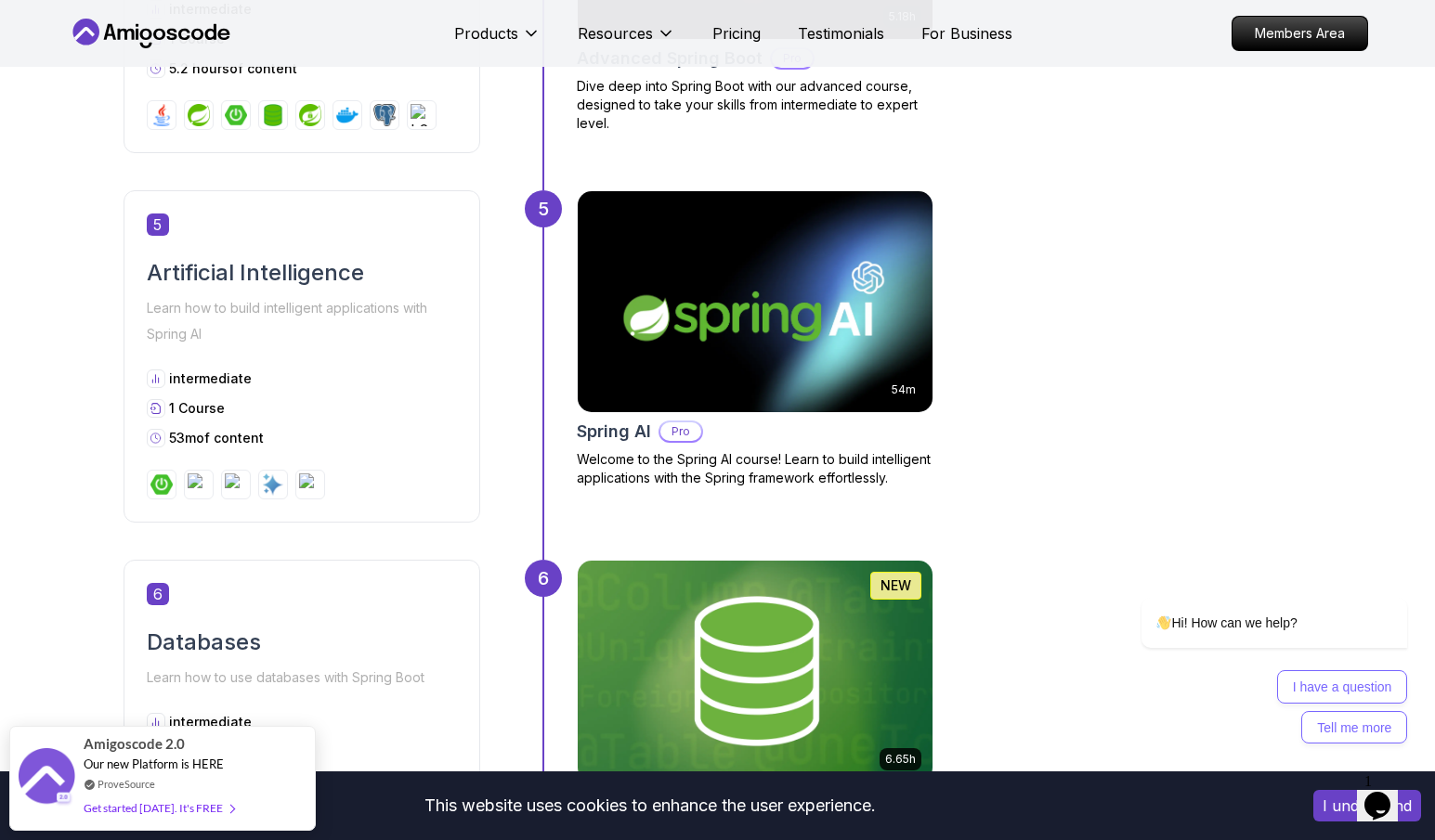
click at [774, 325] on img at bounding box center [754, 302] width 372 height 232
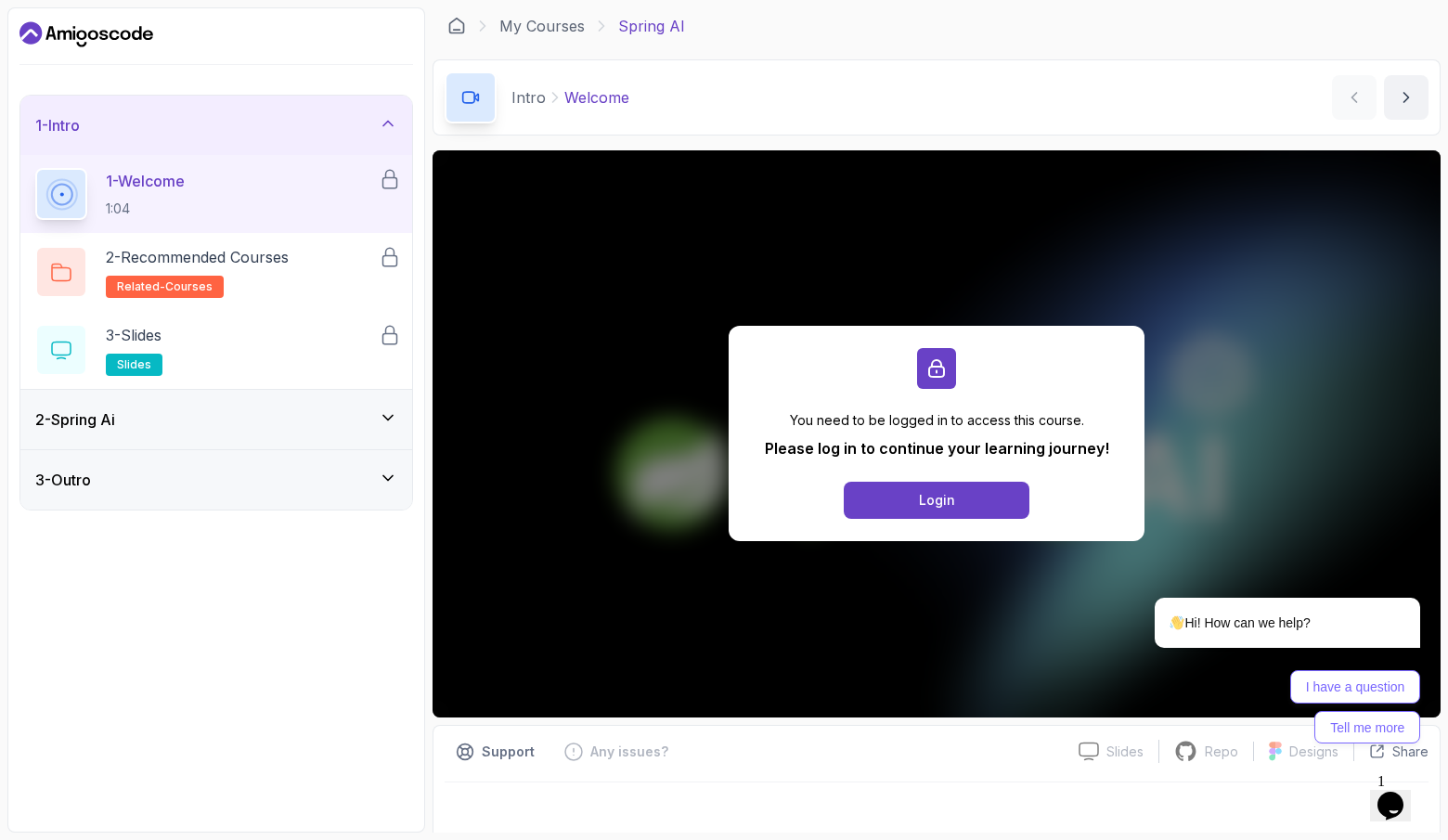
click at [246, 402] on div "2 - Spring Ai" at bounding box center [216, 420] width 392 height 59
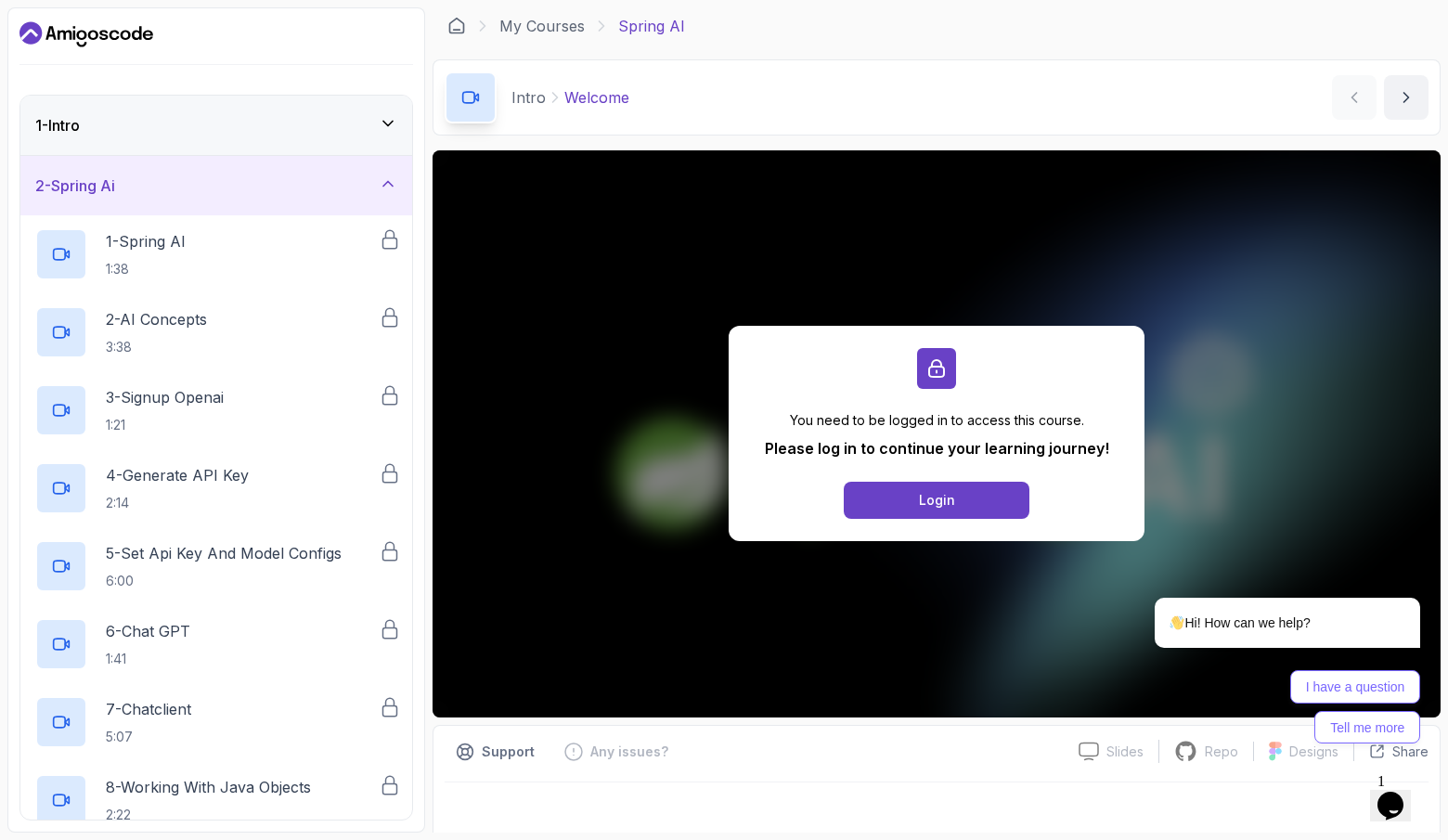
click at [69, 38] on icon "Dashboard" at bounding box center [65, 34] width 14 height 10
